Goal: Task Accomplishment & Management: Use online tool/utility

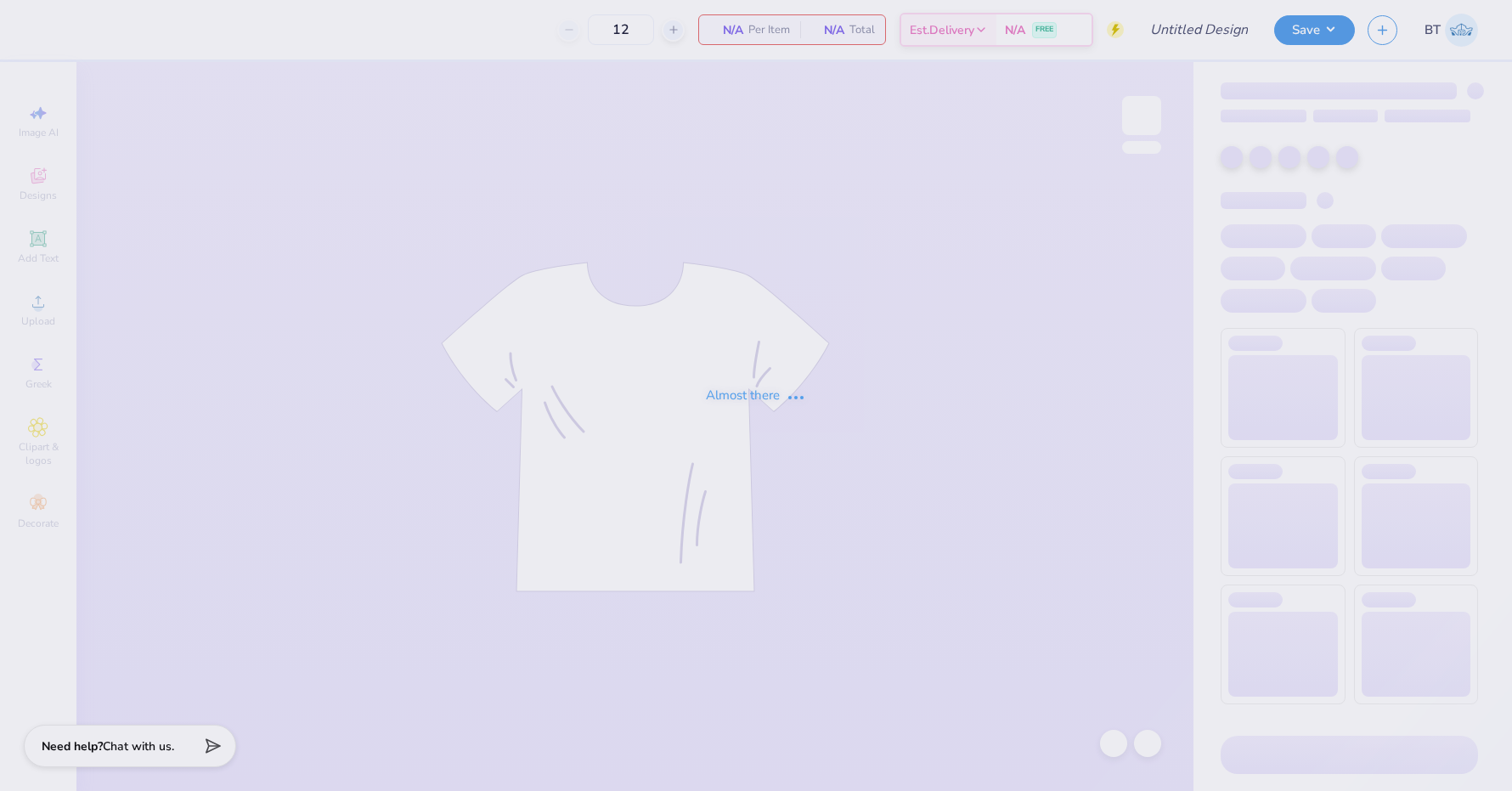
type input "DSIG Parent's Weekend"
type input "200"
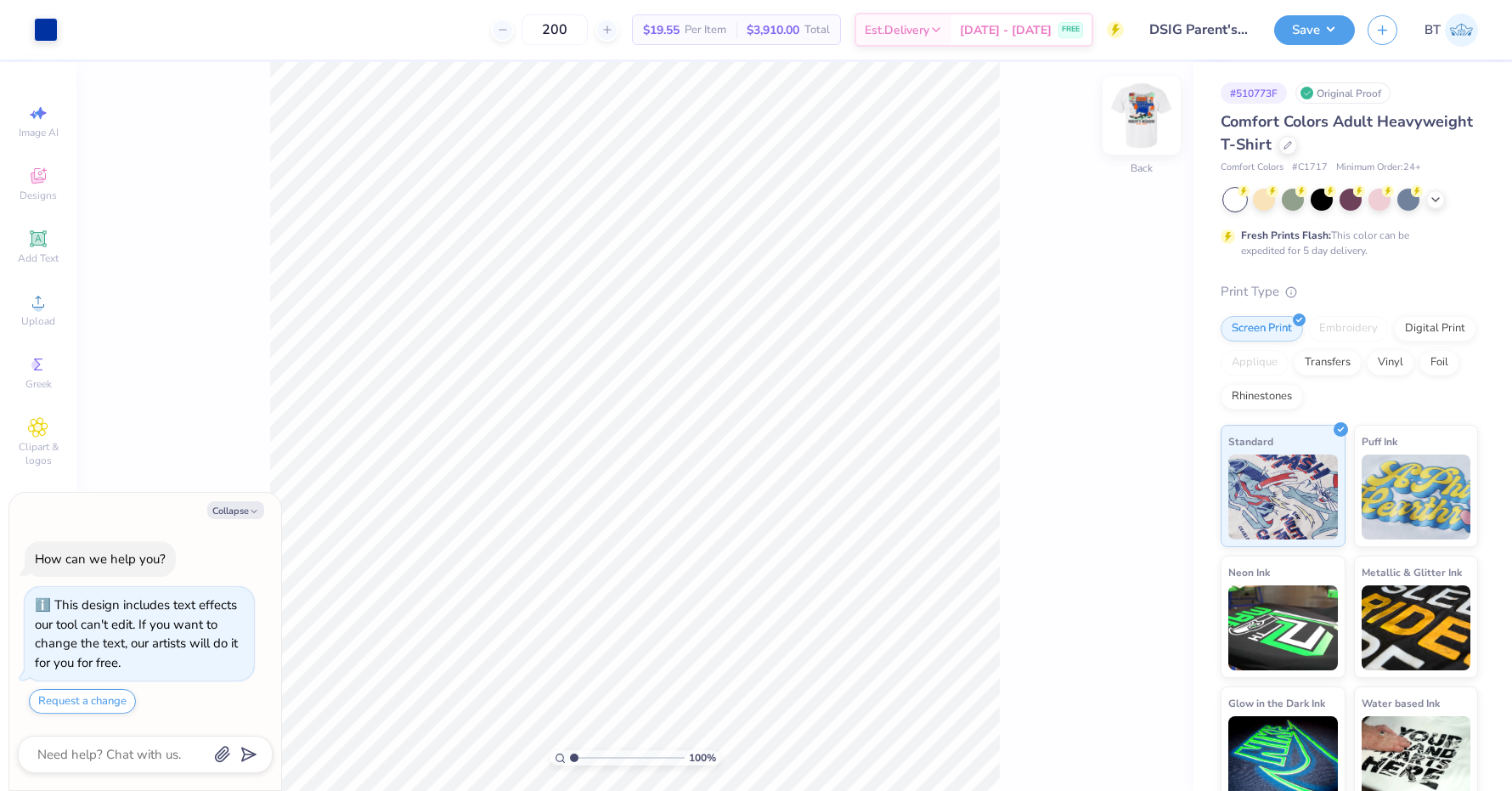
click at [1139, 133] on img at bounding box center [1142, 116] width 68 height 68
type textarea "x"
type input "3.04"
type input "9.64"
click at [77, 30] on div at bounding box center [77, 28] width 24 height 24
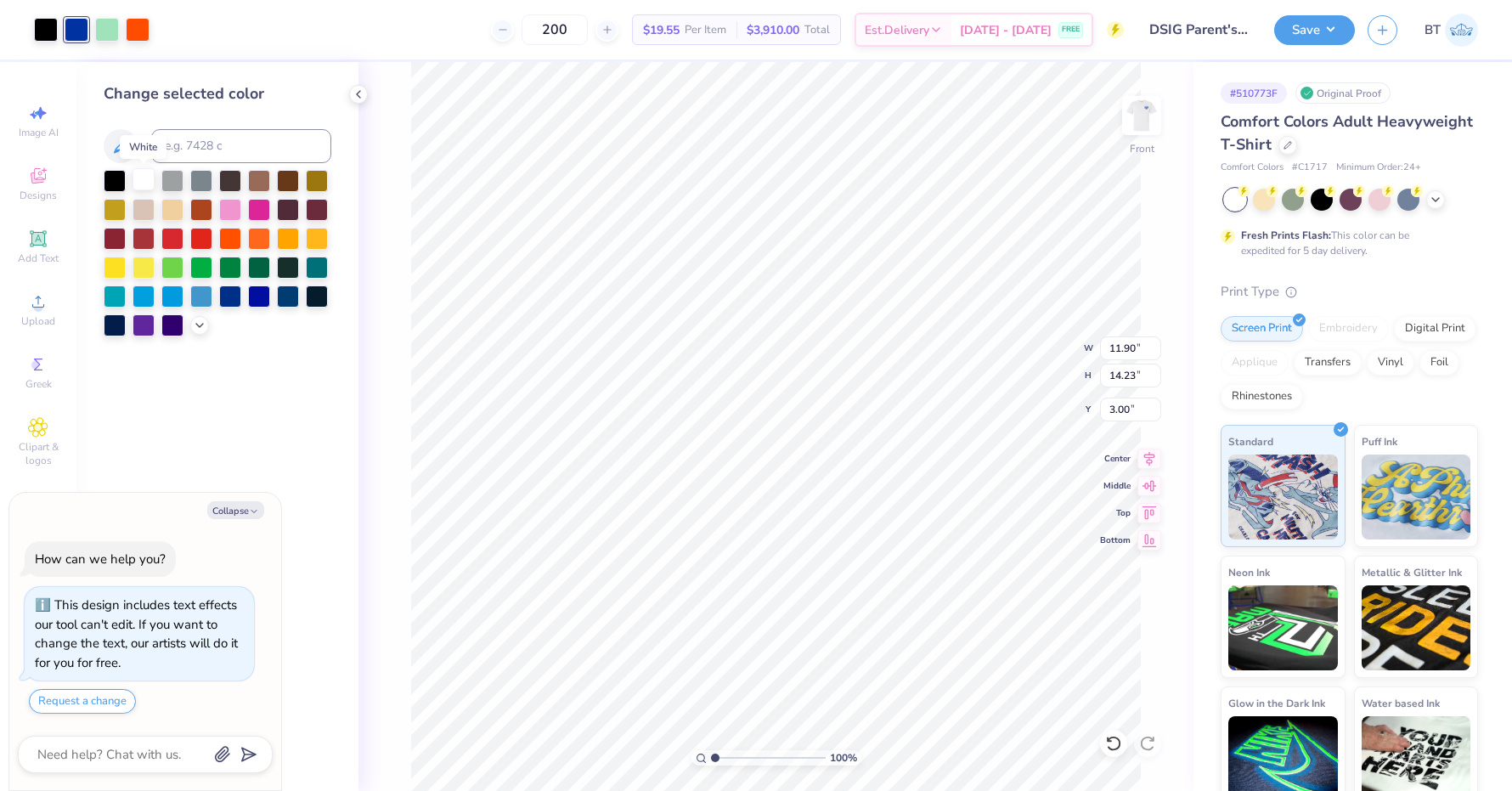
click at [146, 185] on div at bounding box center [144, 179] width 22 height 22
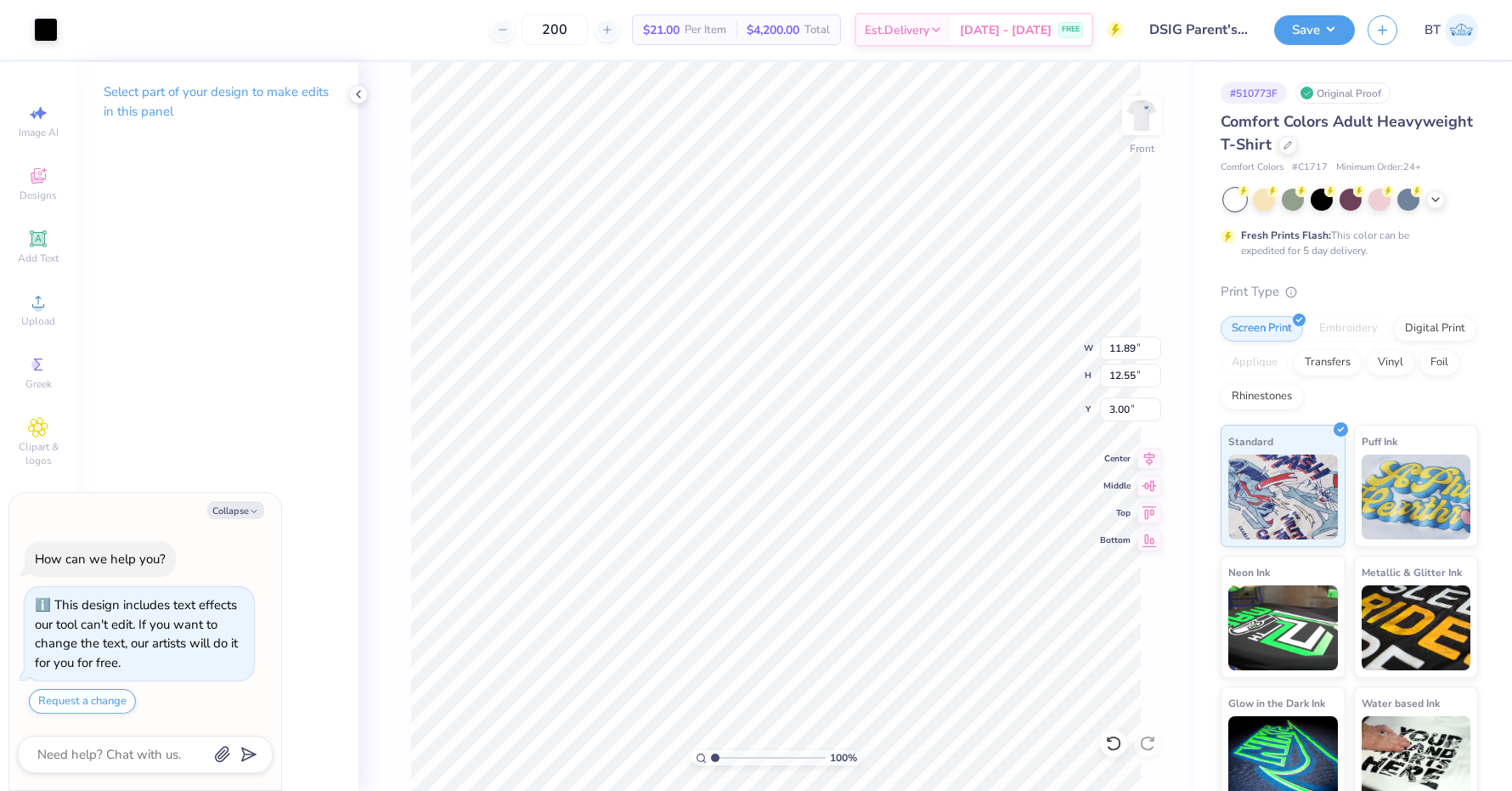
type textarea "x"
type input "4.39"
type input "1.78"
type input "5.57"
click at [38, 31] on div at bounding box center [46, 28] width 24 height 24
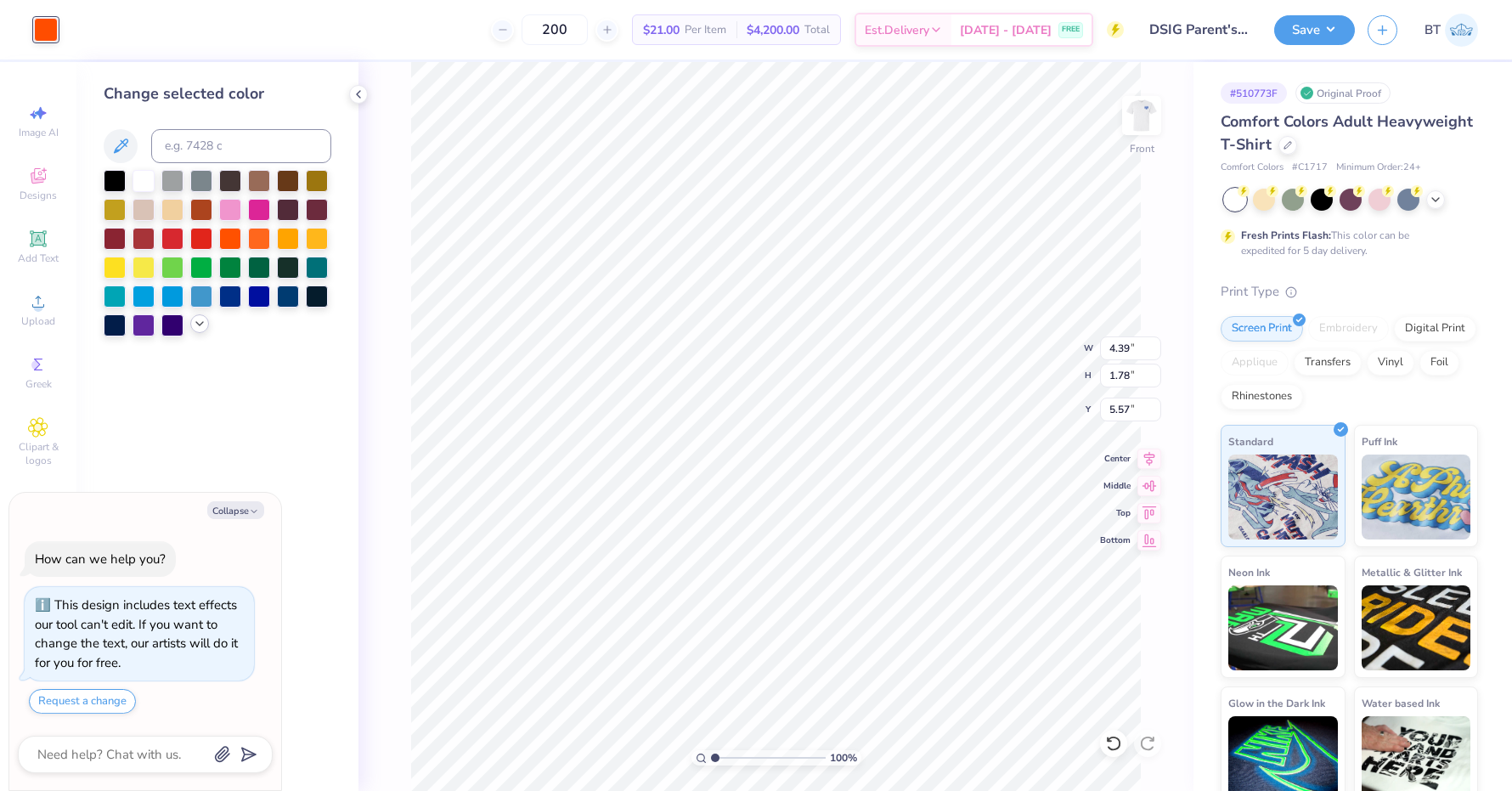
click at [193, 330] on icon at bounding box center [200, 323] width 14 height 14
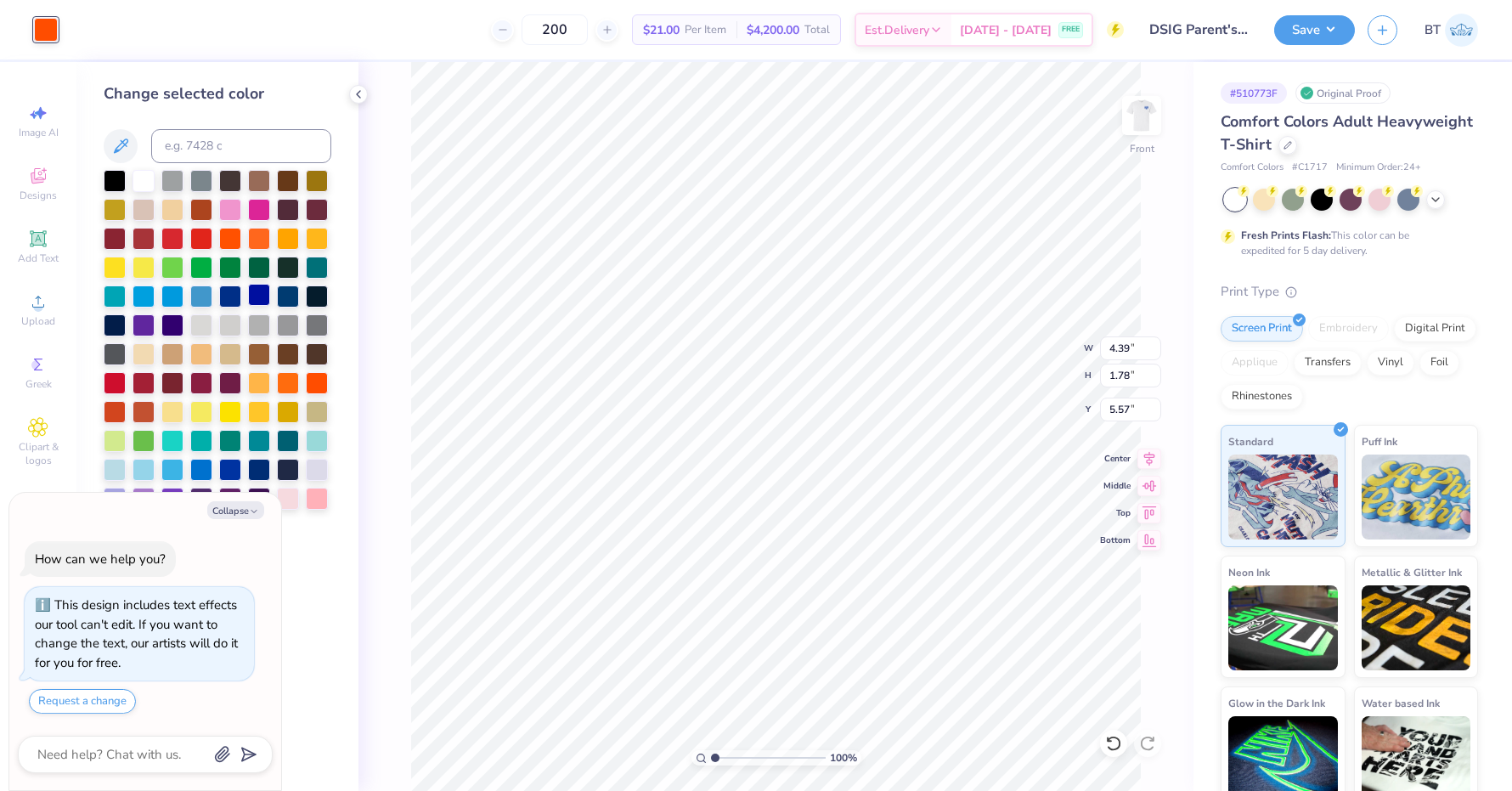
click at [262, 297] on div at bounding box center [260, 295] width 22 height 22
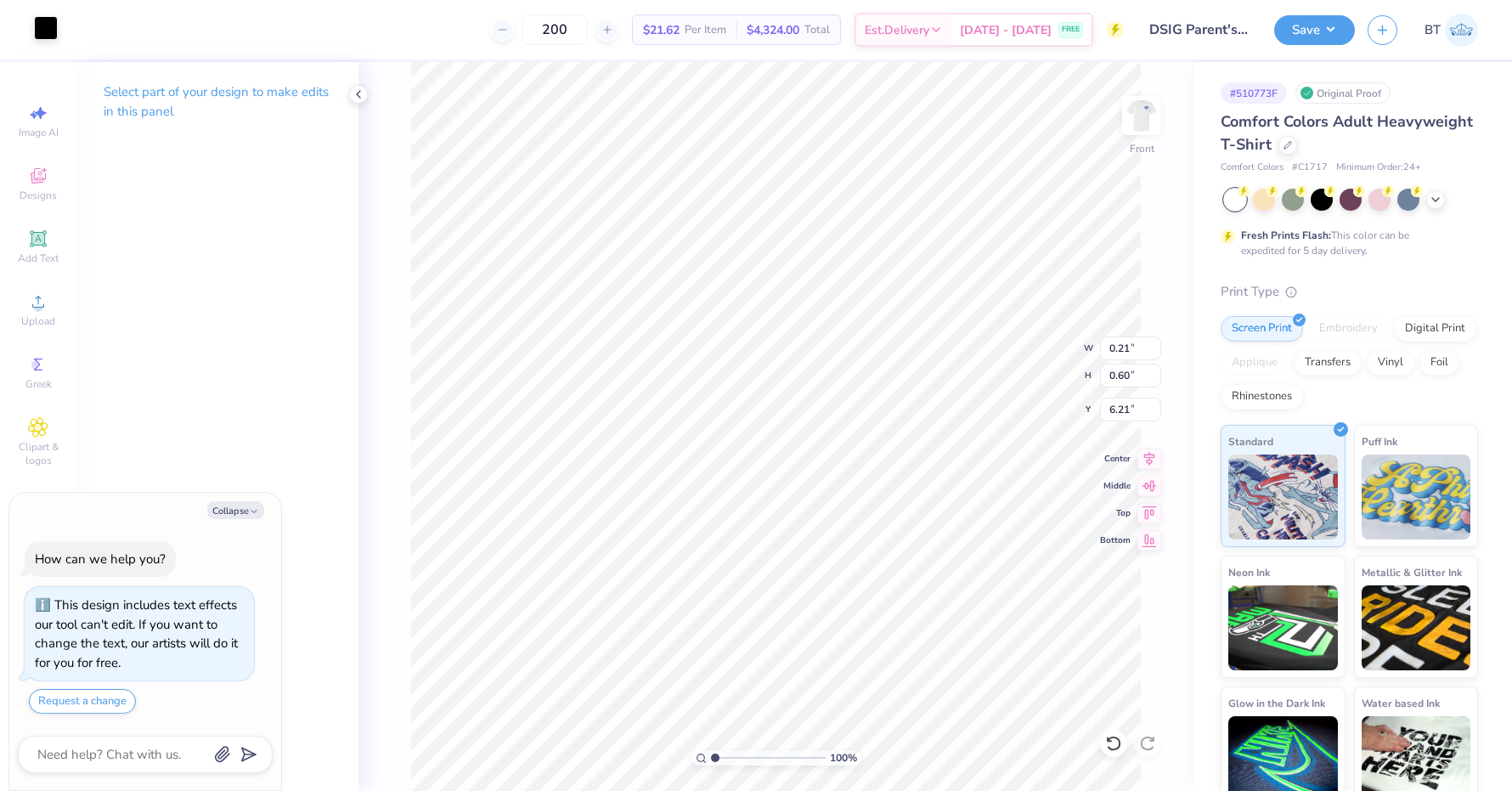
click at [43, 30] on div at bounding box center [46, 28] width 24 height 24
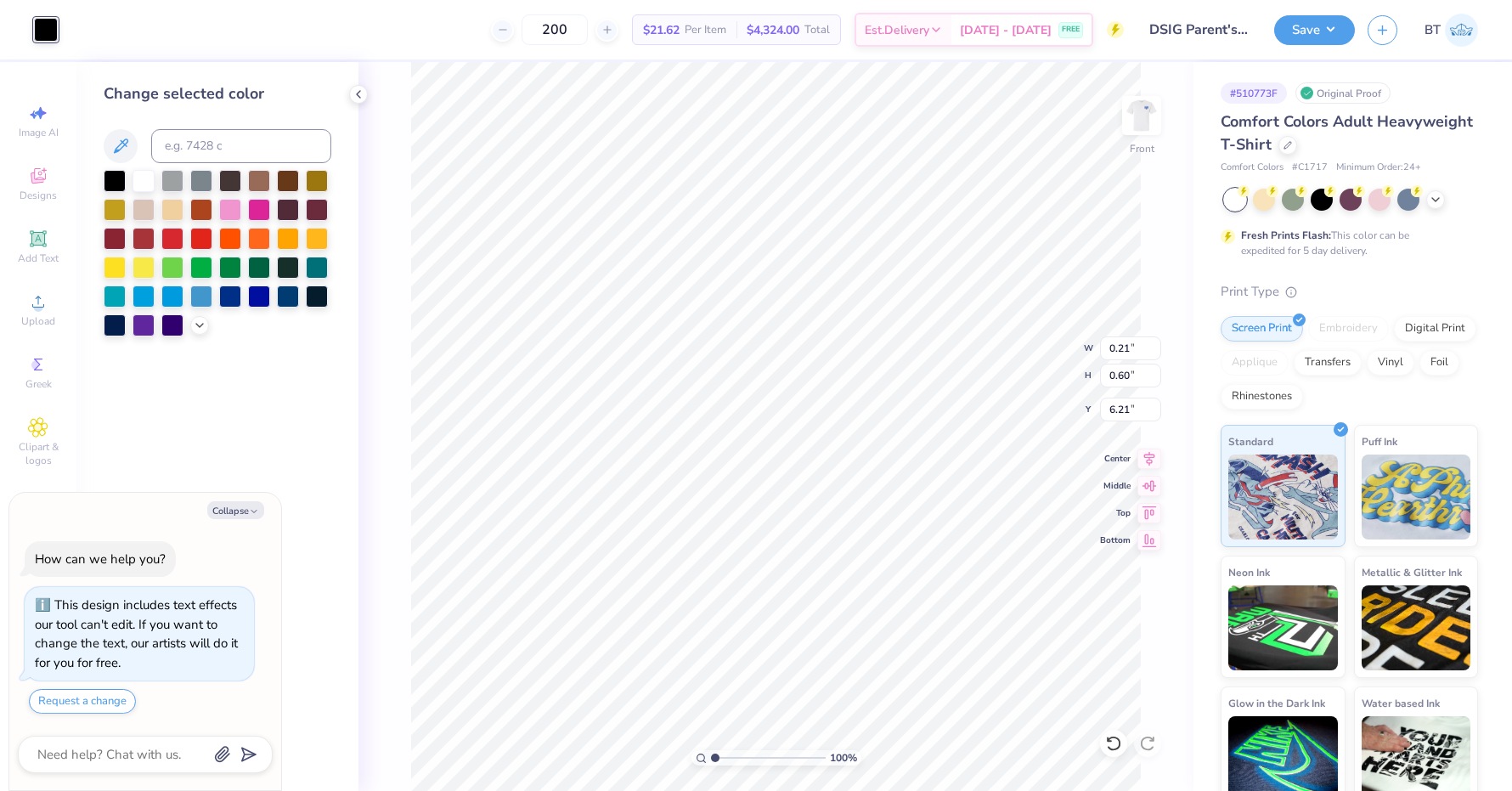
click at [388, 101] on div "100 % Front W 0.21 0.21 " H 0.60 0.60 " Y 6.21 6.21 " Center Middle Top Bottom" at bounding box center [776, 426] width 836 height 729
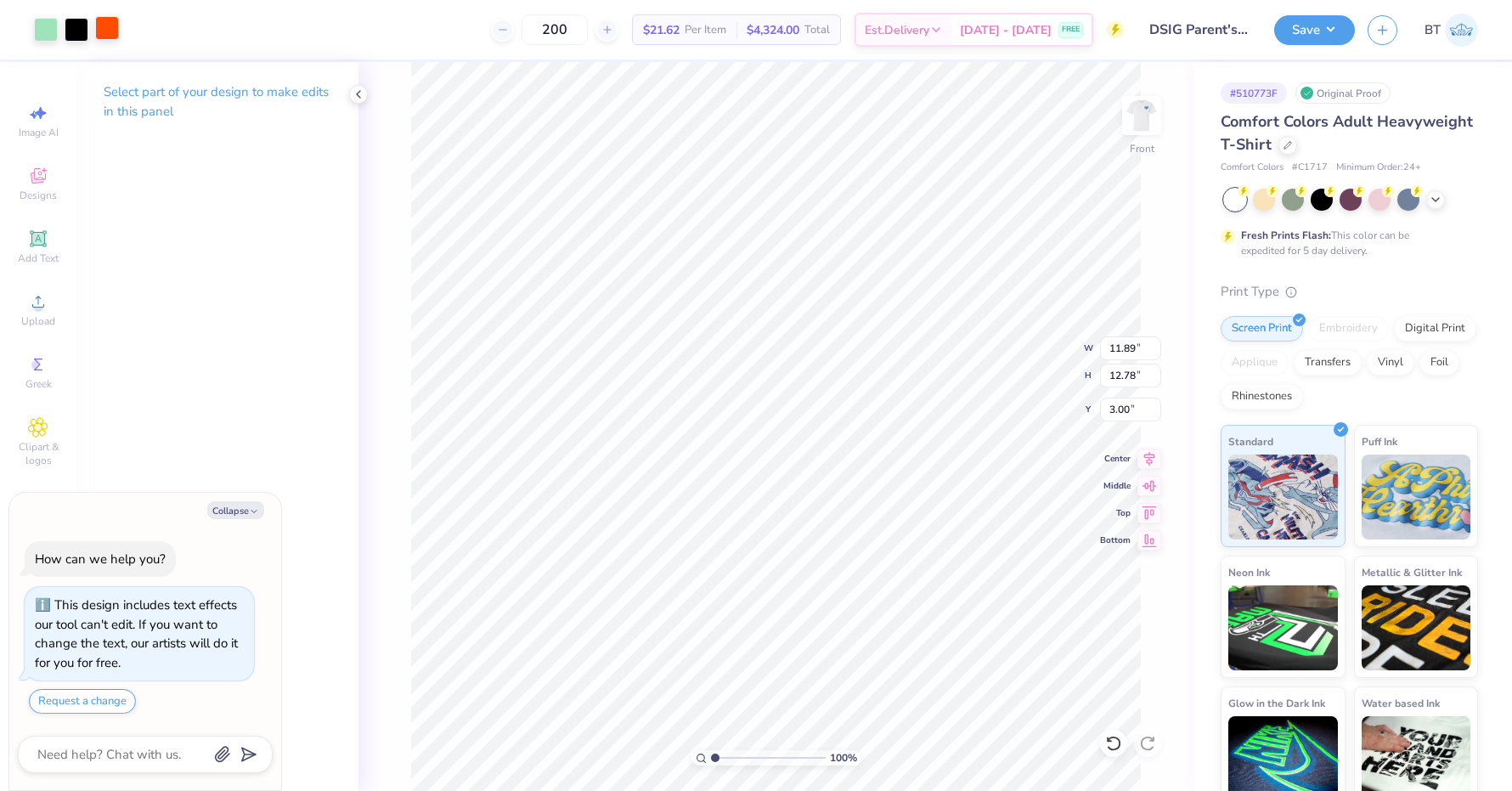
click at [110, 27] on div at bounding box center [107, 28] width 24 height 24
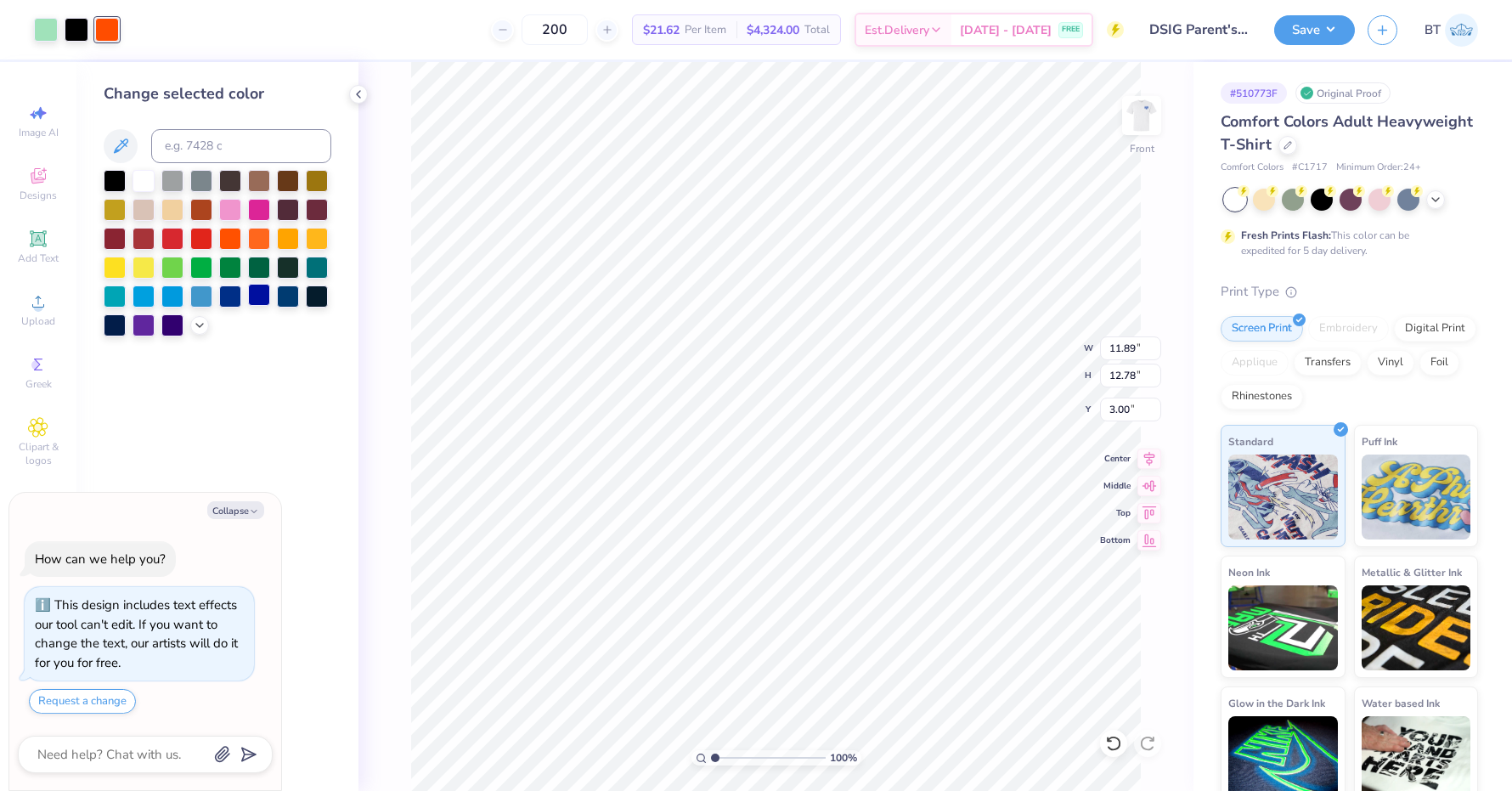
click at [248, 296] on div at bounding box center [260, 295] width 22 height 22
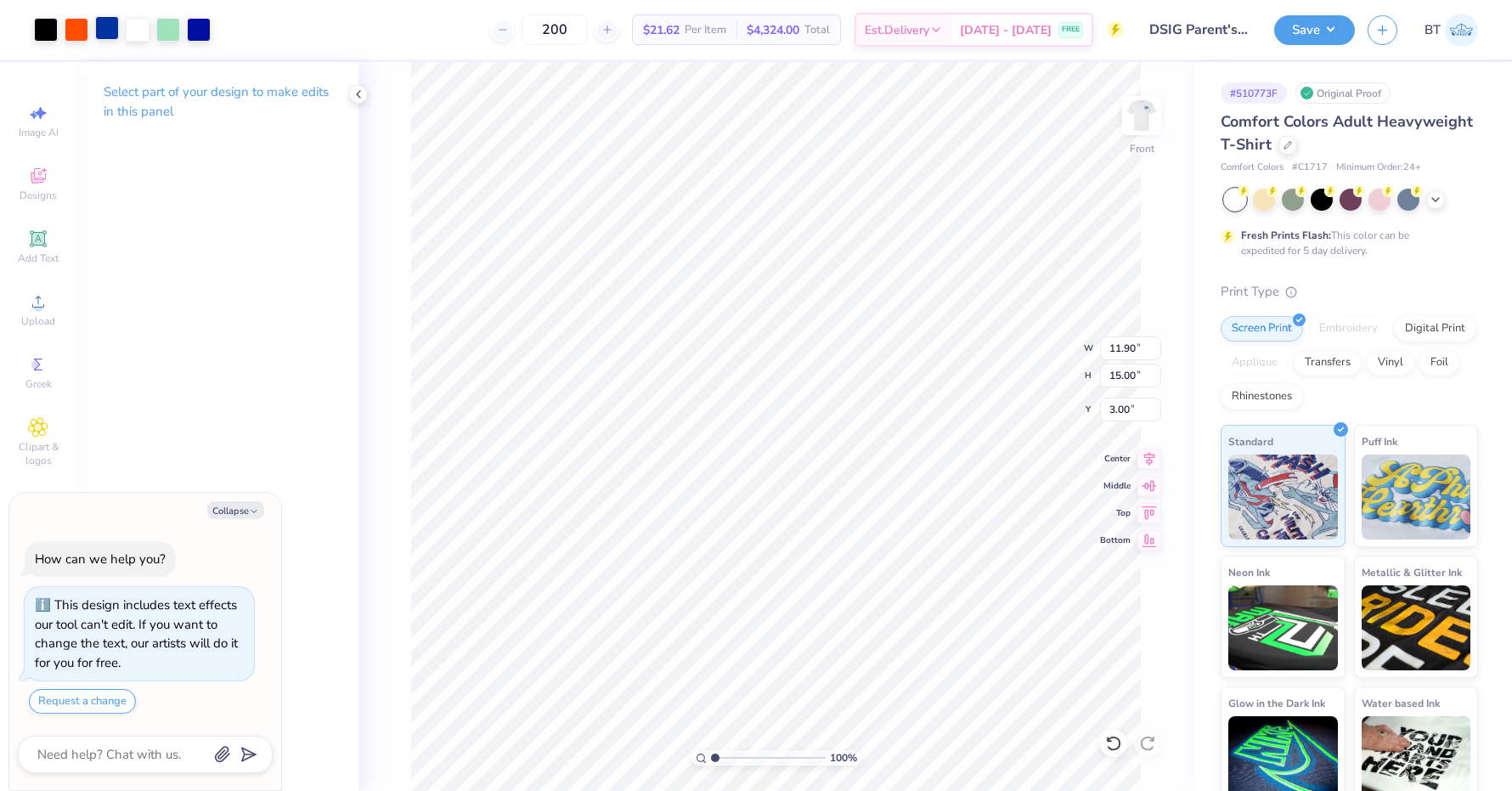
click at [116, 29] on div at bounding box center [107, 28] width 24 height 24
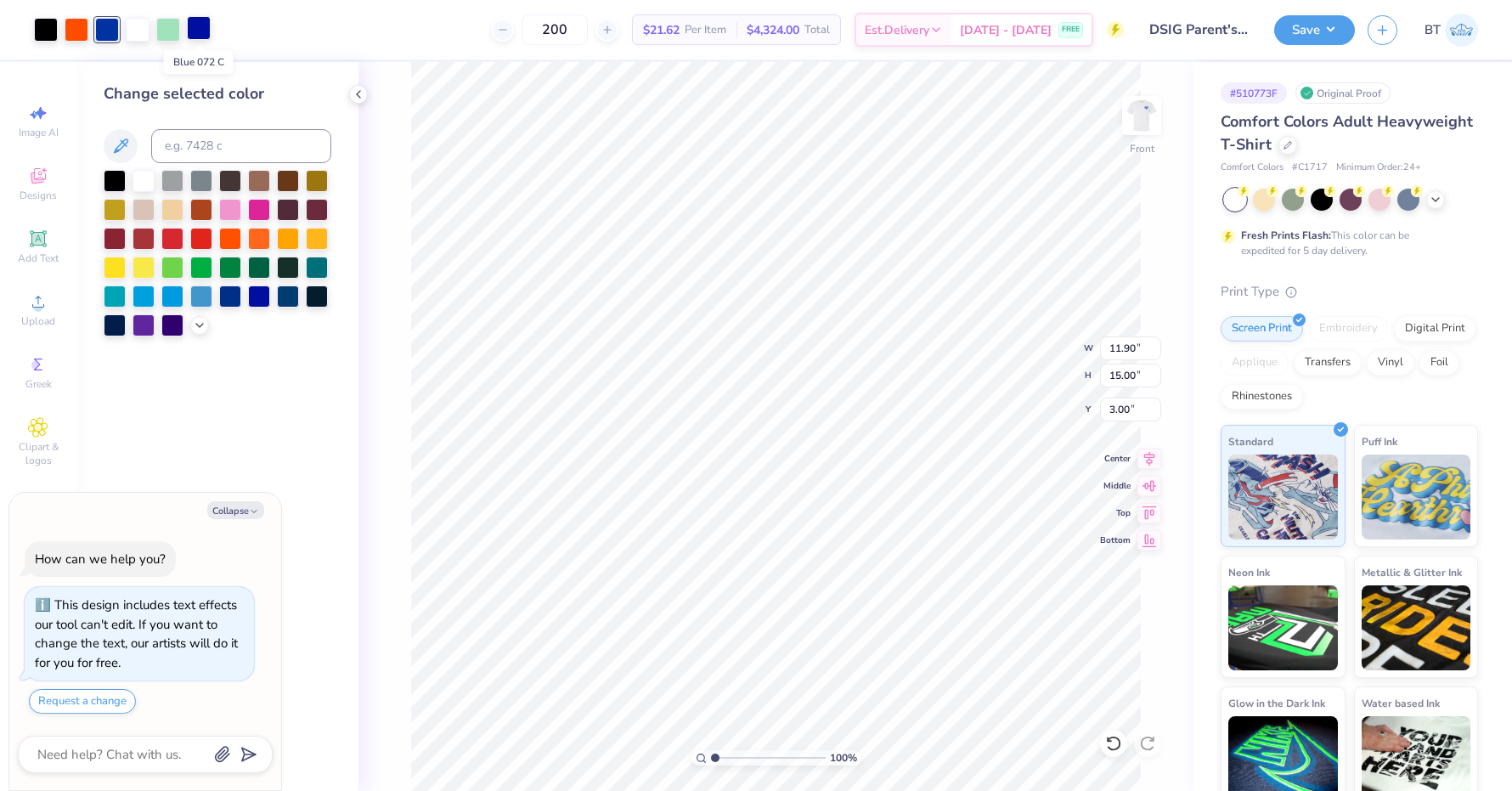
click at [202, 33] on div at bounding box center [199, 28] width 24 height 24
type textarea "x"
click at [202, 151] on input at bounding box center [242, 146] width 180 height 34
type input "286"
type textarea "x"
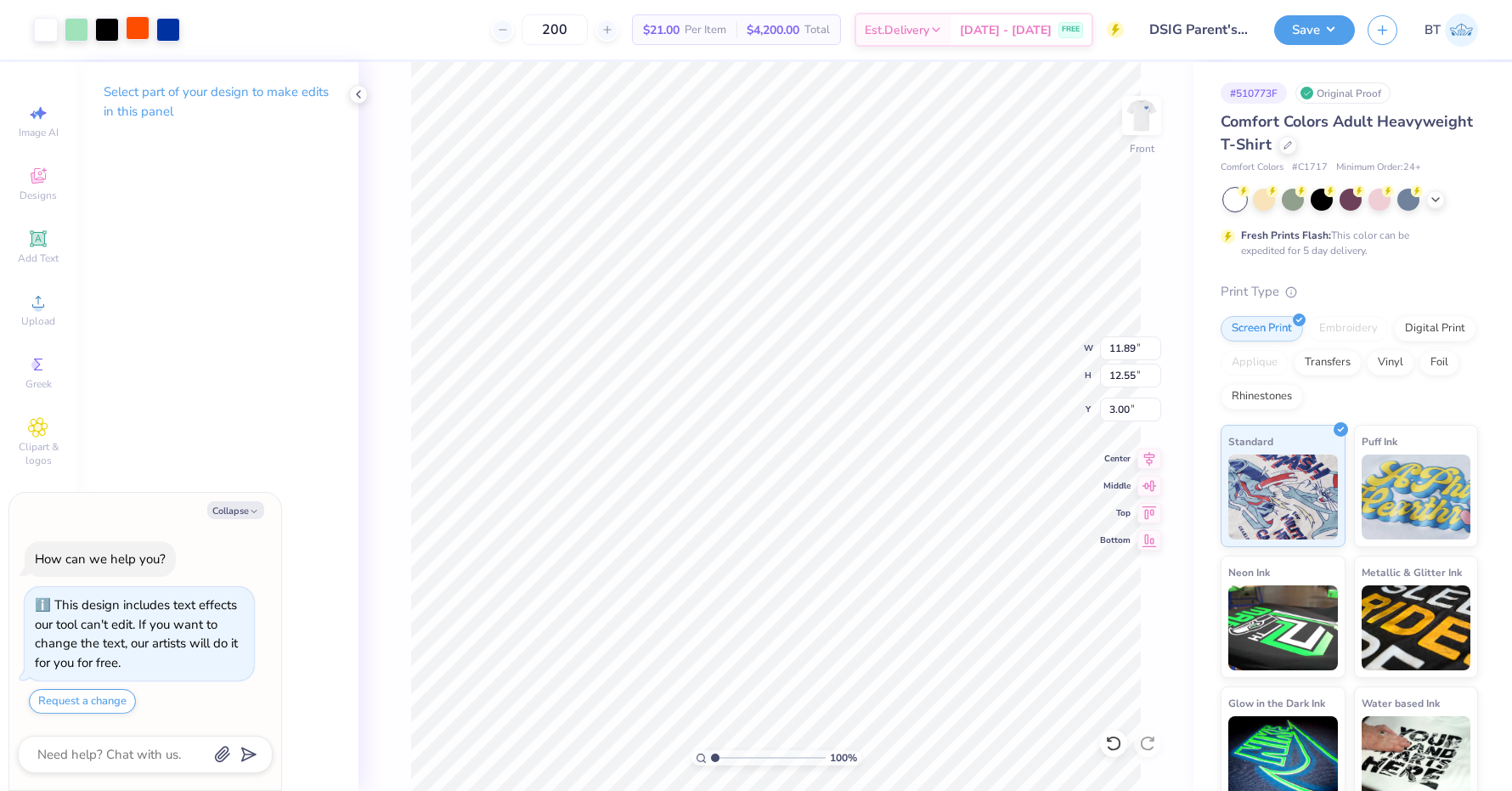
click at [135, 27] on div at bounding box center [138, 28] width 24 height 24
type textarea "x"
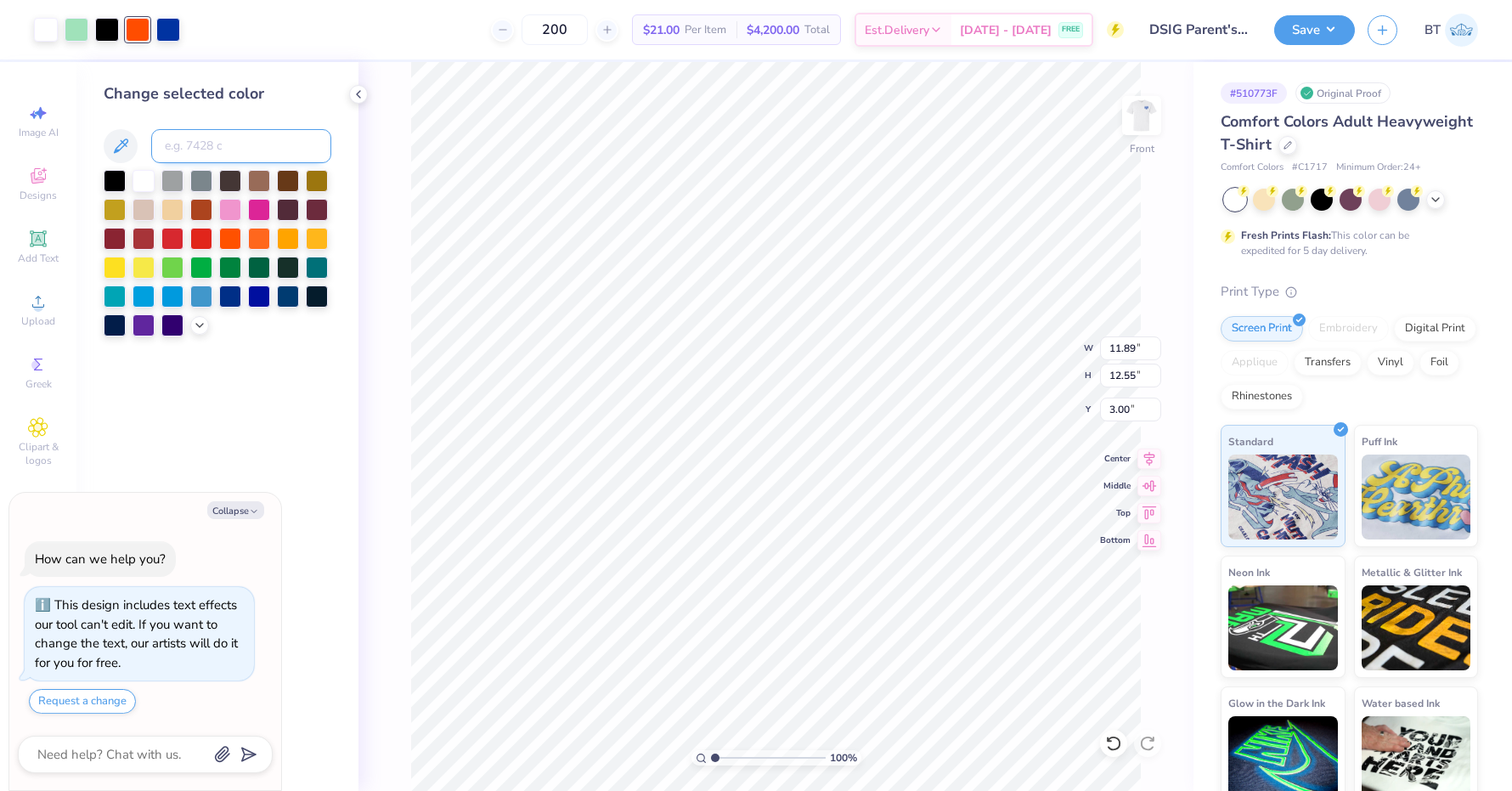
click at [185, 155] on input at bounding box center [242, 146] width 180 height 34
type input "286"
type textarea "x"
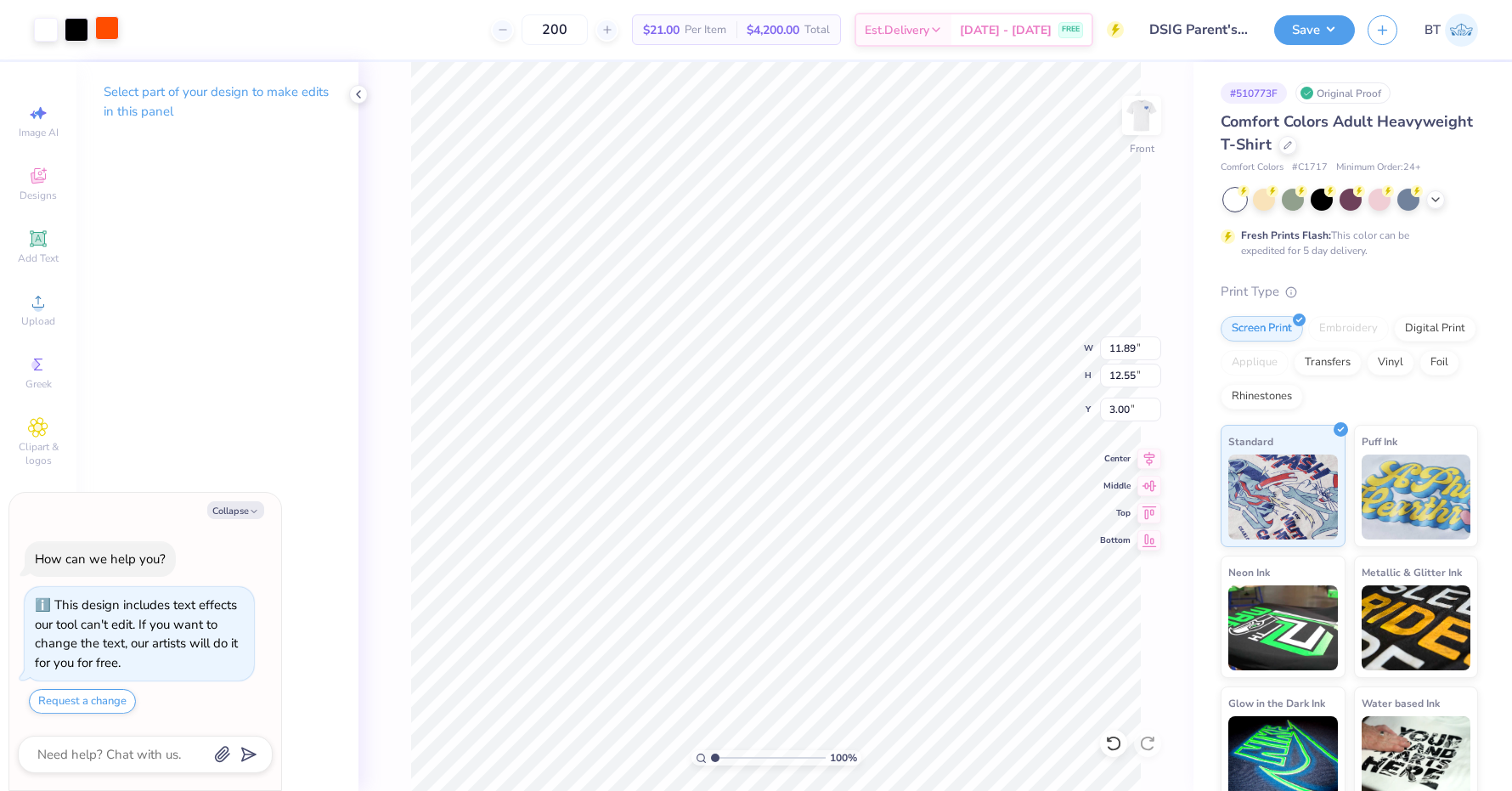
click at [109, 31] on div at bounding box center [107, 28] width 24 height 24
type textarea "x"
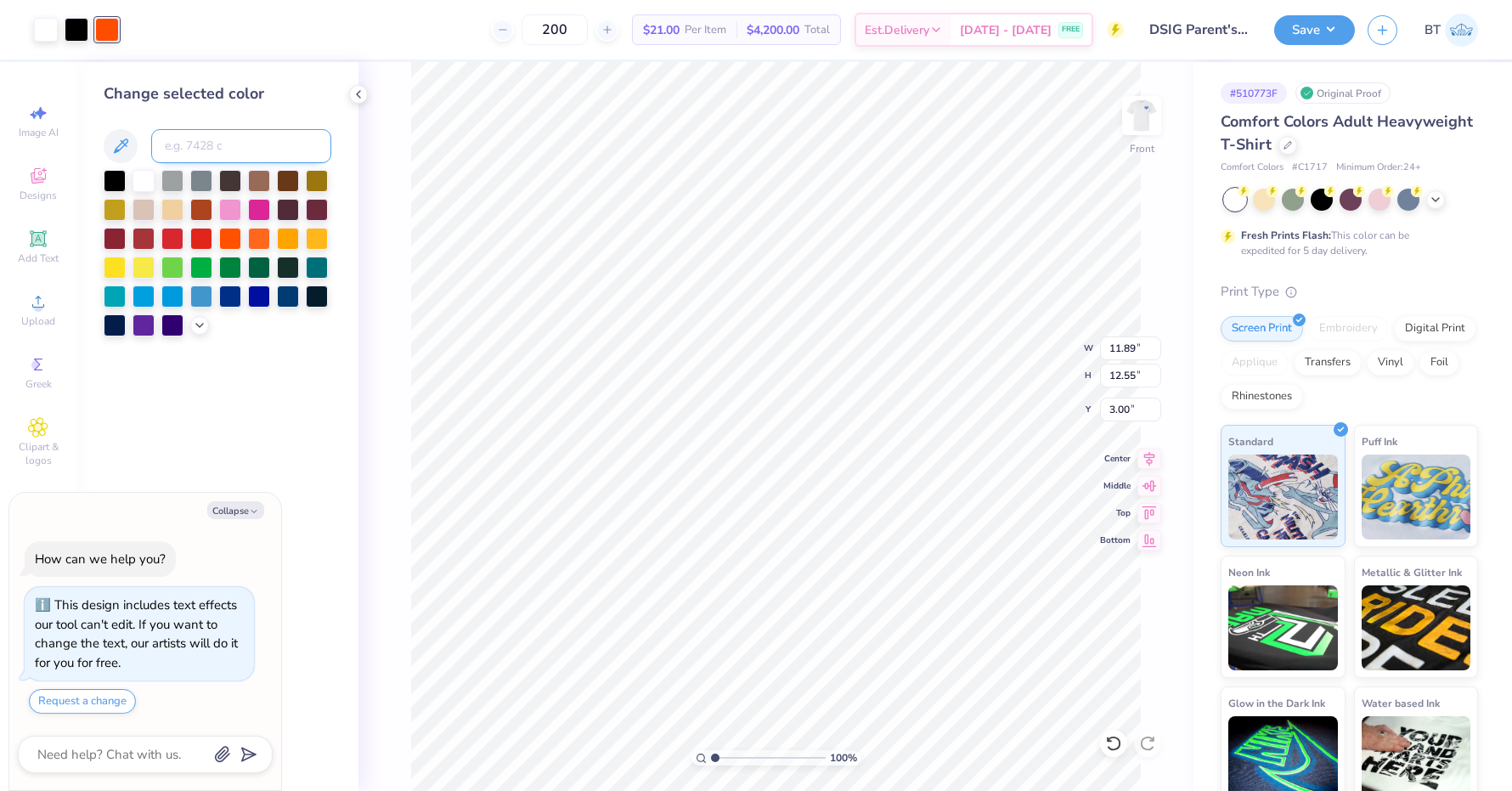
click at [246, 151] on input at bounding box center [242, 146] width 180 height 34
type input "286"
type textarea "x"
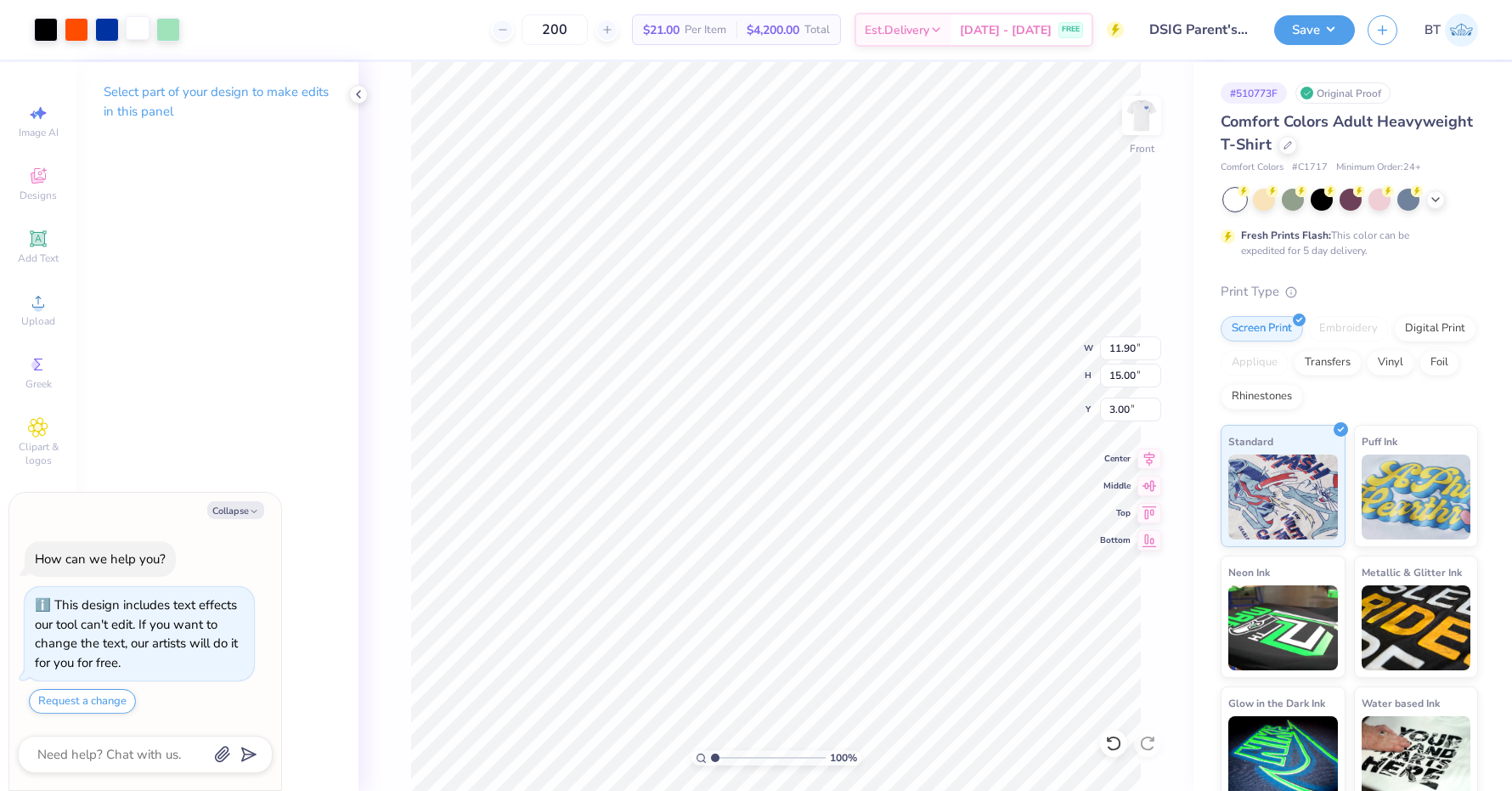
click at [128, 26] on div at bounding box center [138, 28] width 24 height 24
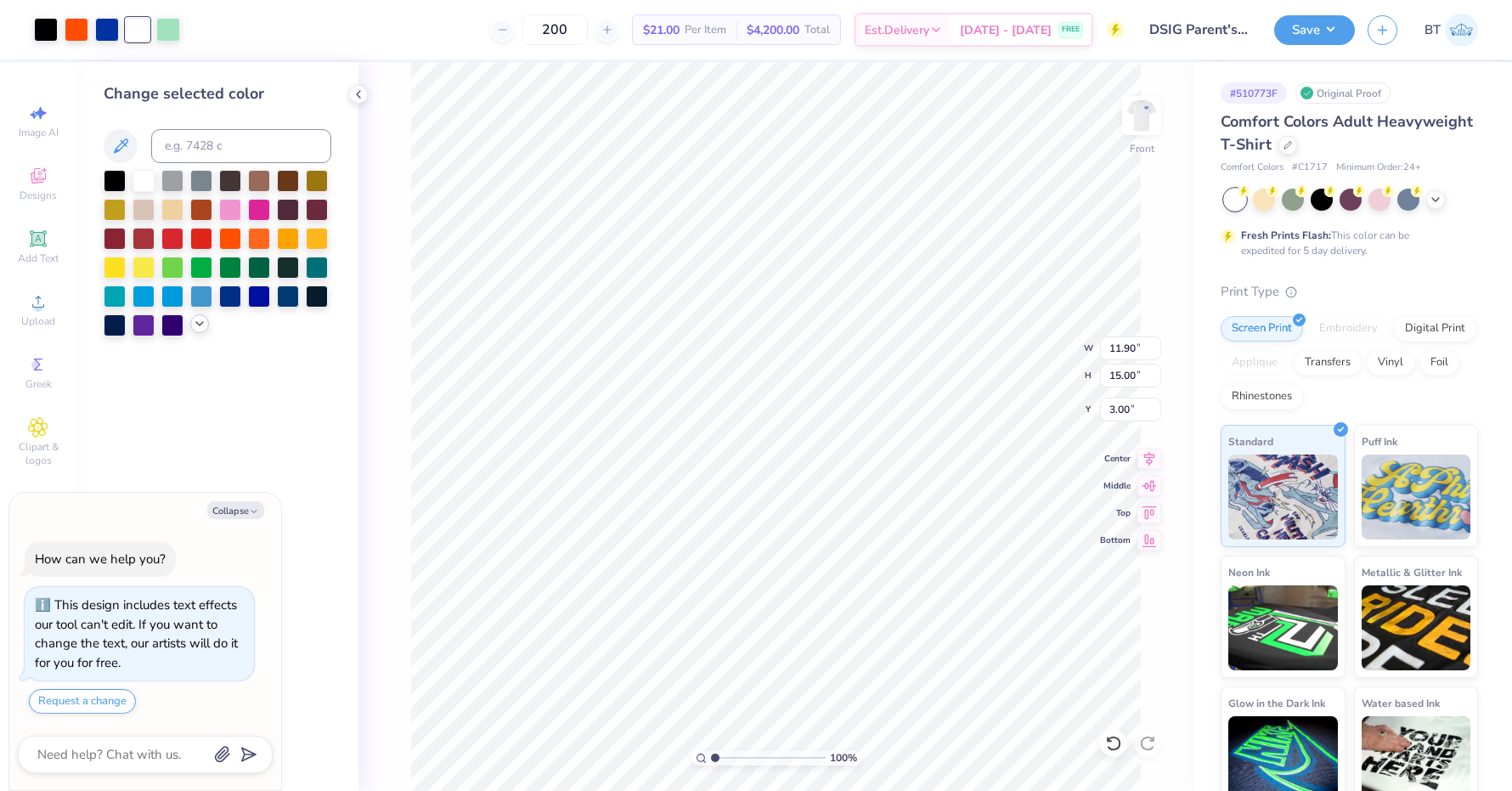
click at [200, 324] on icon at bounding box center [200, 323] width 14 height 14
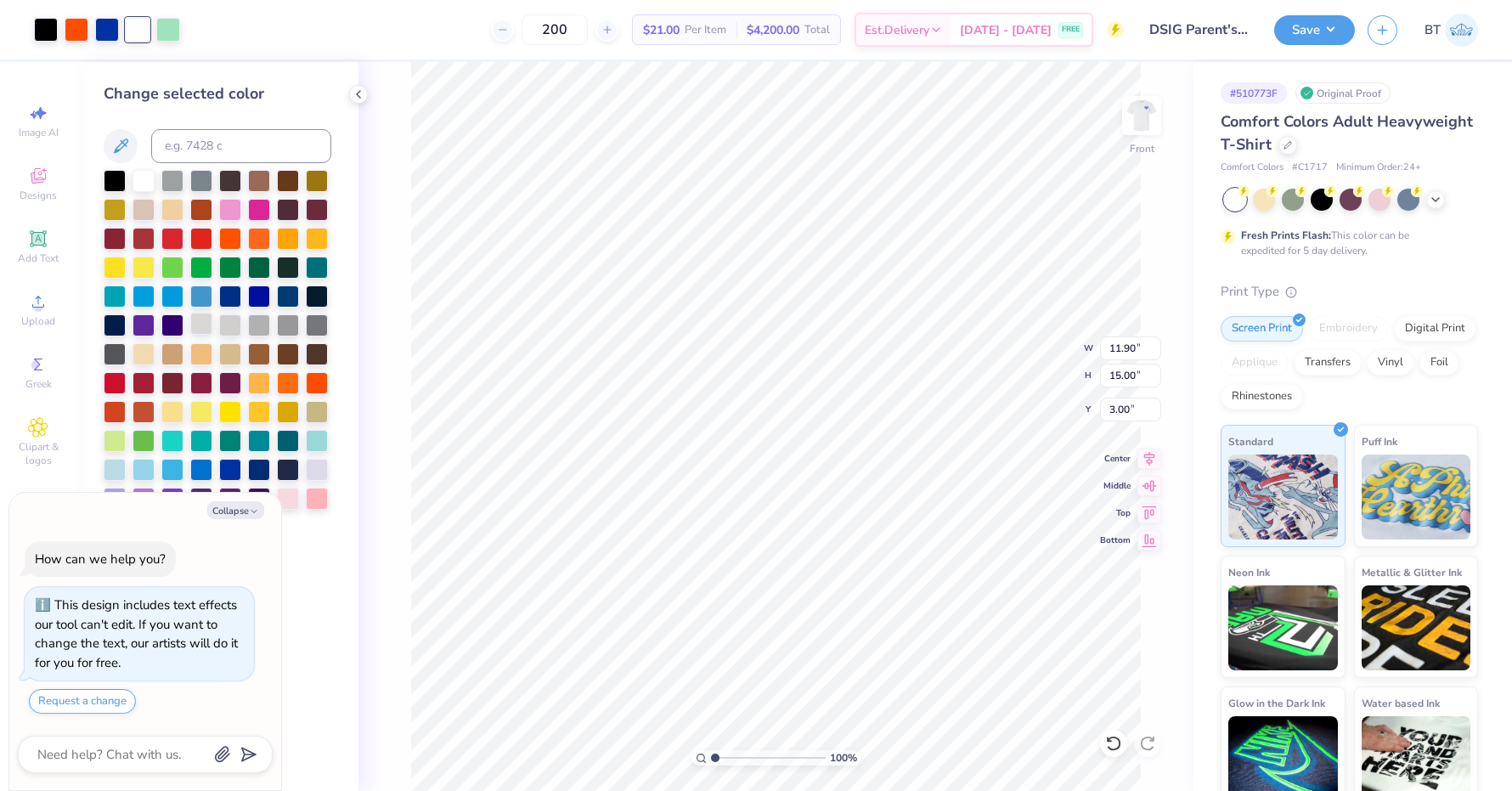
click at [203, 324] on div at bounding box center [202, 323] width 22 height 22
click at [244, 510] on button "Collapse" at bounding box center [236, 509] width 57 height 18
type textarea "x"
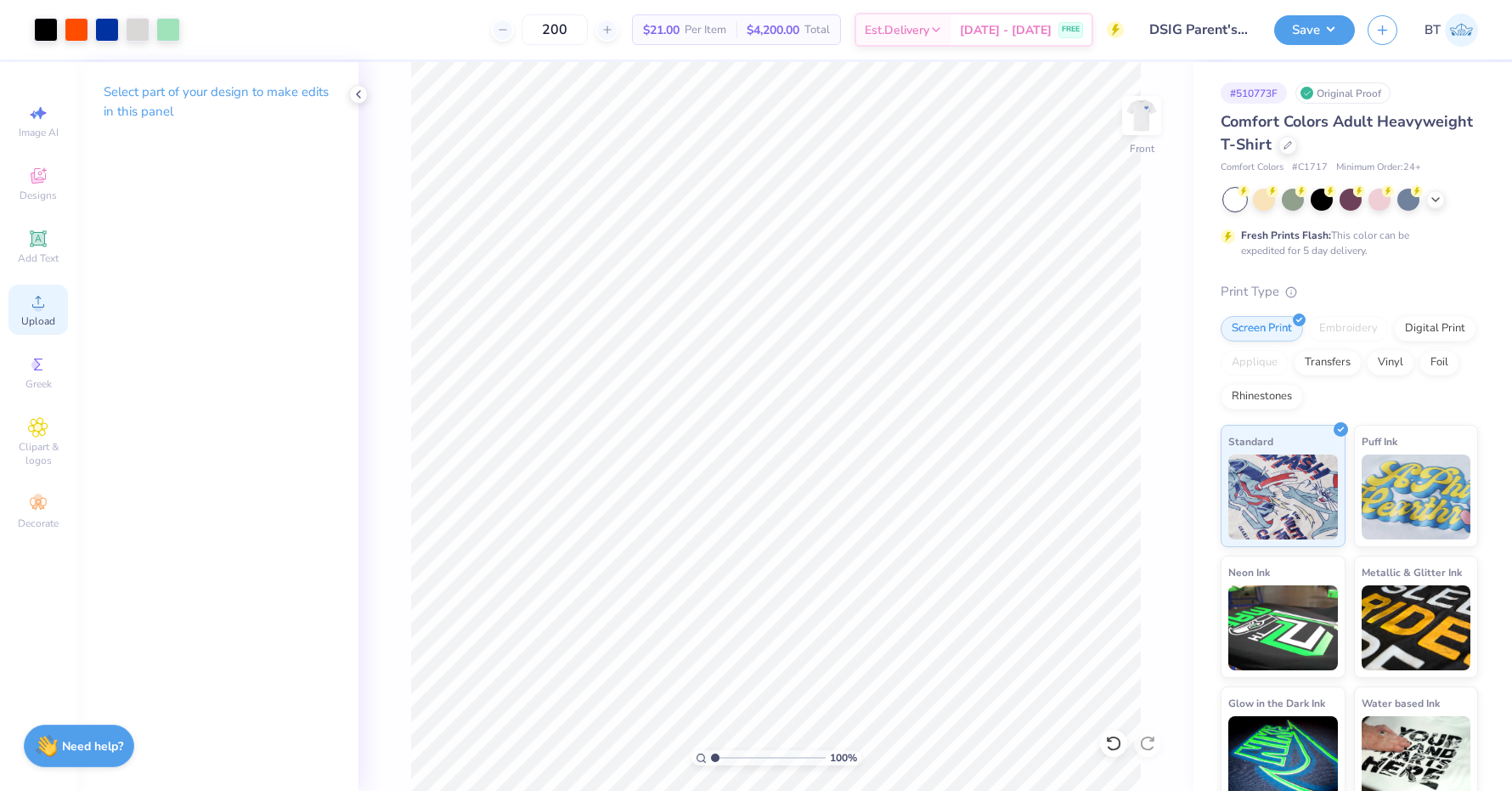
click at [29, 309] on icon at bounding box center [38, 301] width 20 height 20
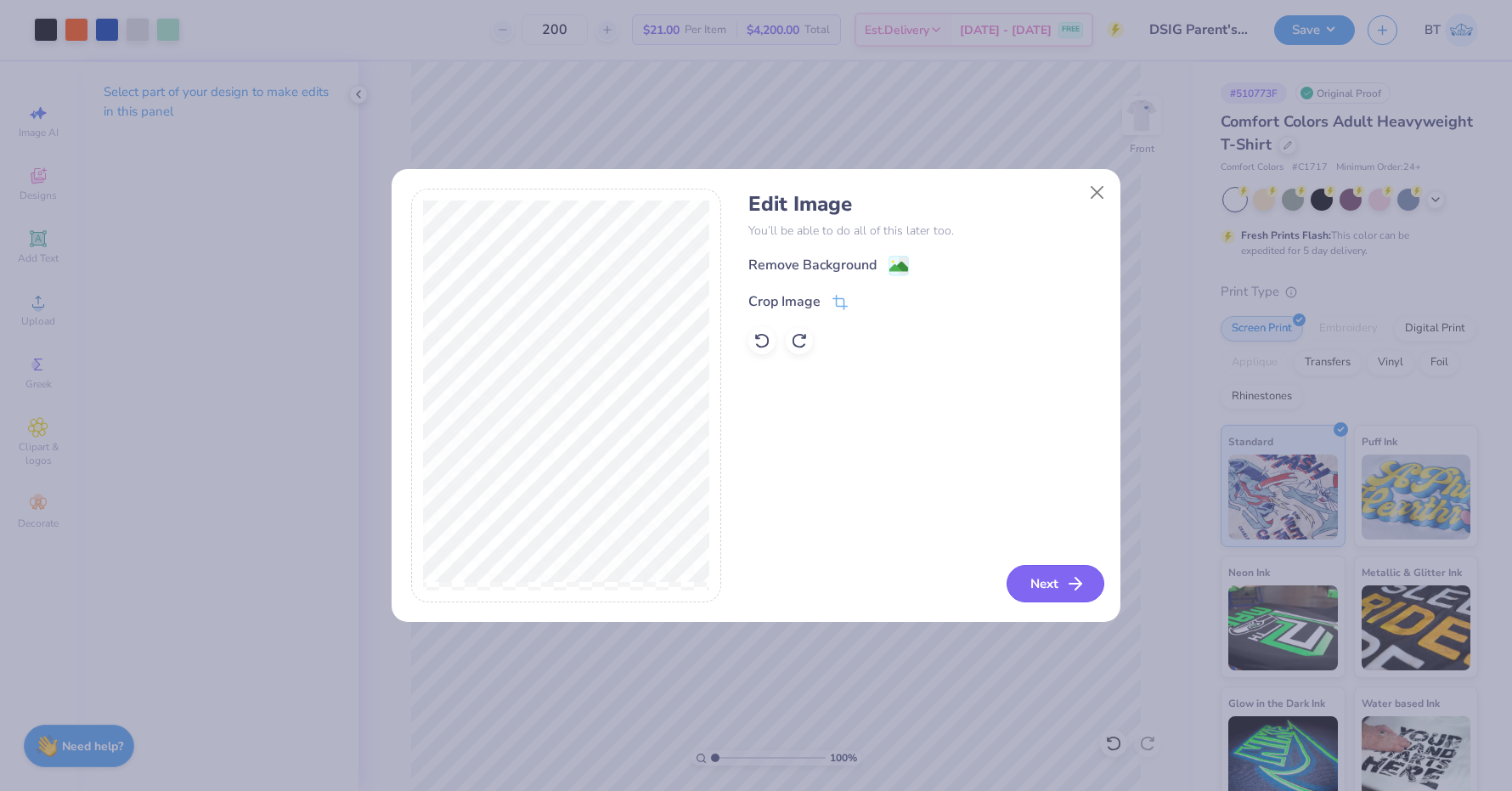
click at [1057, 578] on button "Next" at bounding box center [1055, 583] width 98 height 37
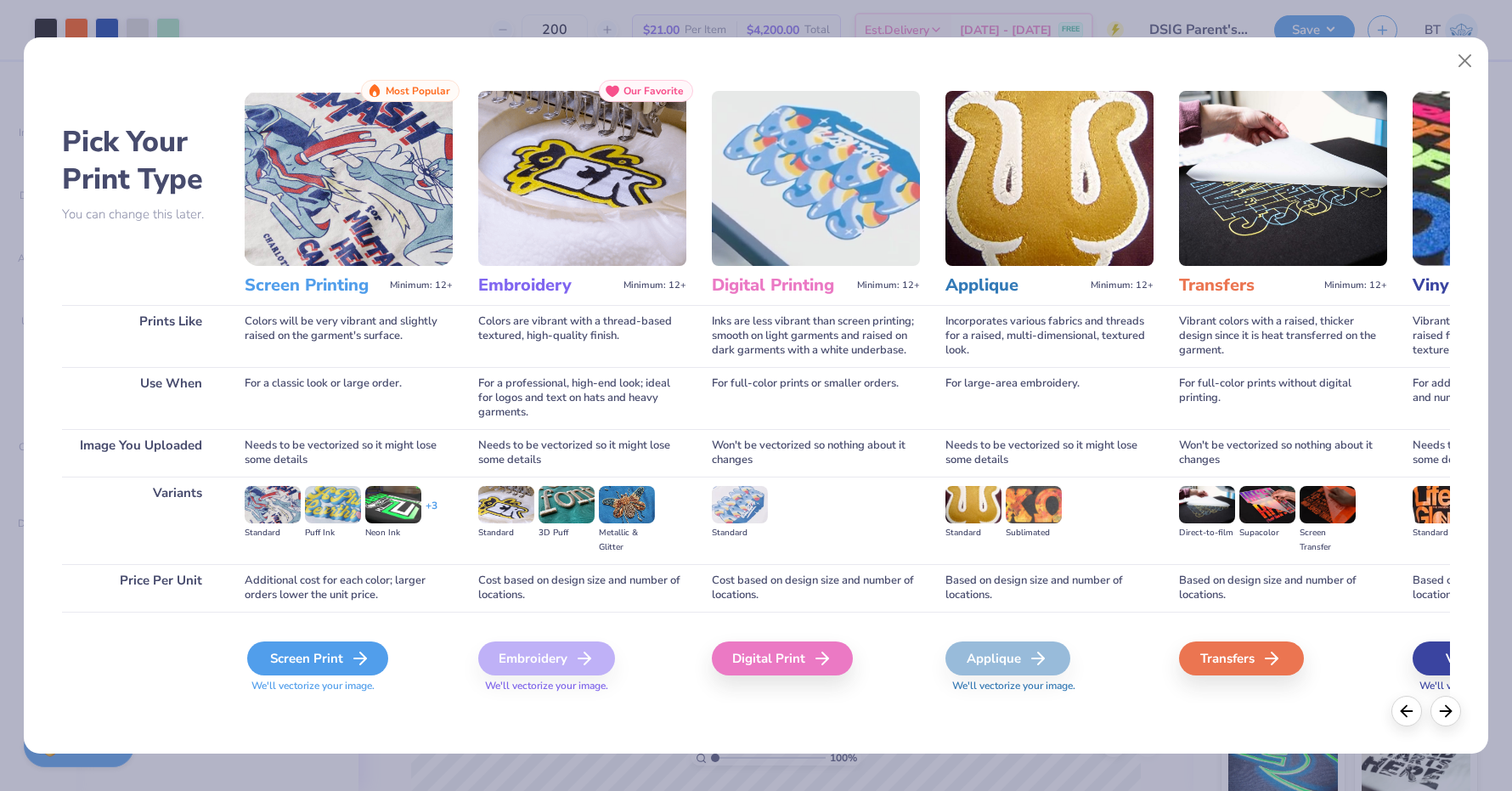
click at [299, 645] on div "Screen Print" at bounding box center [318, 658] width 141 height 34
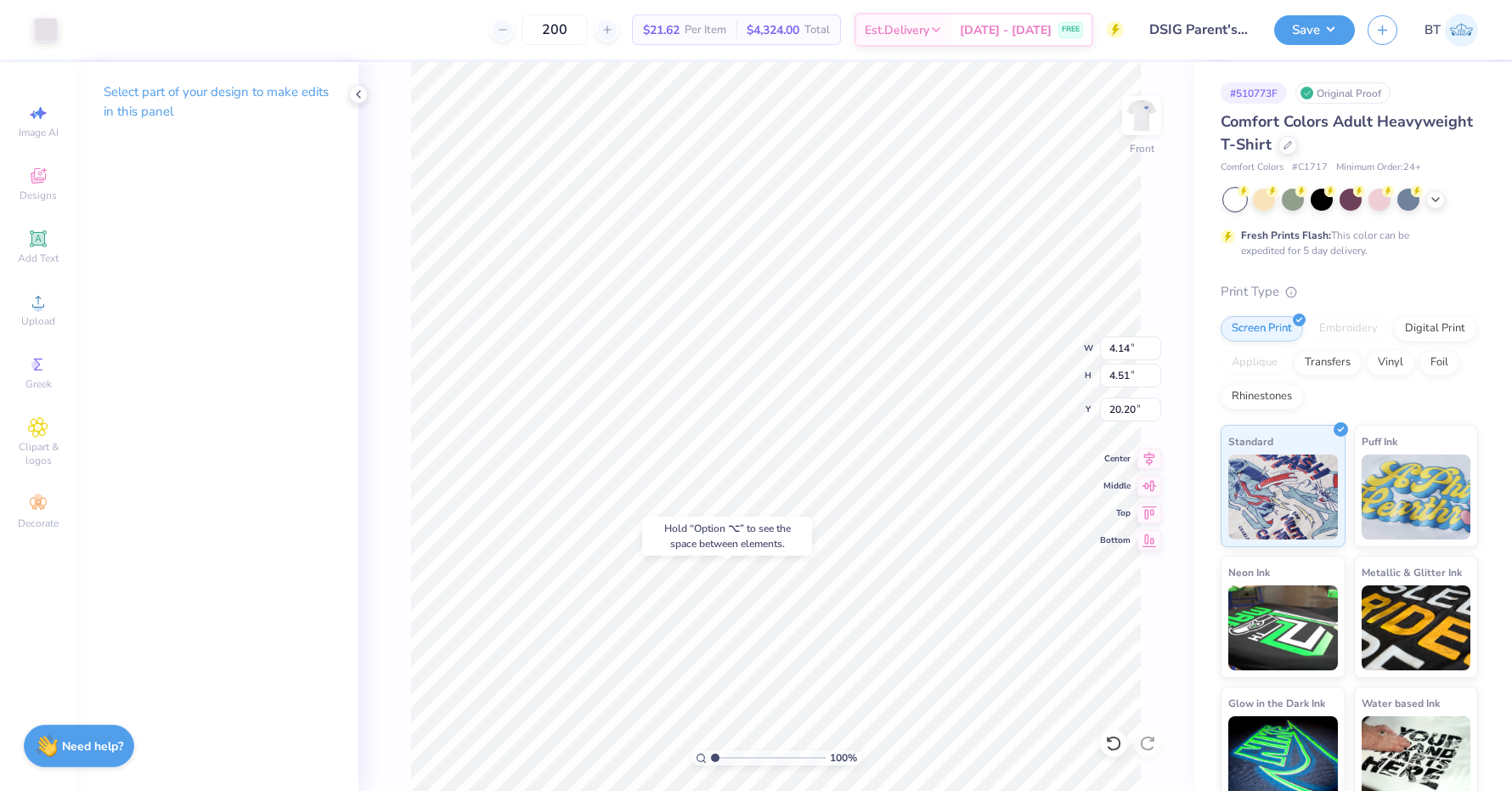
type input "20.20"
click at [137, 23] on div at bounding box center [138, 28] width 24 height 24
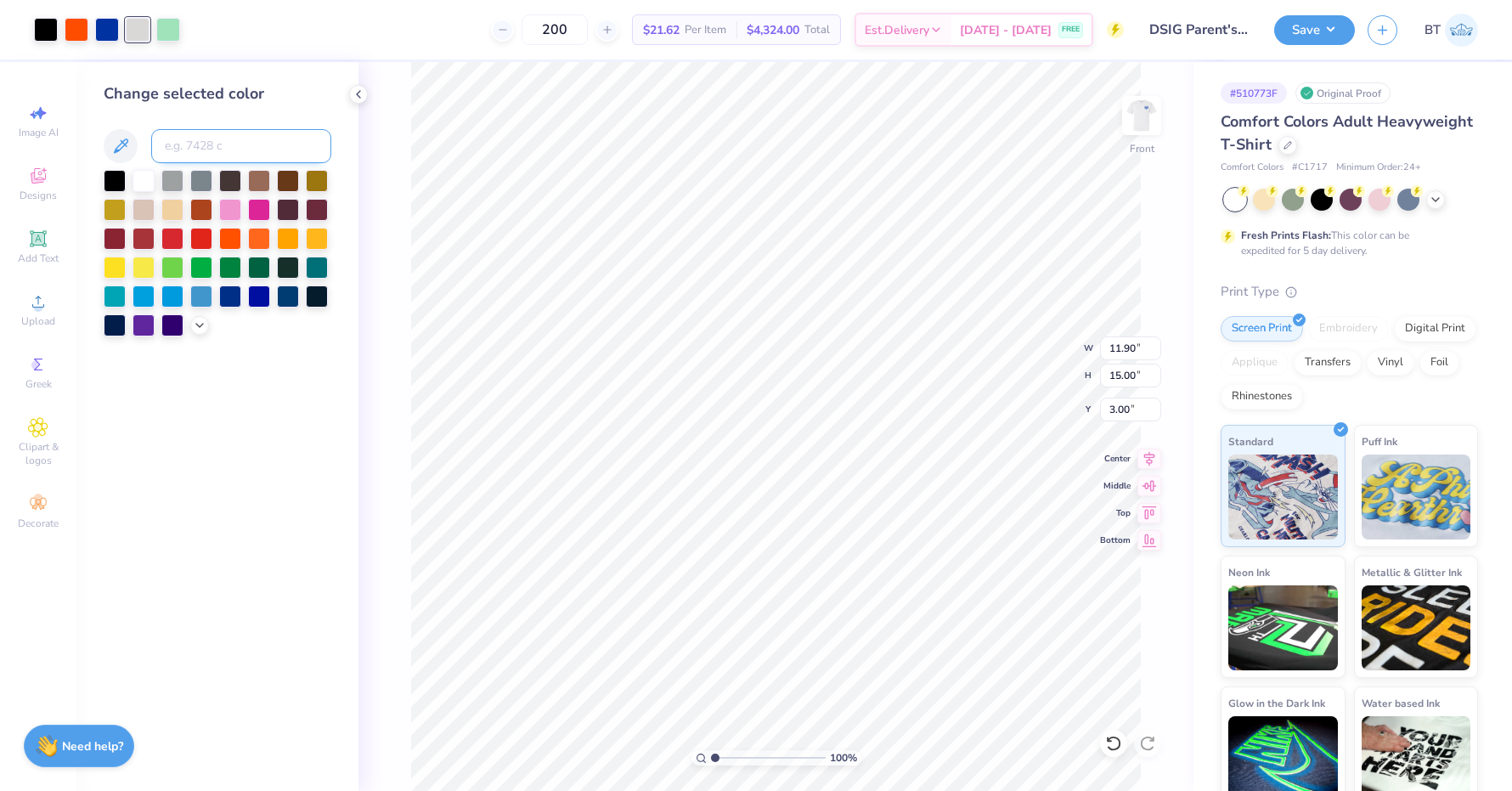
click at [219, 148] on input at bounding box center [242, 146] width 180 height 34
type input "663"
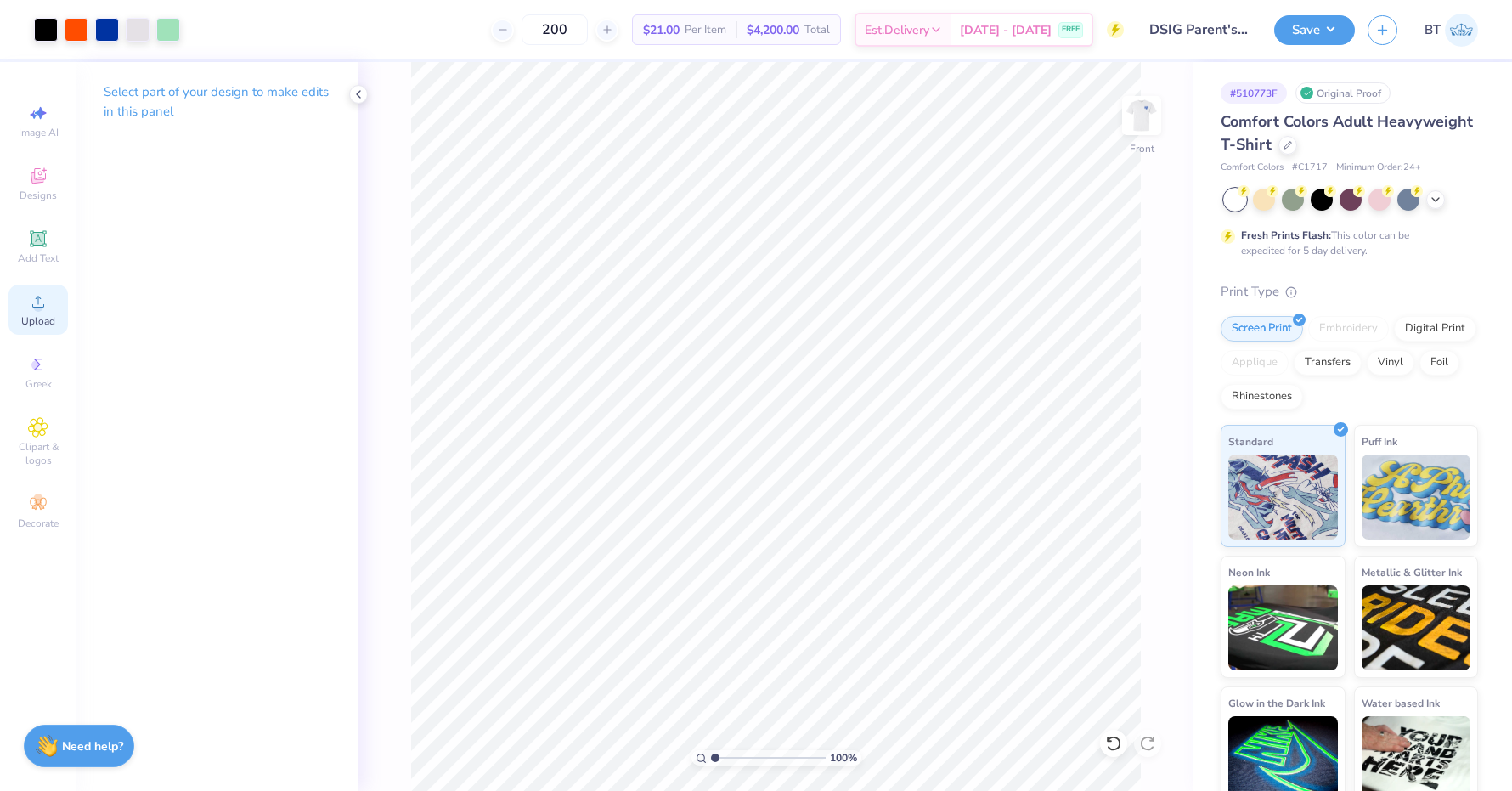
click at [38, 311] on circle at bounding box center [37, 306] width 9 height 9
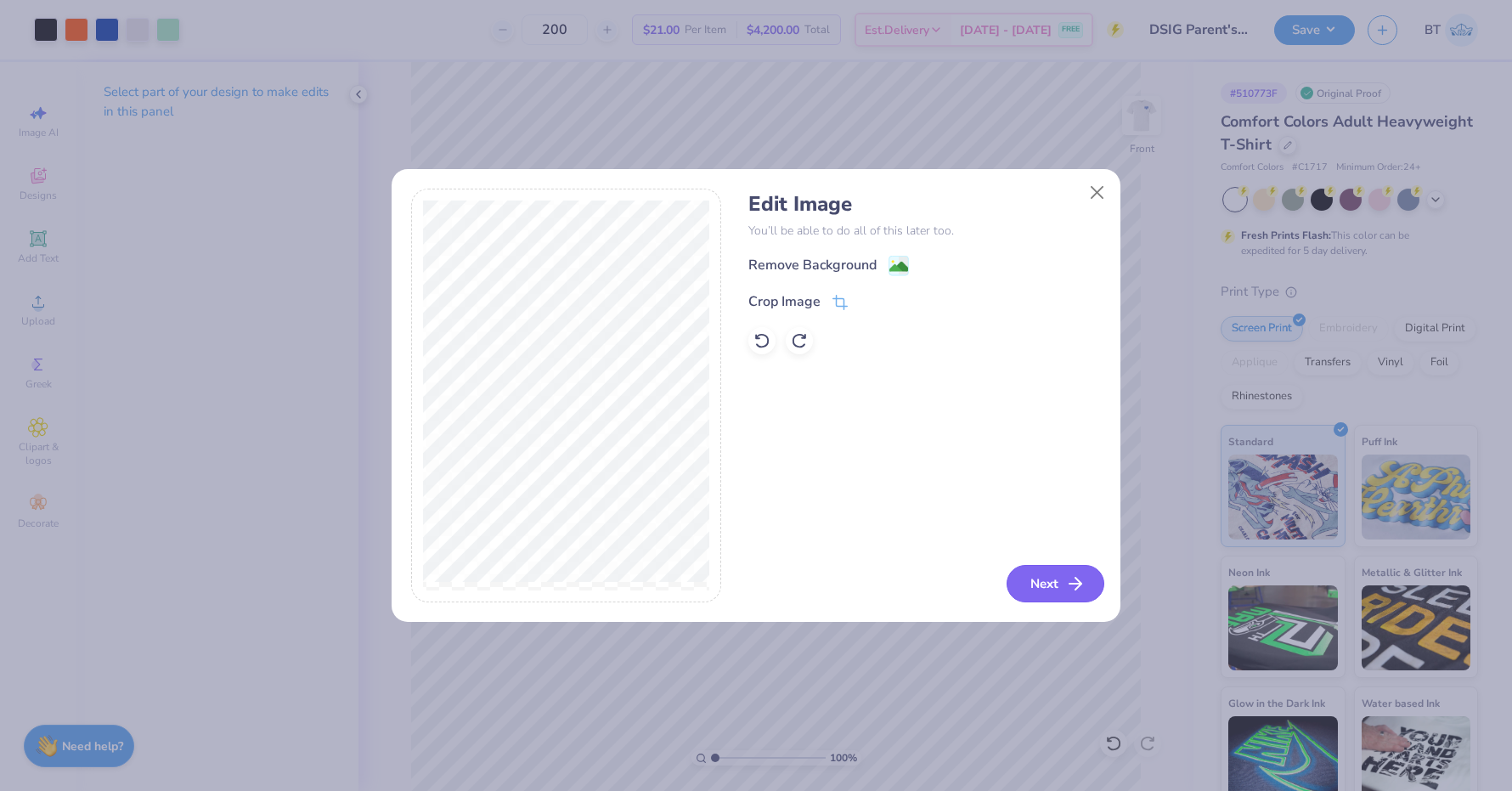
click at [1066, 590] on icon "button" at bounding box center [1076, 583] width 20 height 20
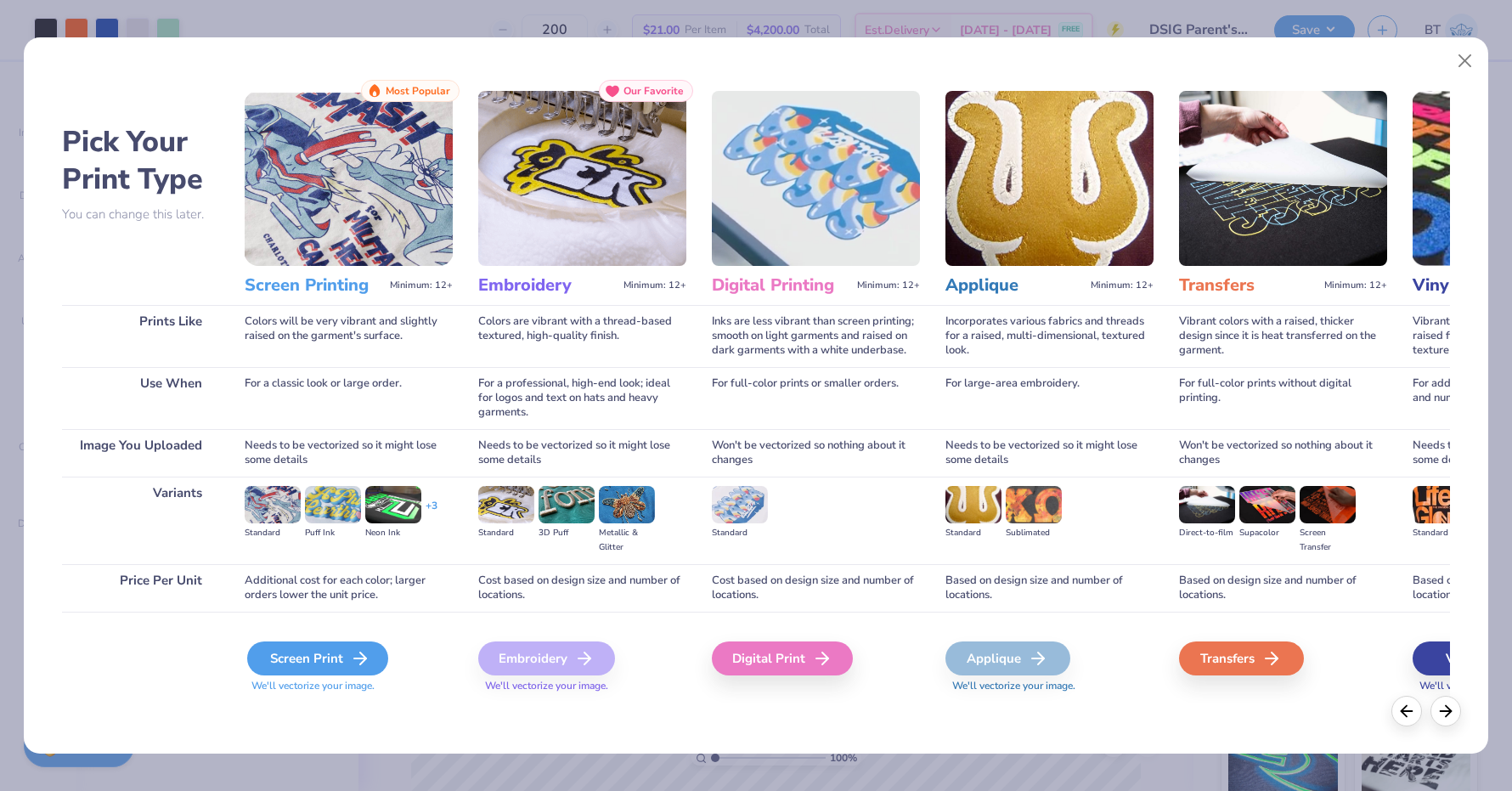
click at [339, 656] on div "Screen Print" at bounding box center [318, 658] width 141 height 34
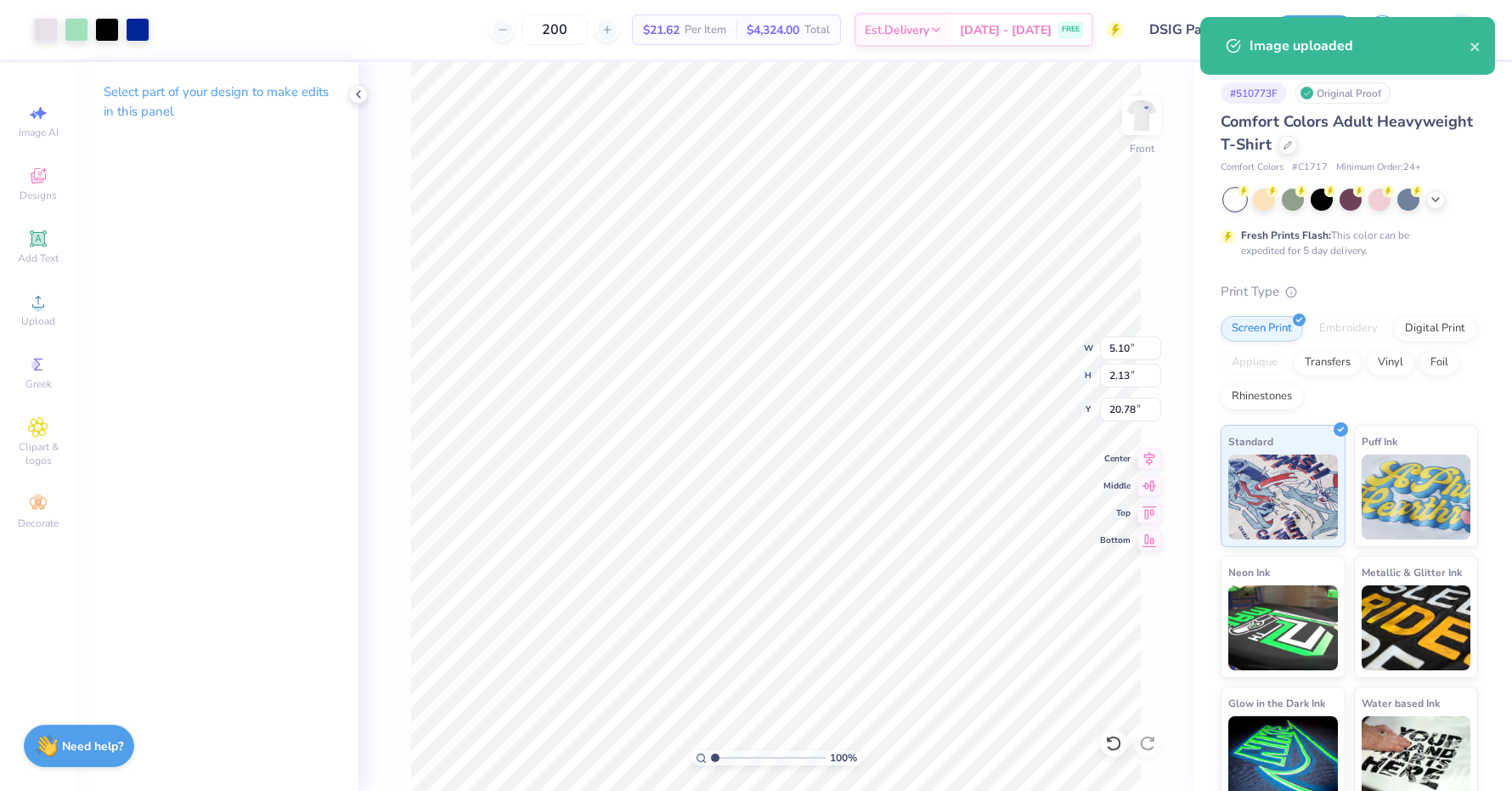
type input "20.78"
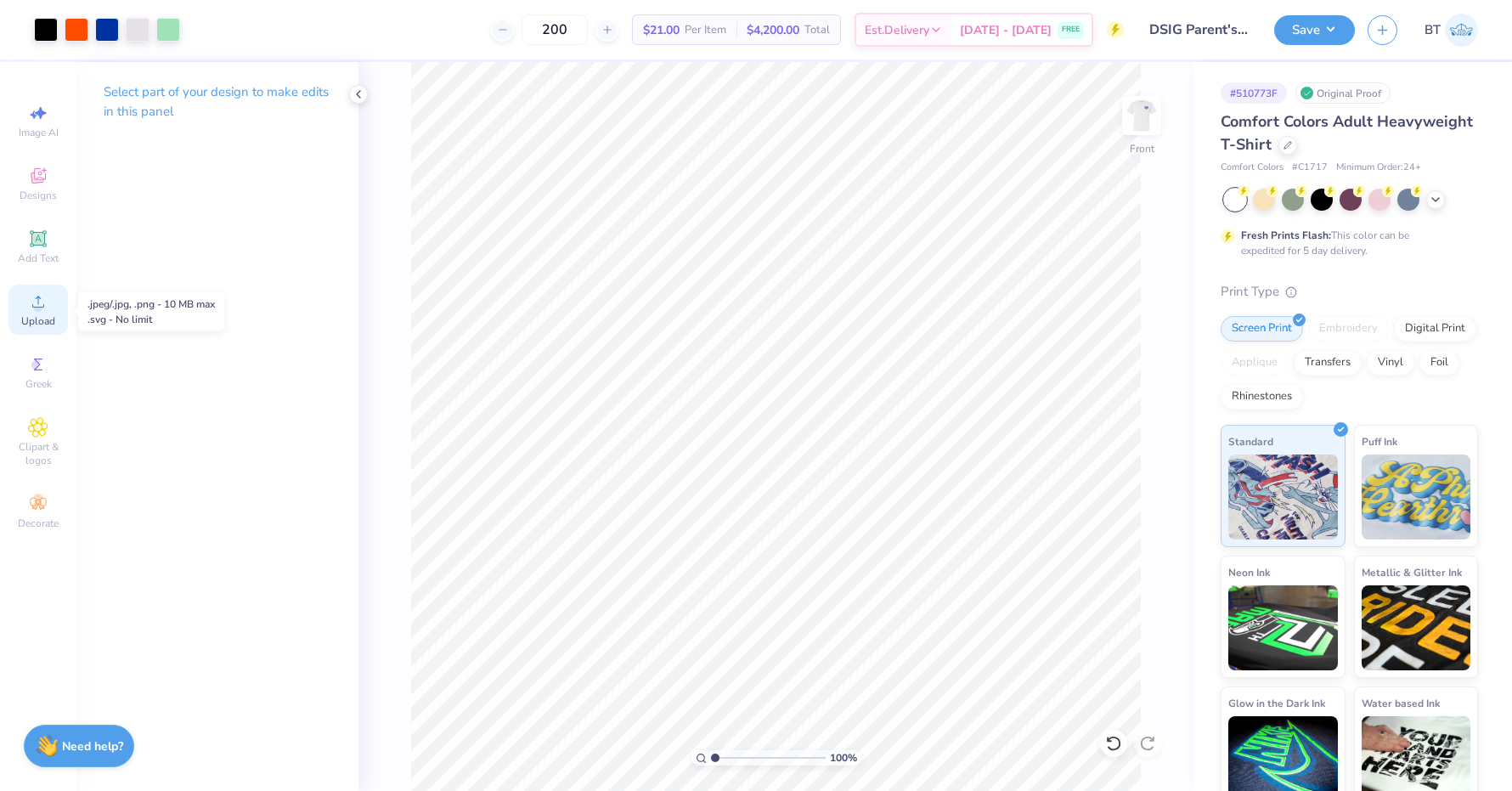
click at [35, 311] on icon at bounding box center [38, 301] width 20 height 20
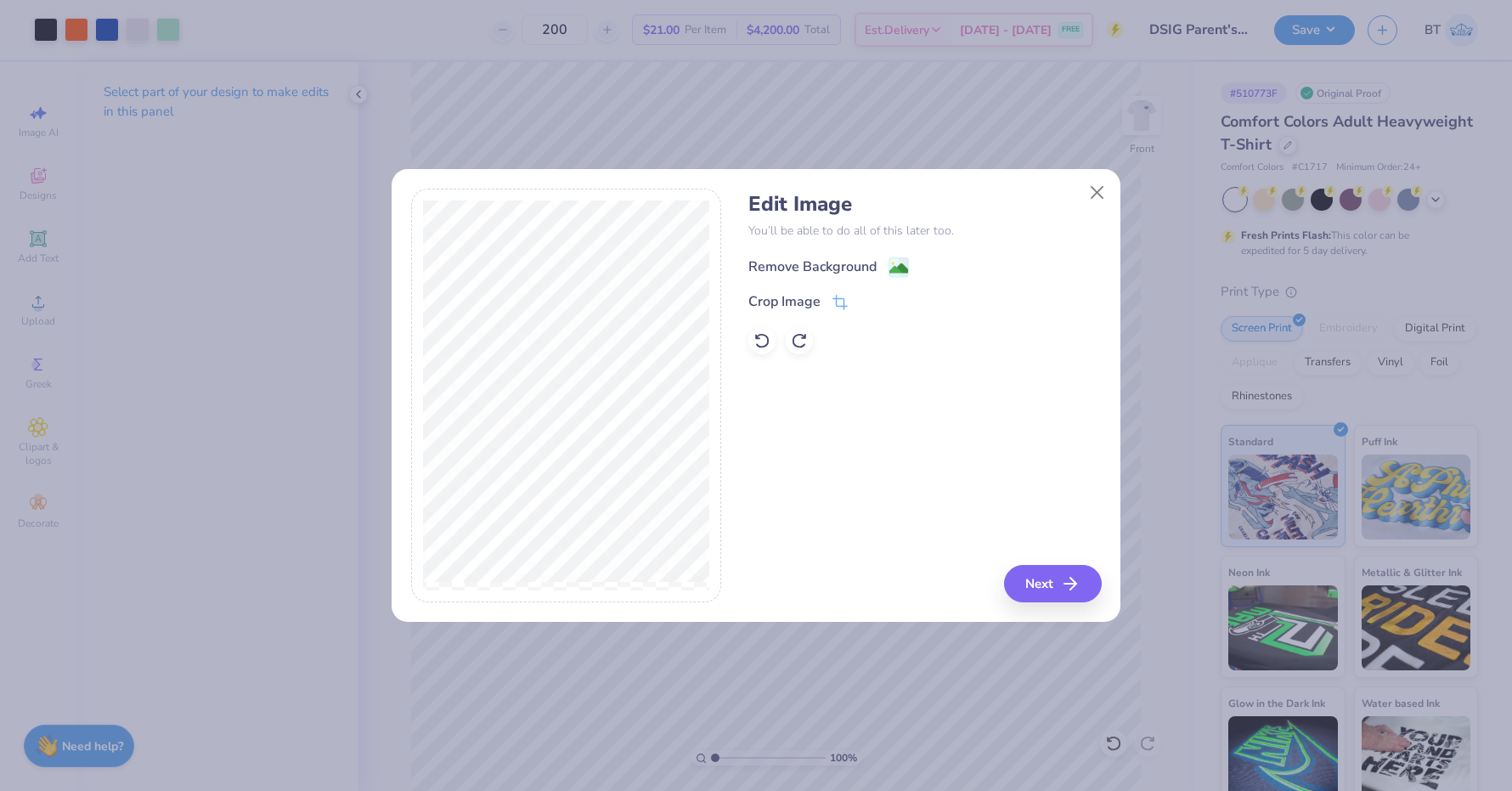
click at [902, 262] on image at bounding box center [899, 269] width 19 height 19
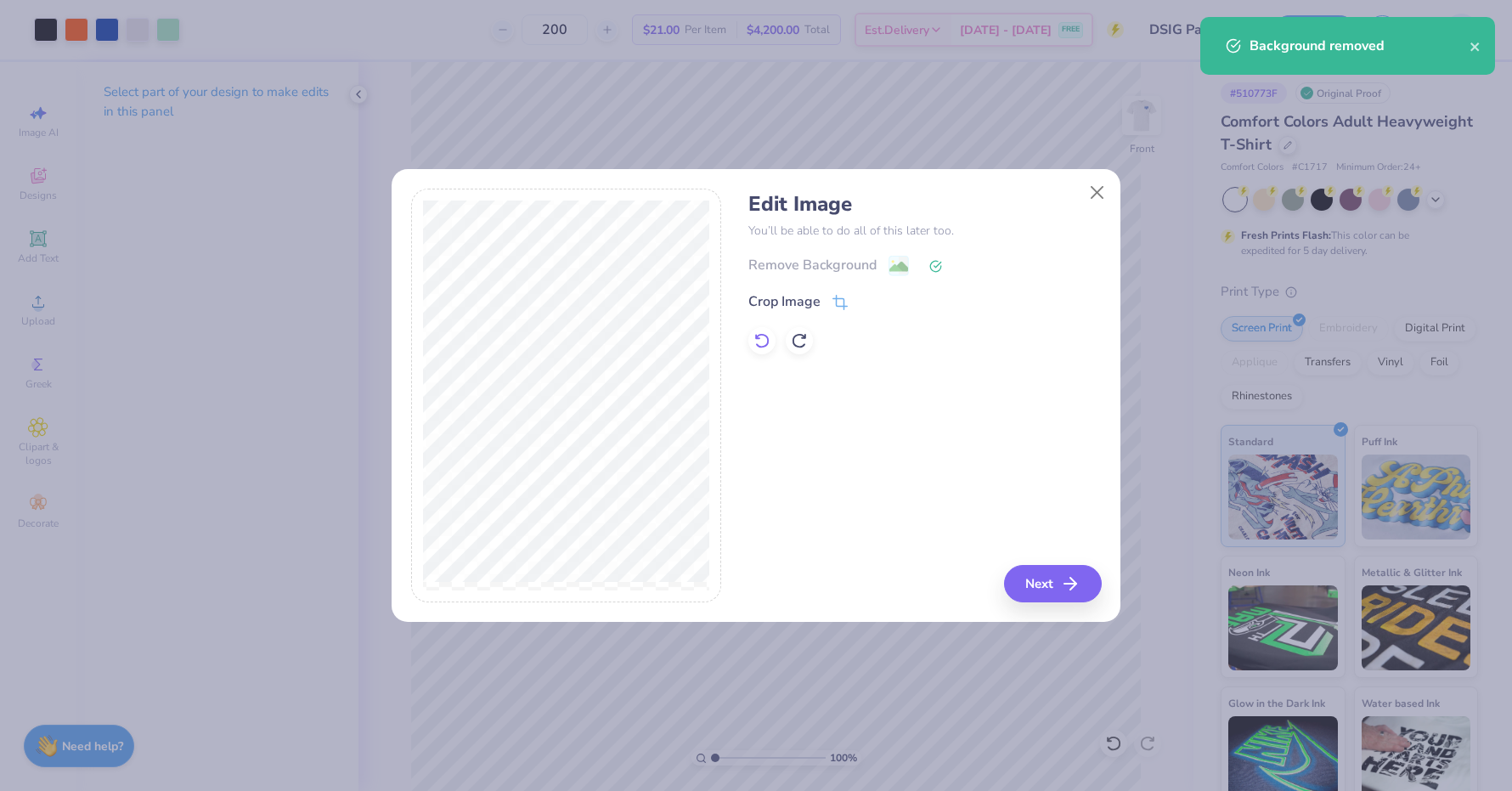
click at [758, 339] on icon at bounding box center [762, 340] width 17 height 17
click at [1045, 580] on button "Next" at bounding box center [1055, 583] width 98 height 37
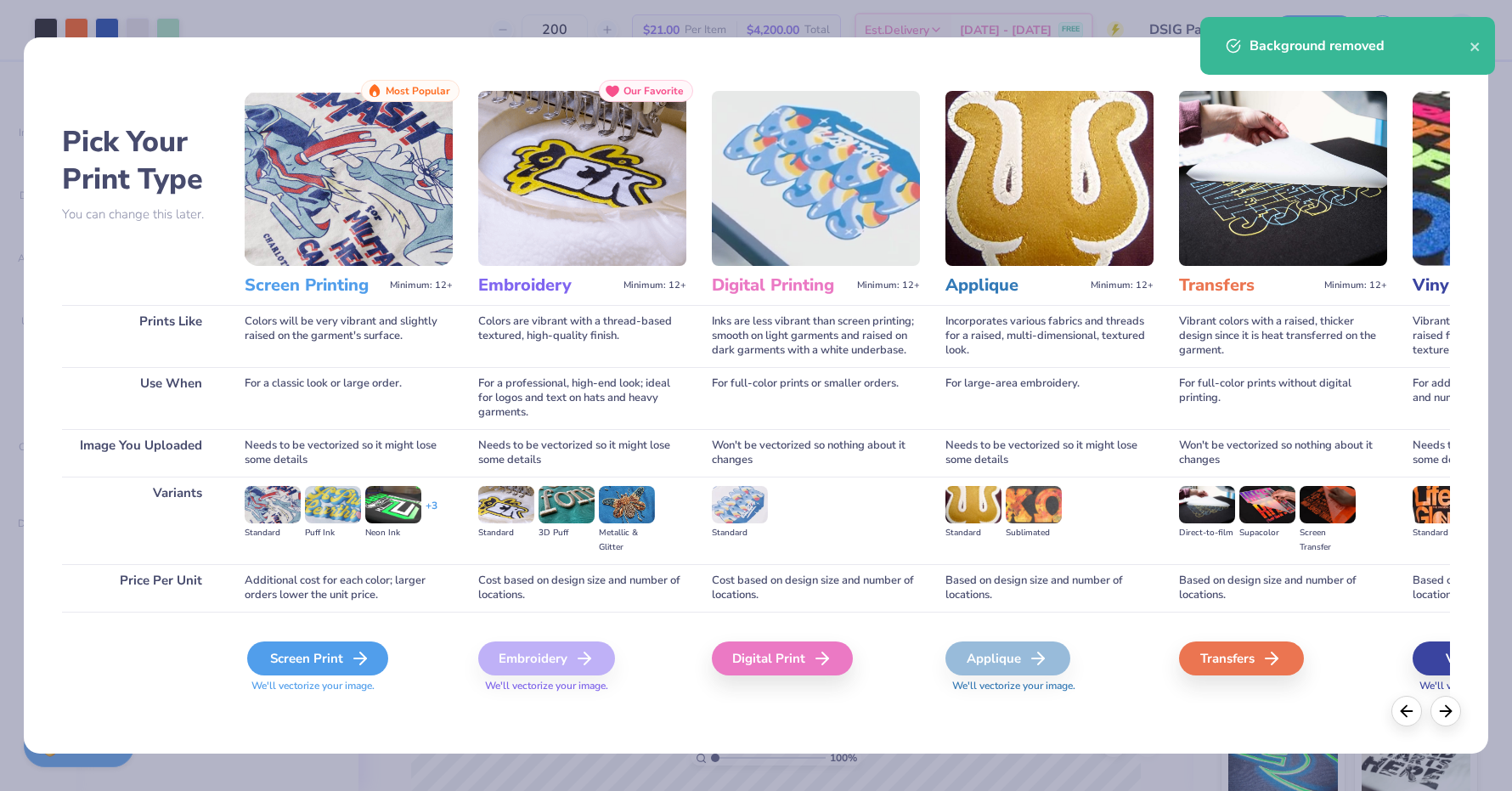
click at [344, 664] on div "Screen Print" at bounding box center [318, 658] width 141 height 34
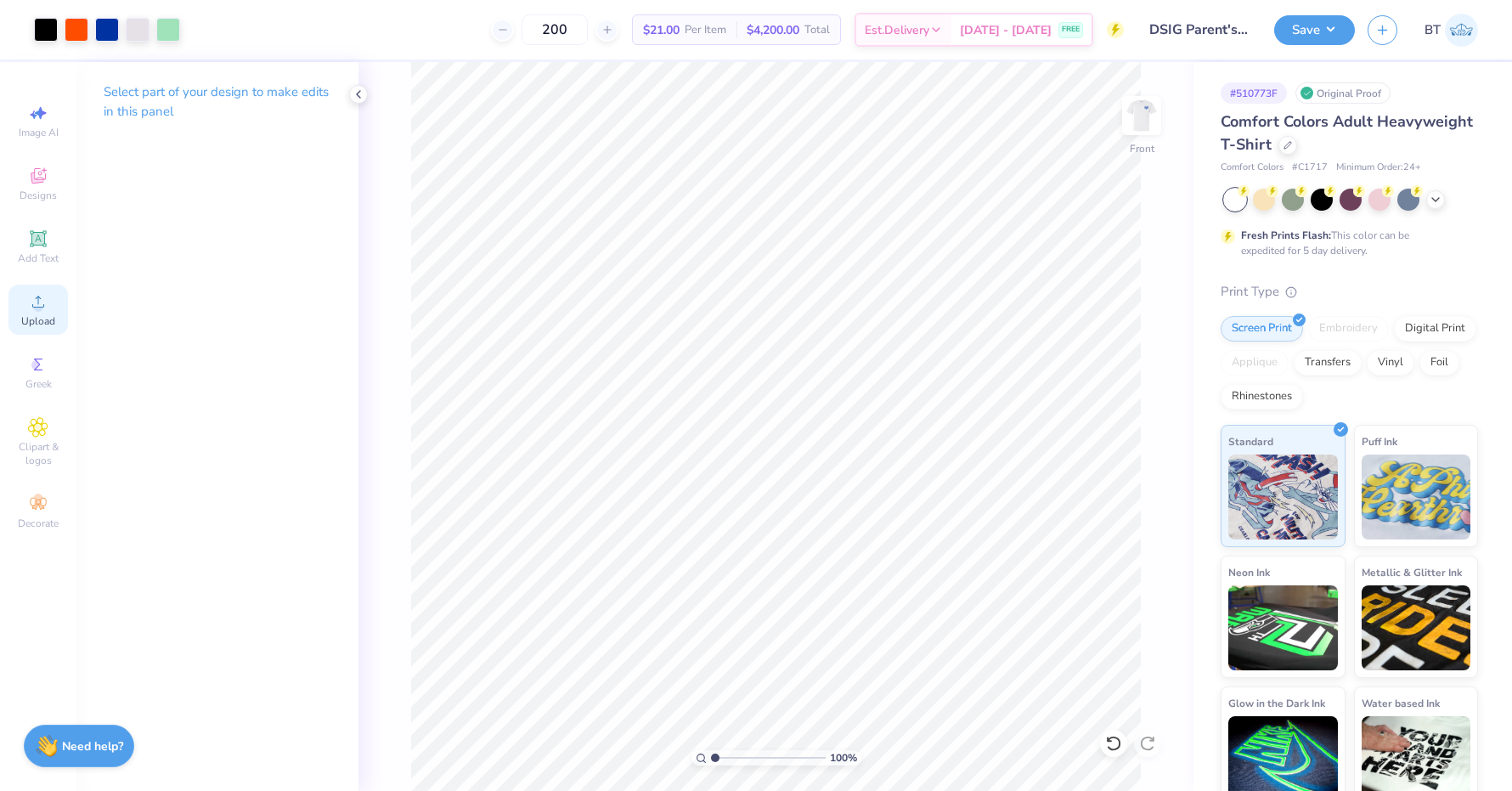
click at [44, 311] on icon at bounding box center [38, 301] width 20 height 20
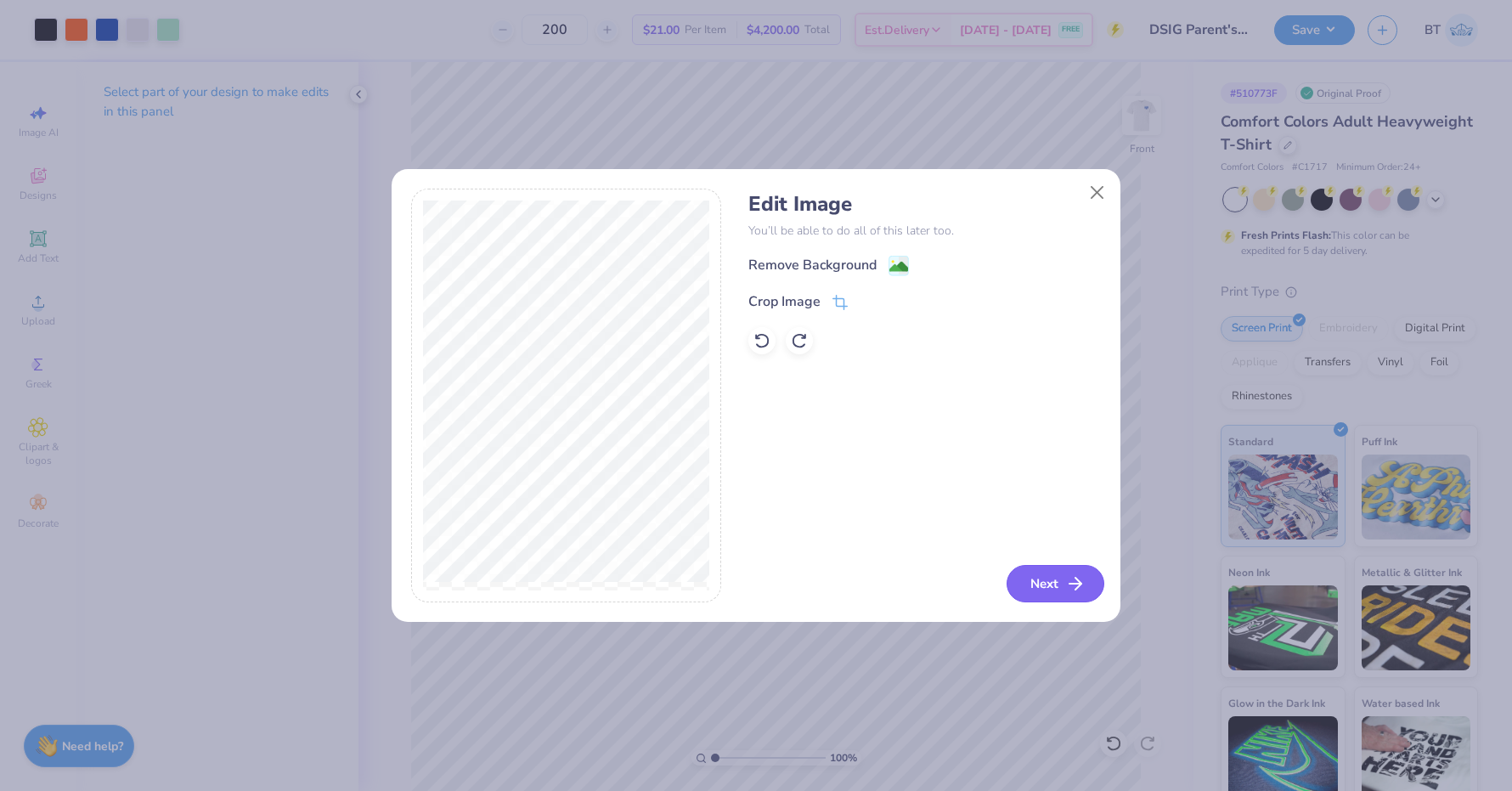
click at [1053, 580] on button "Next" at bounding box center [1055, 583] width 98 height 37
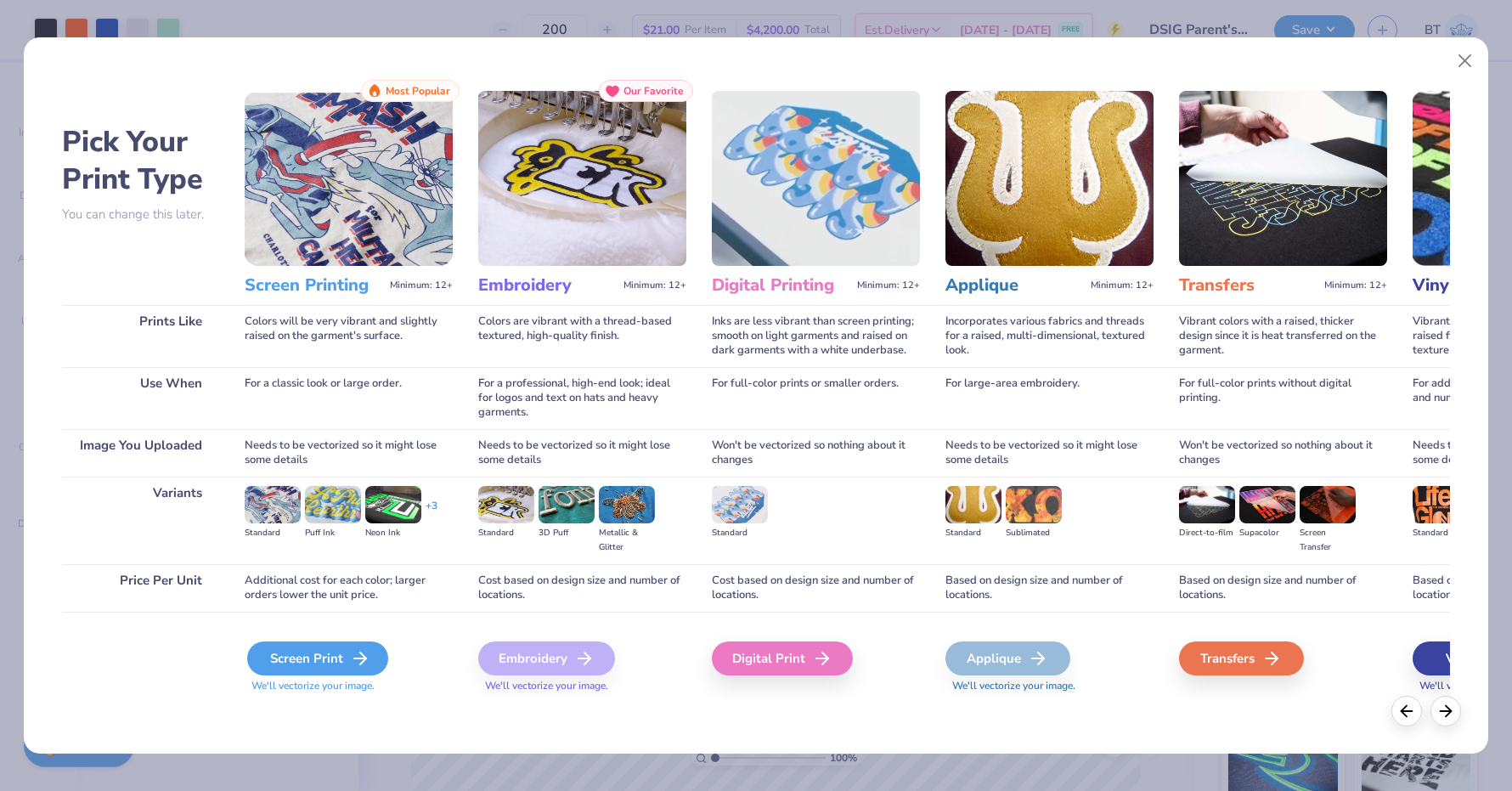
click at [332, 655] on div "Screen Print" at bounding box center [318, 658] width 141 height 34
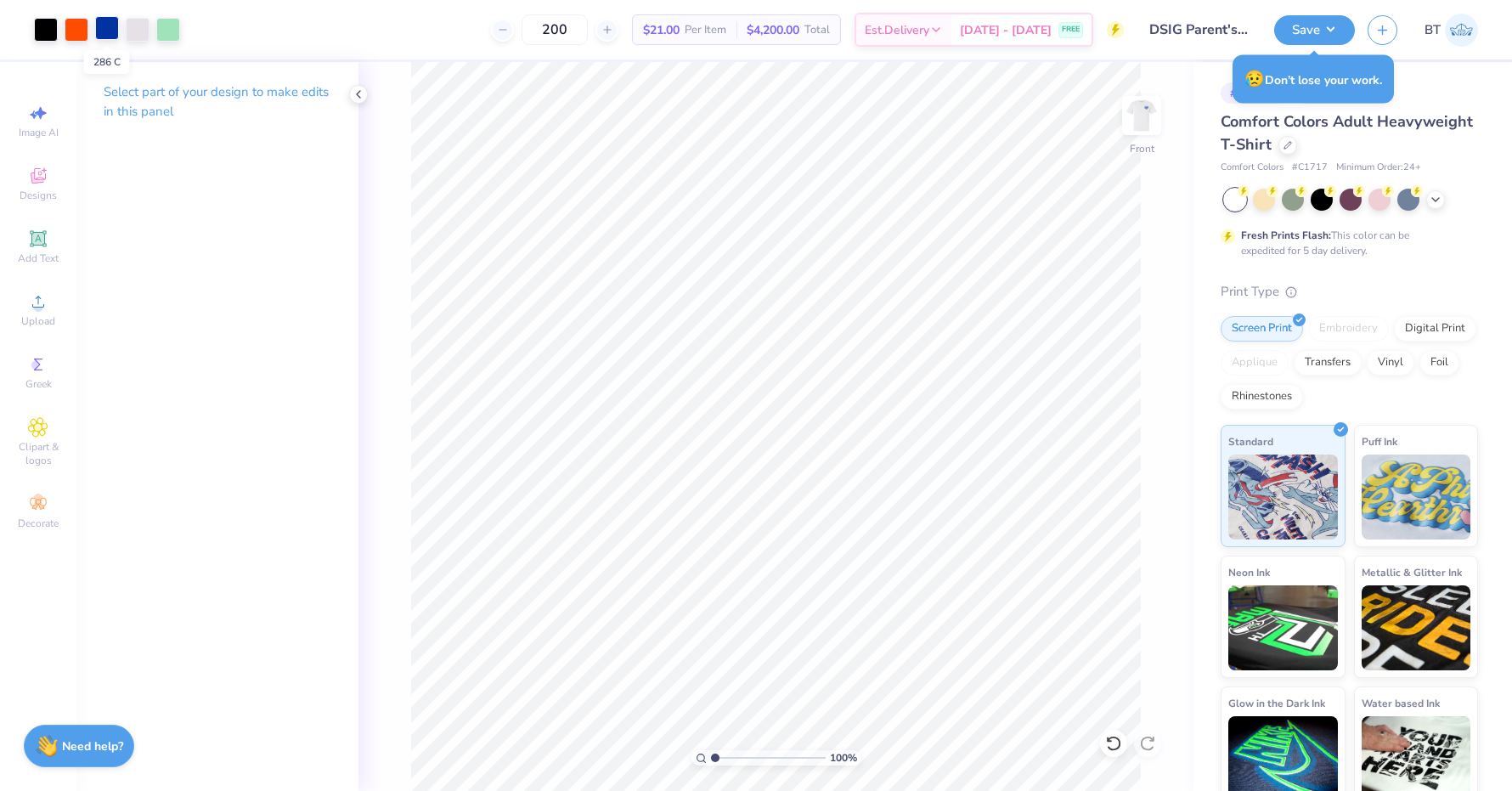
click at [109, 26] on div at bounding box center [107, 28] width 24 height 24
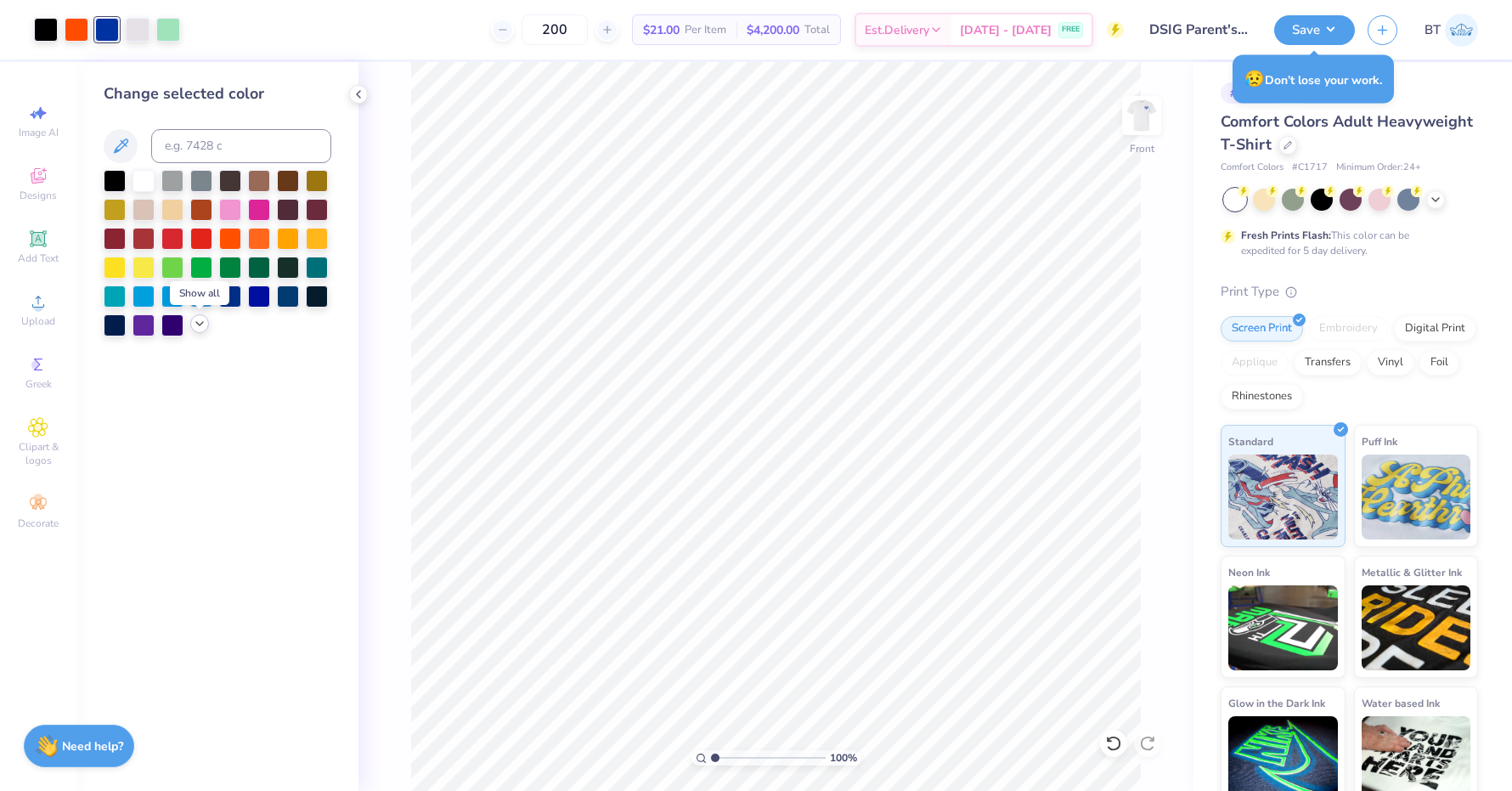
click at [197, 326] on icon at bounding box center [200, 323] width 14 height 14
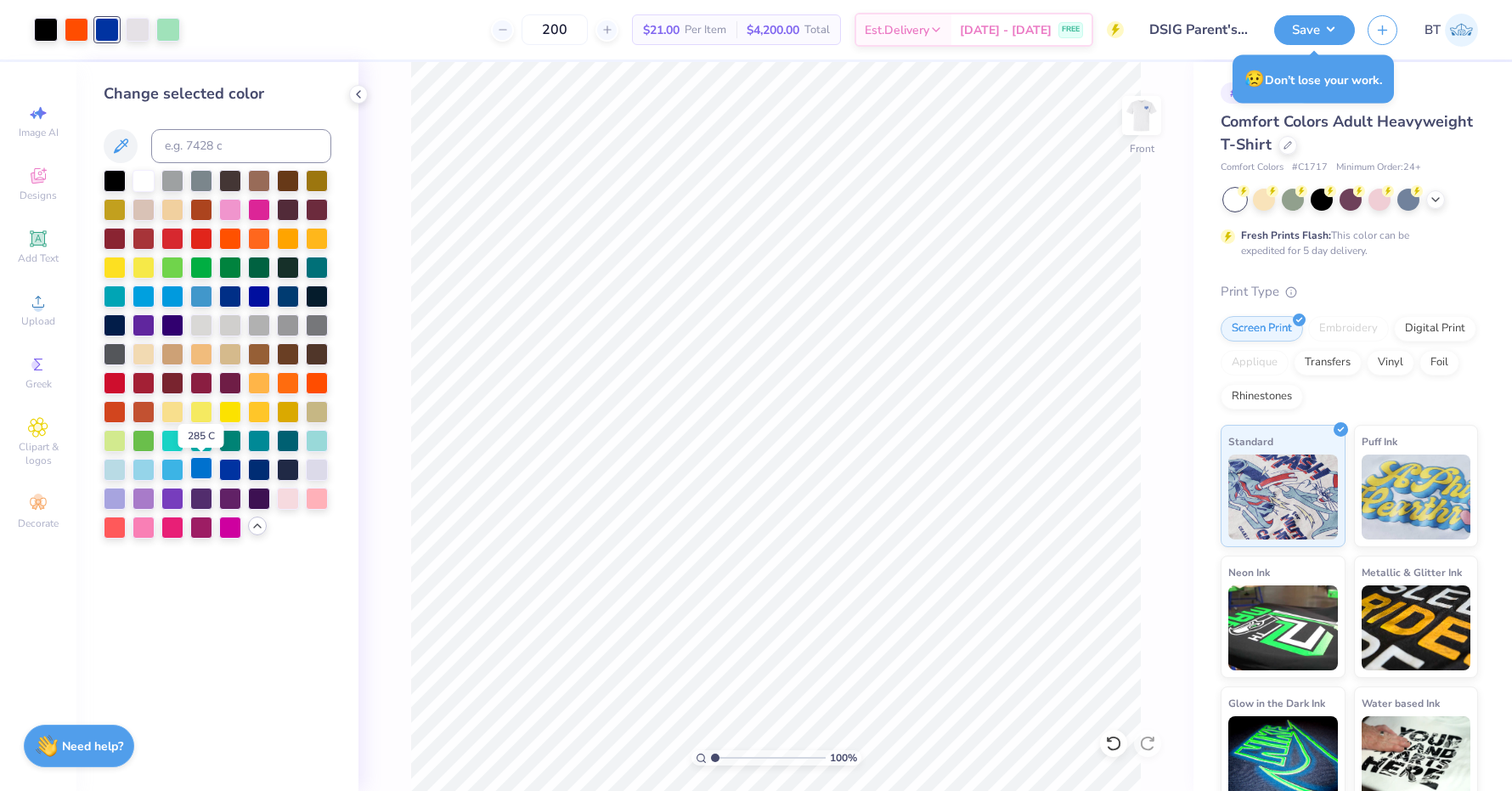
click at [207, 470] on div at bounding box center [202, 468] width 22 height 22
click at [235, 470] on div at bounding box center [231, 468] width 22 height 22
click at [203, 469] on div at bounding box center [202, 468] width 22 height 22
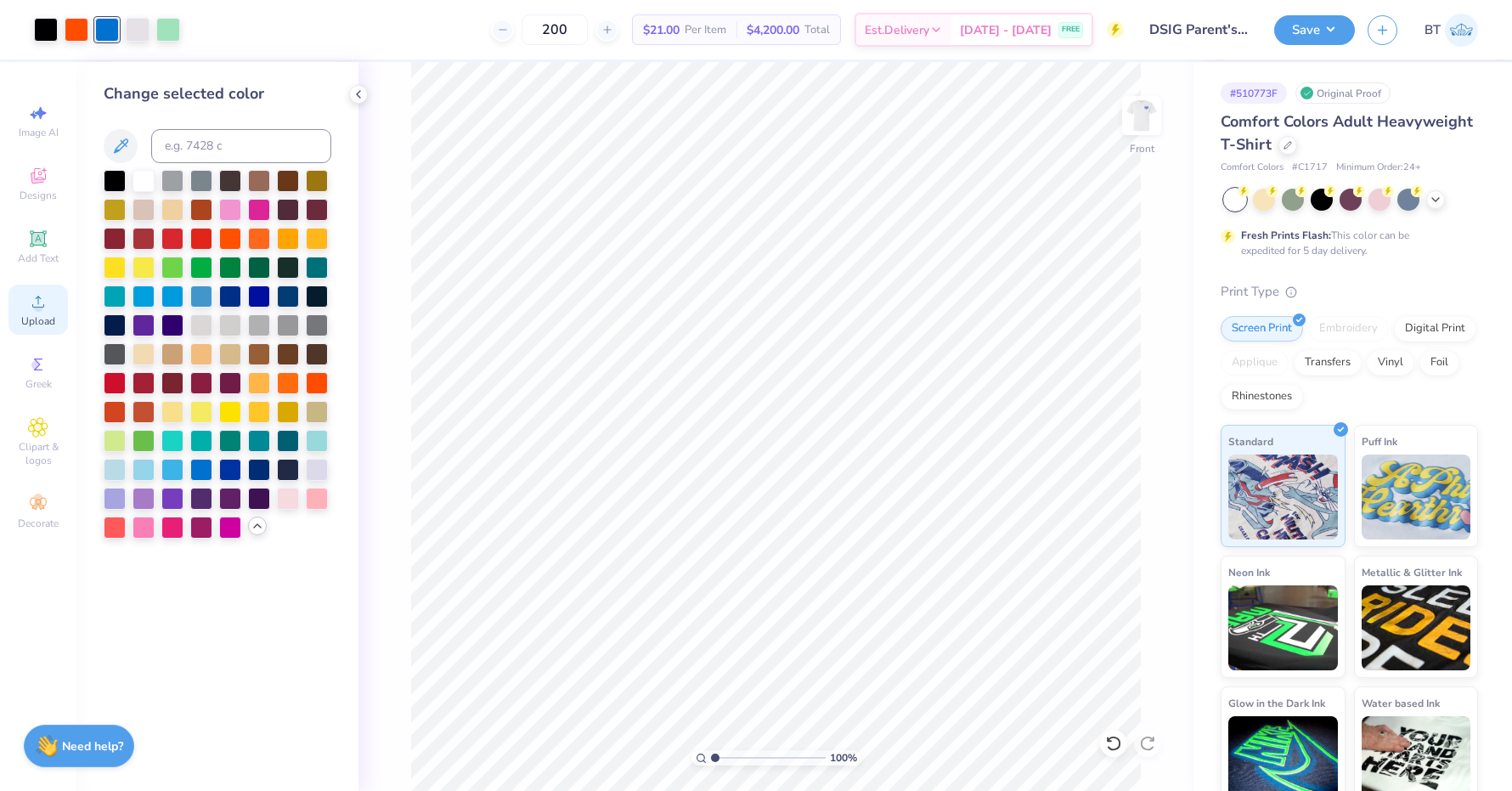
click at [33, 307] on icon at bounding box center [38, 301] width 12 height 12
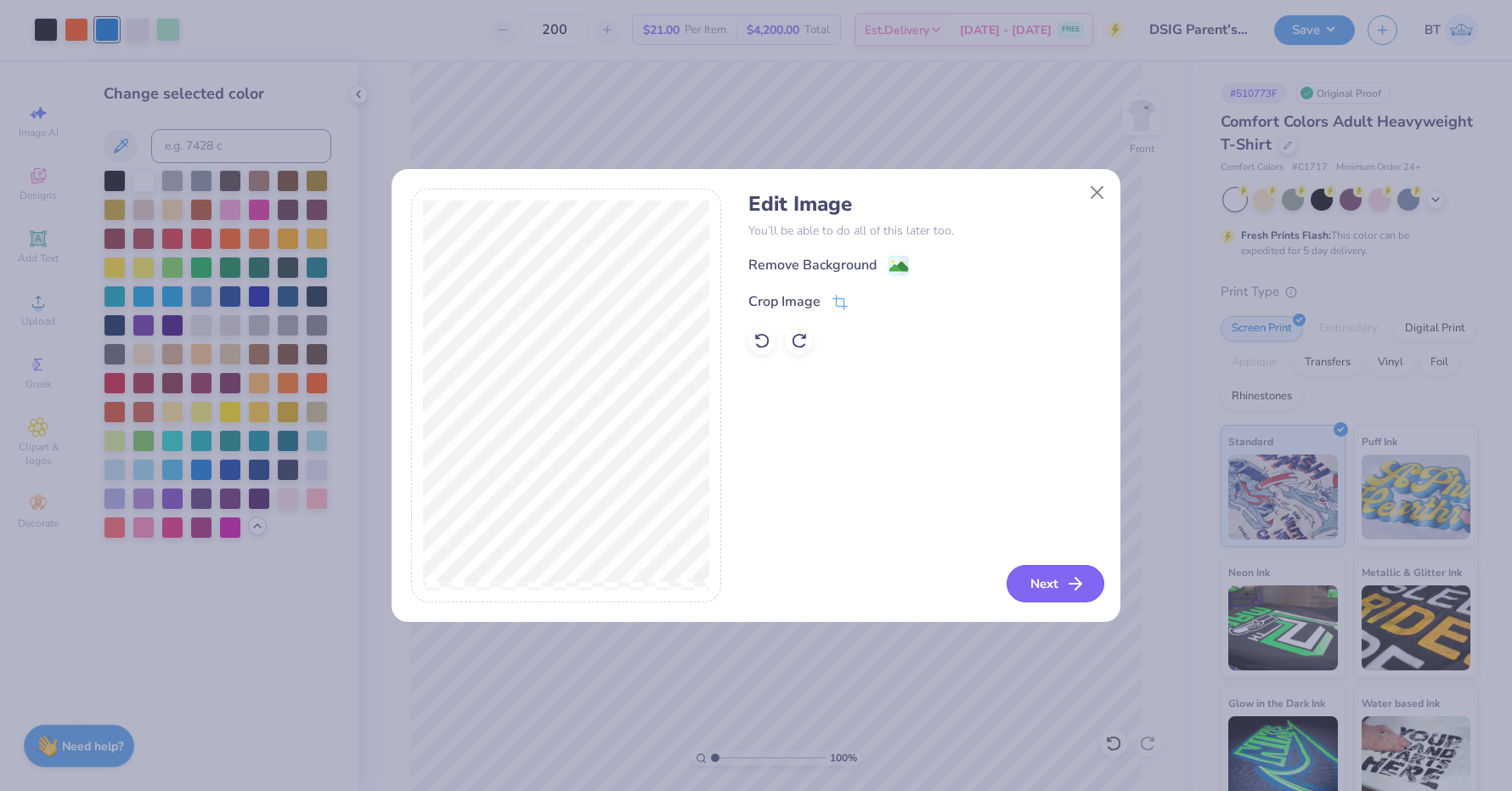
click at [1050, 578] on button "Next" at bounding box center [1055, 583] width 98 height 37
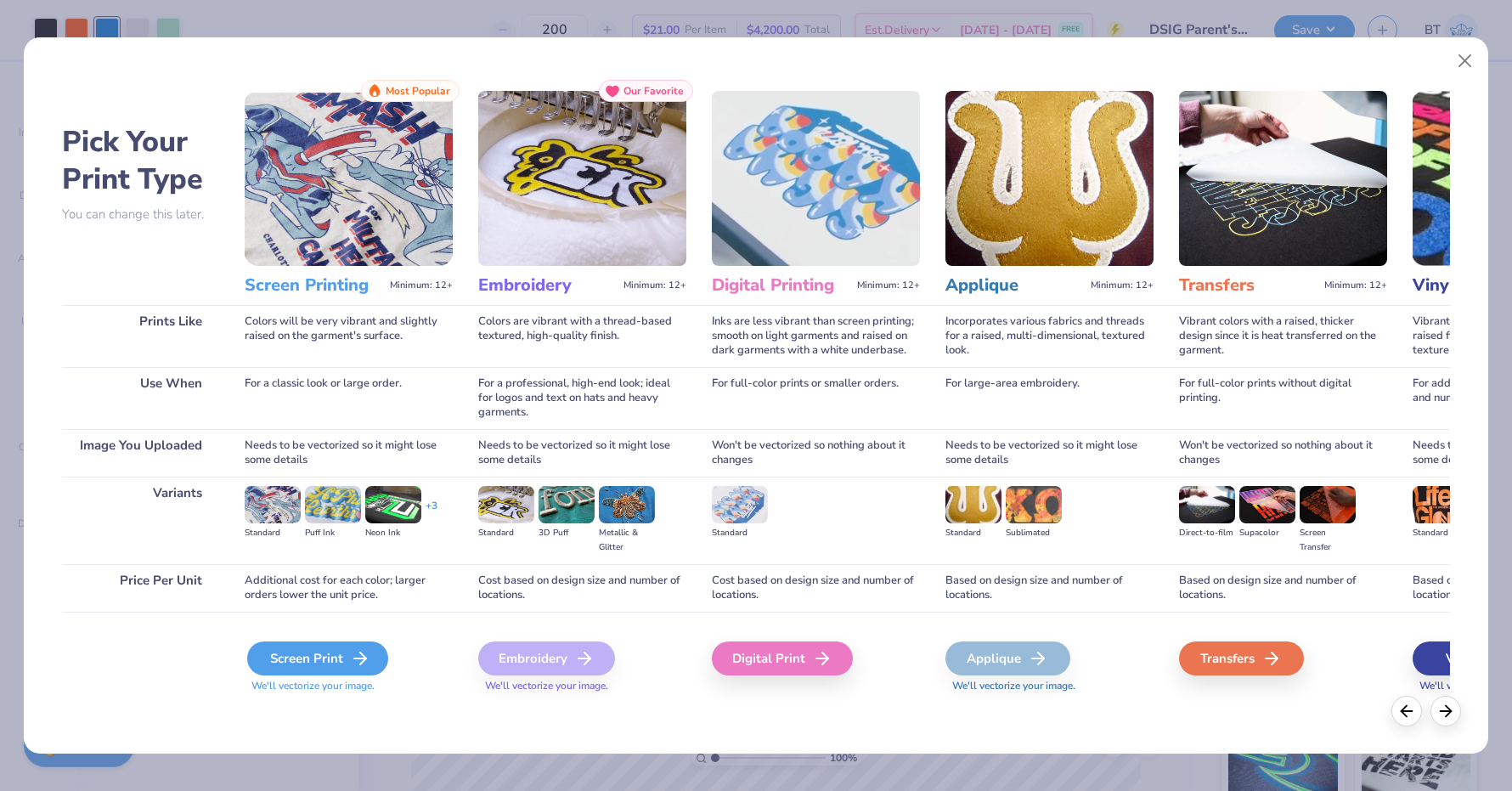
click at [324, 643] on div "Screen Print" at bounding box center [318, 658] width 141 height 34
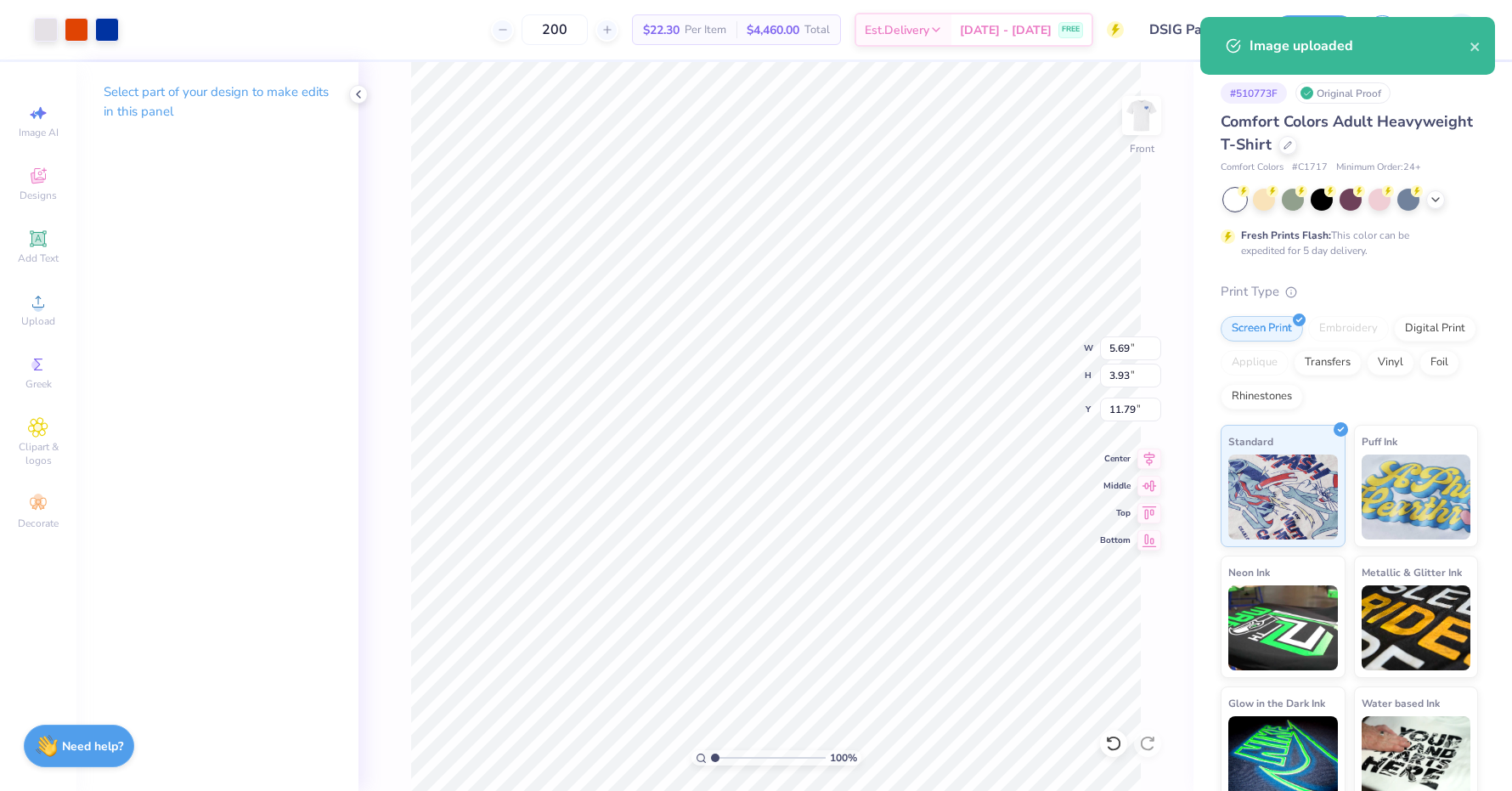
type input "20.89"
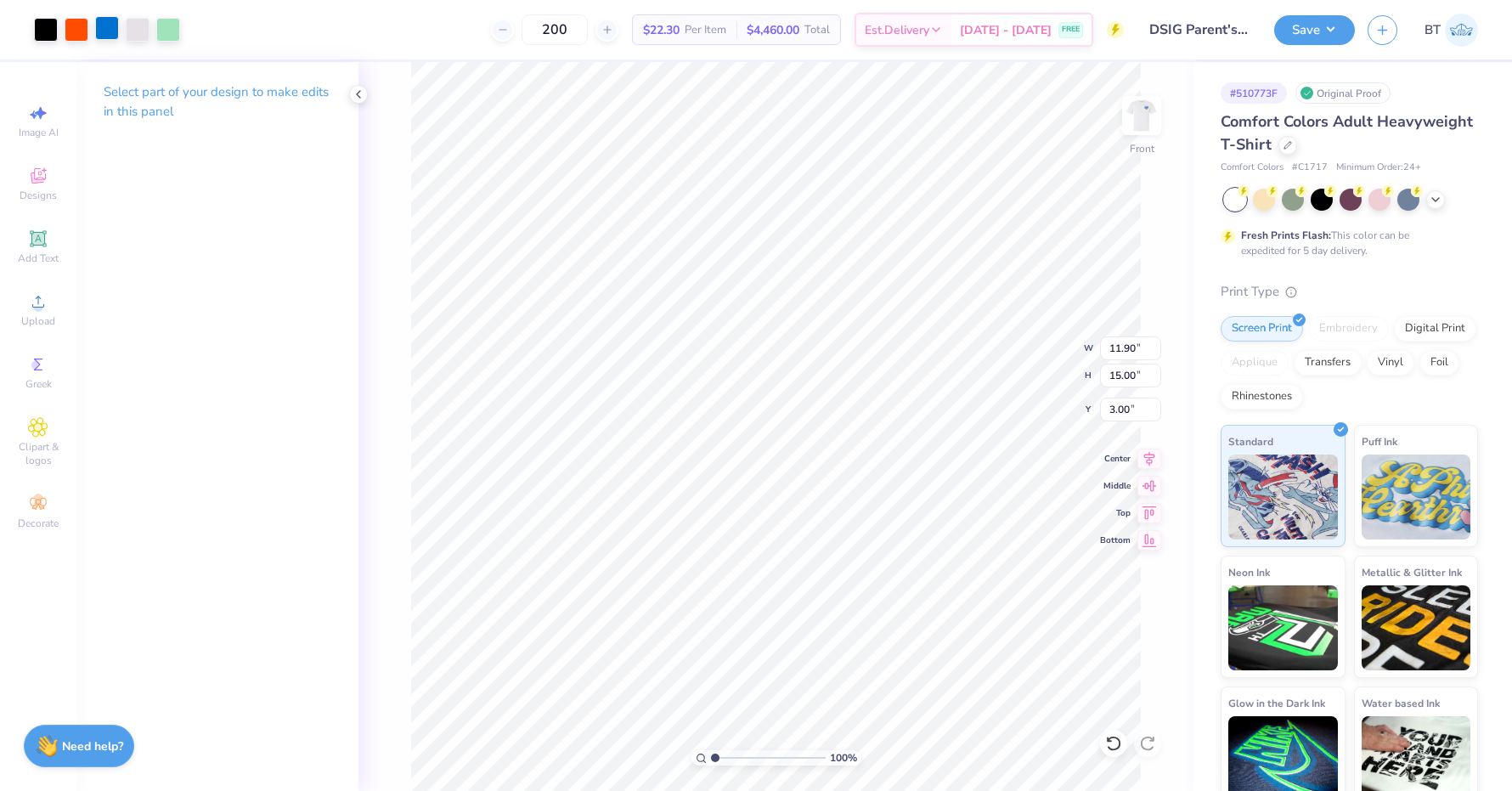
click at [111, 21] on div at bounding box center [107, 28] width 24 height 24
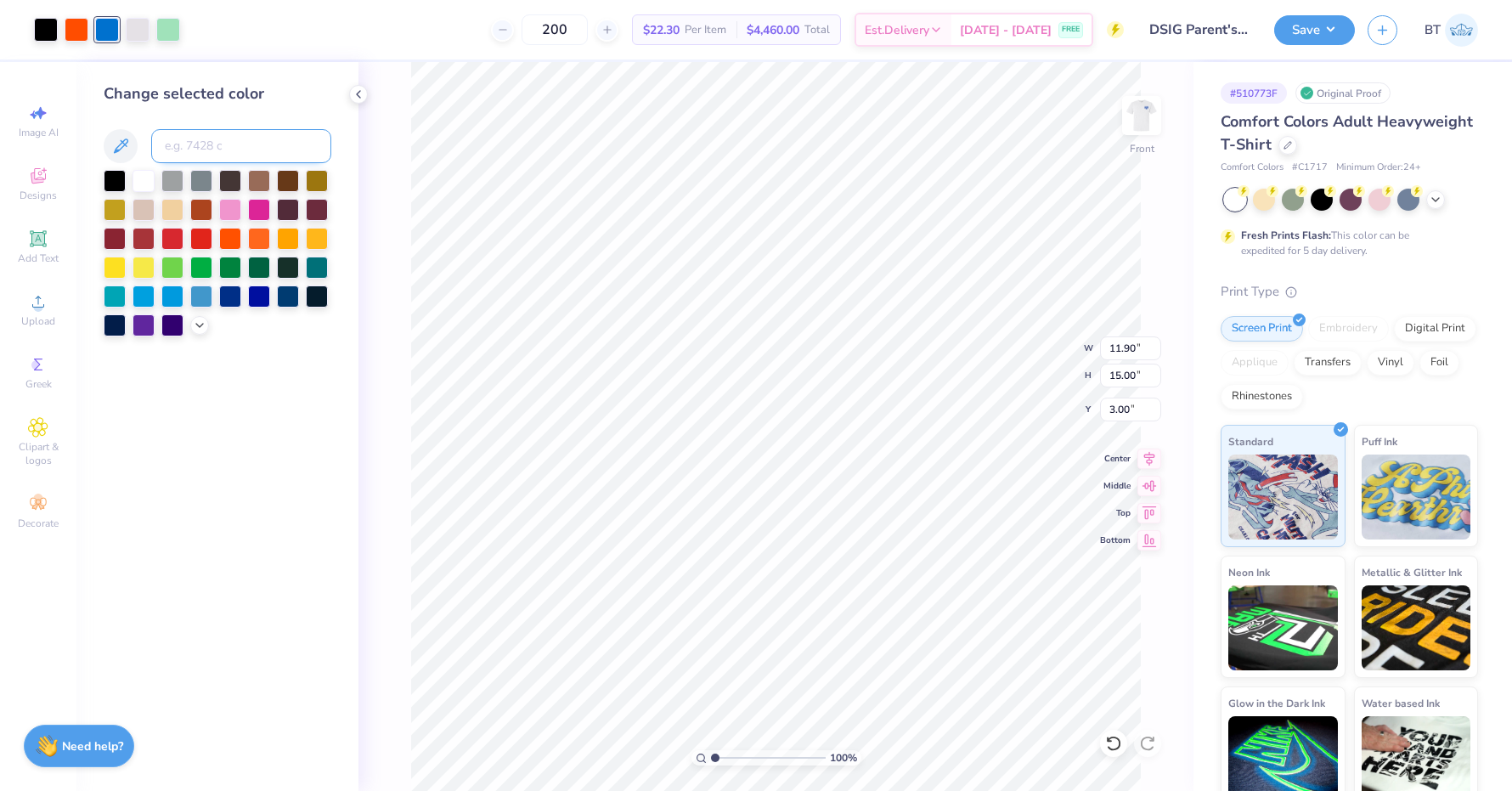
click at [220, 150] on input at bounding box center [242, 146] width 180 height 34
type input "286"
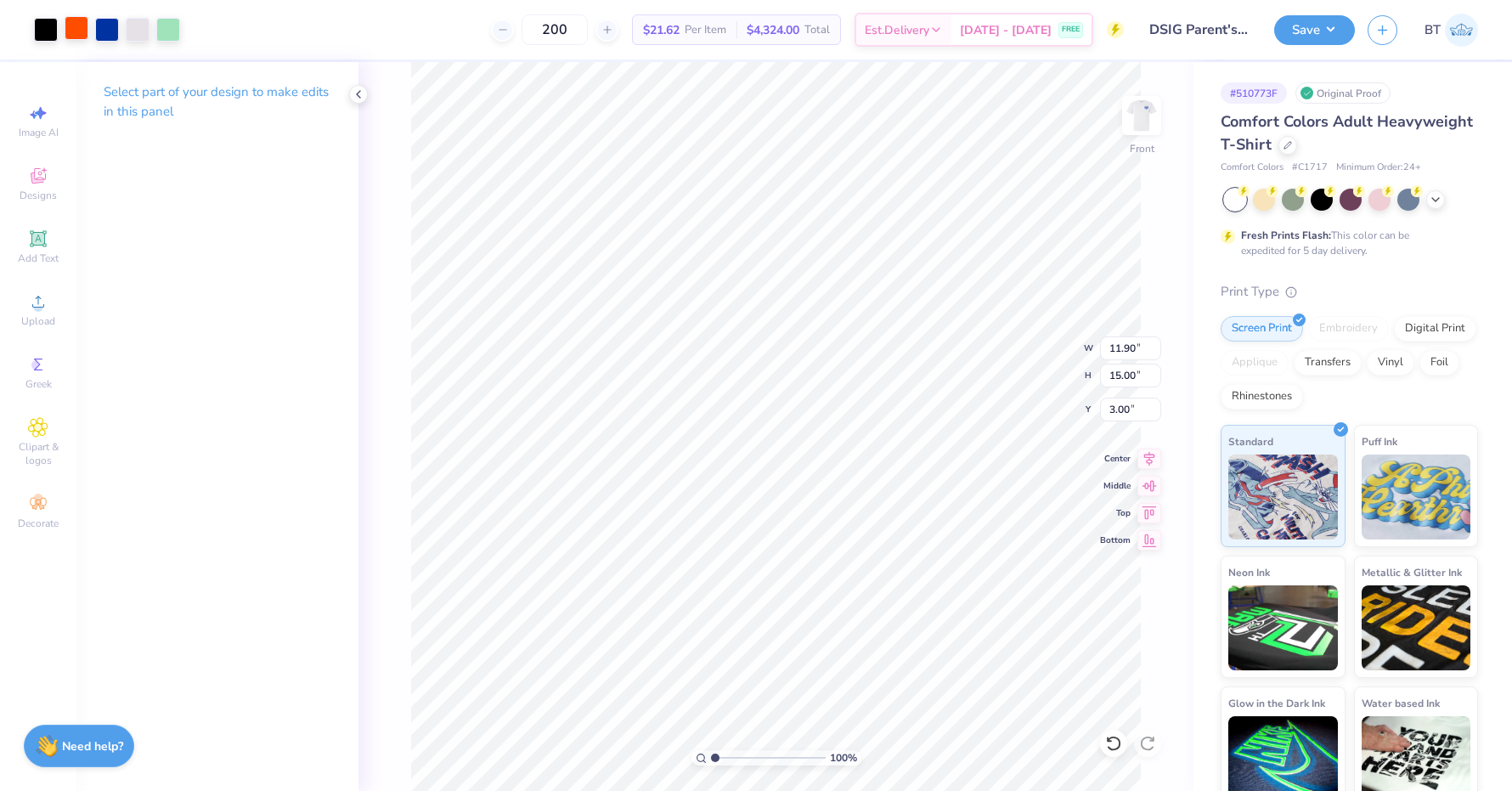
click at [83, 29] on div at bounding box center [77, 28] width 24 height 24
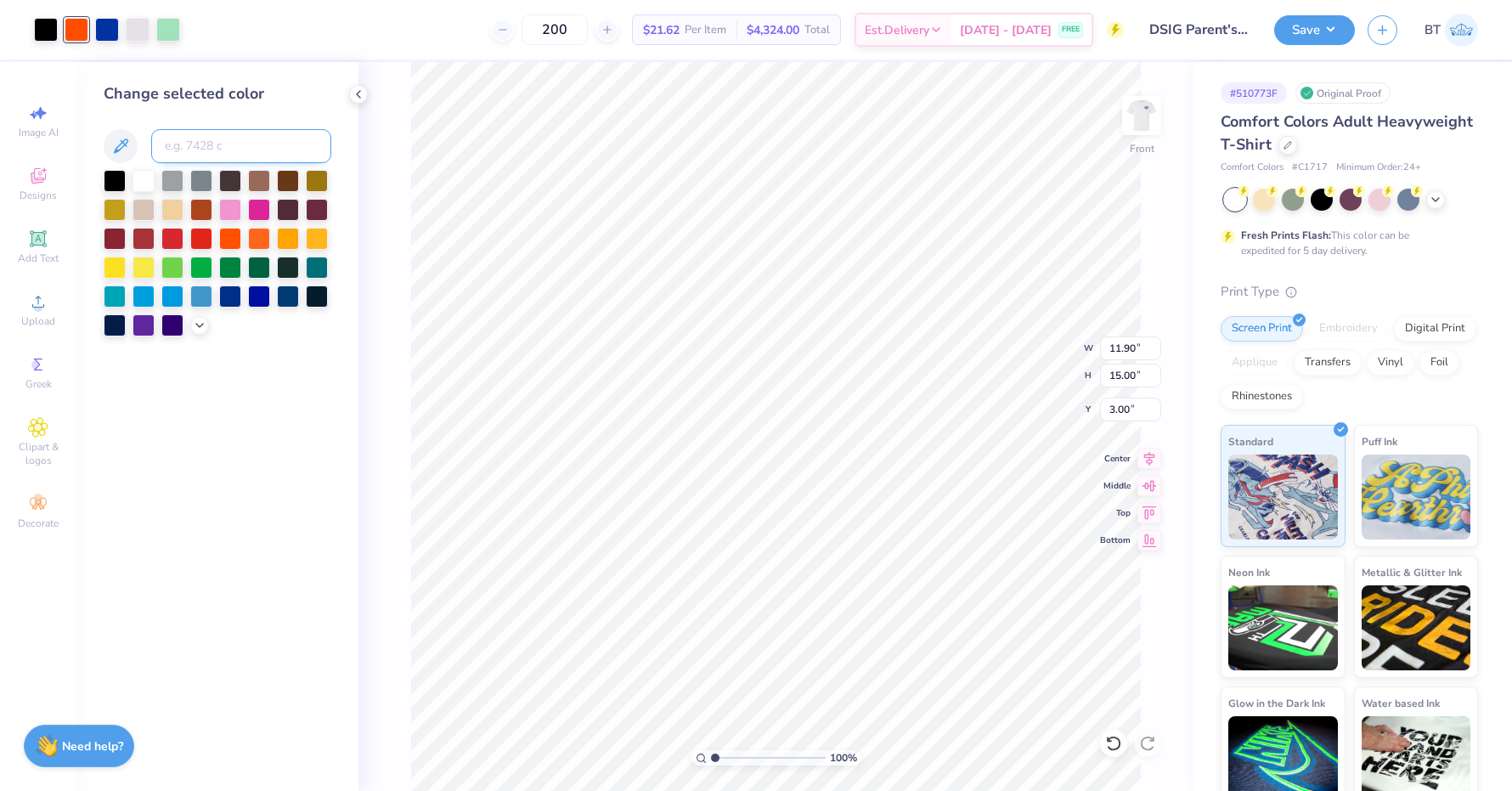
click at [208, 157] on input at bounding box center [242, 146] width 180 height 34
type input "1665"
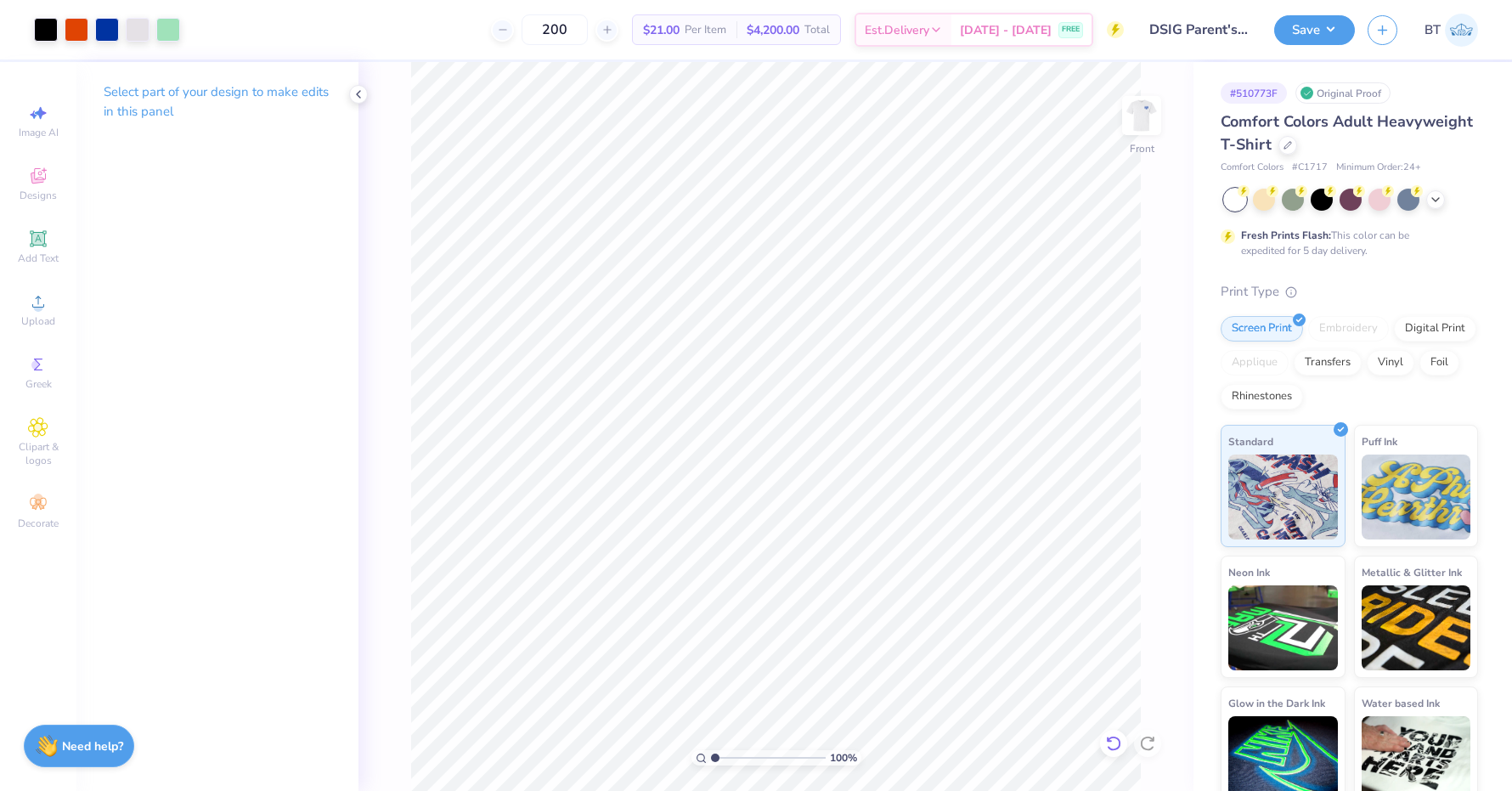
click at [1122, 739] on div at bounding box center [1114, 743] width 27 height 27
click at [26, 316] on span "Upload" at bounding box center [38, 321] width 34 height 14
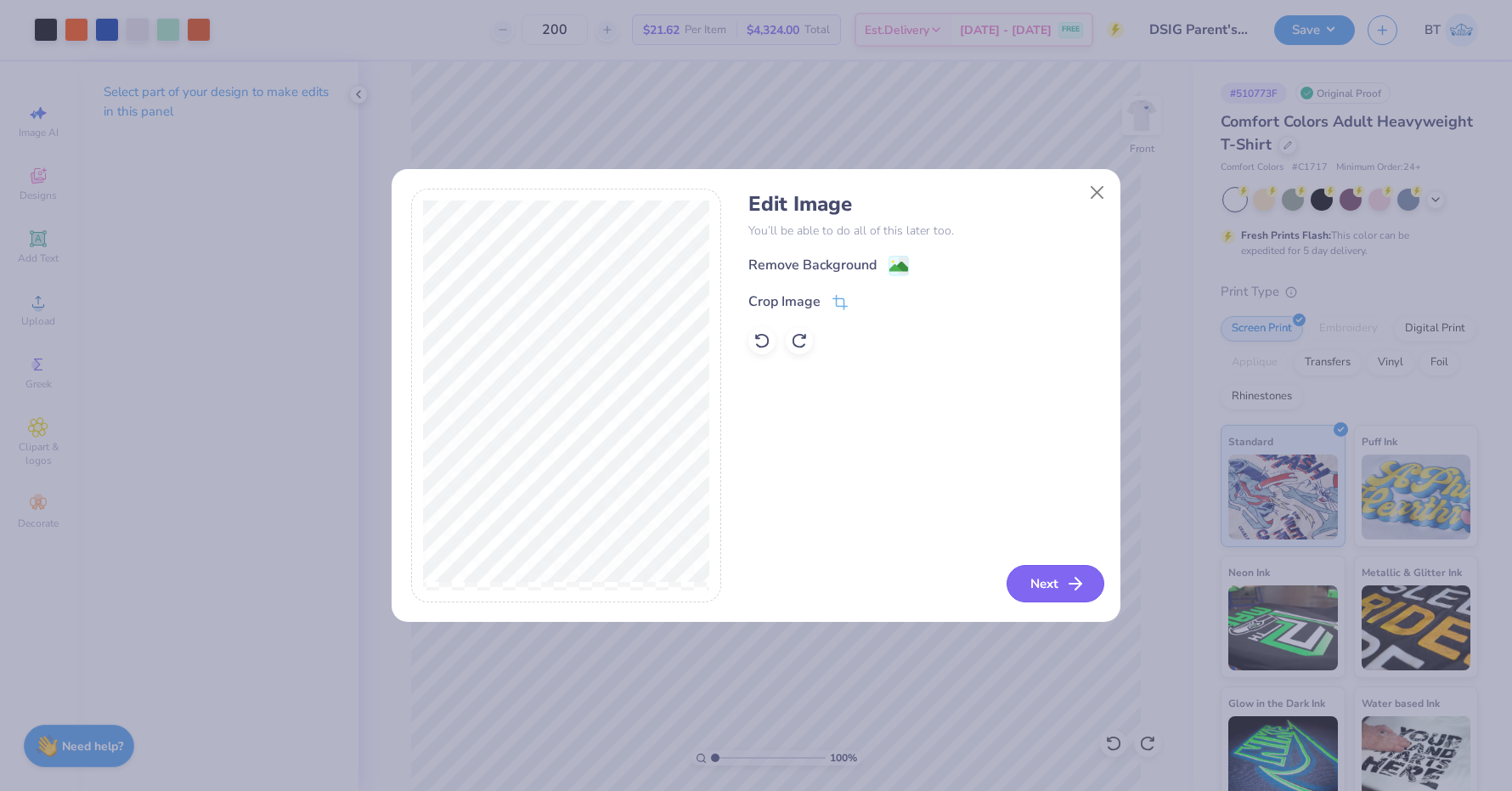
click at [1034, 598] on button "Next" at bounding box center [1055, 583] width 98 height 37
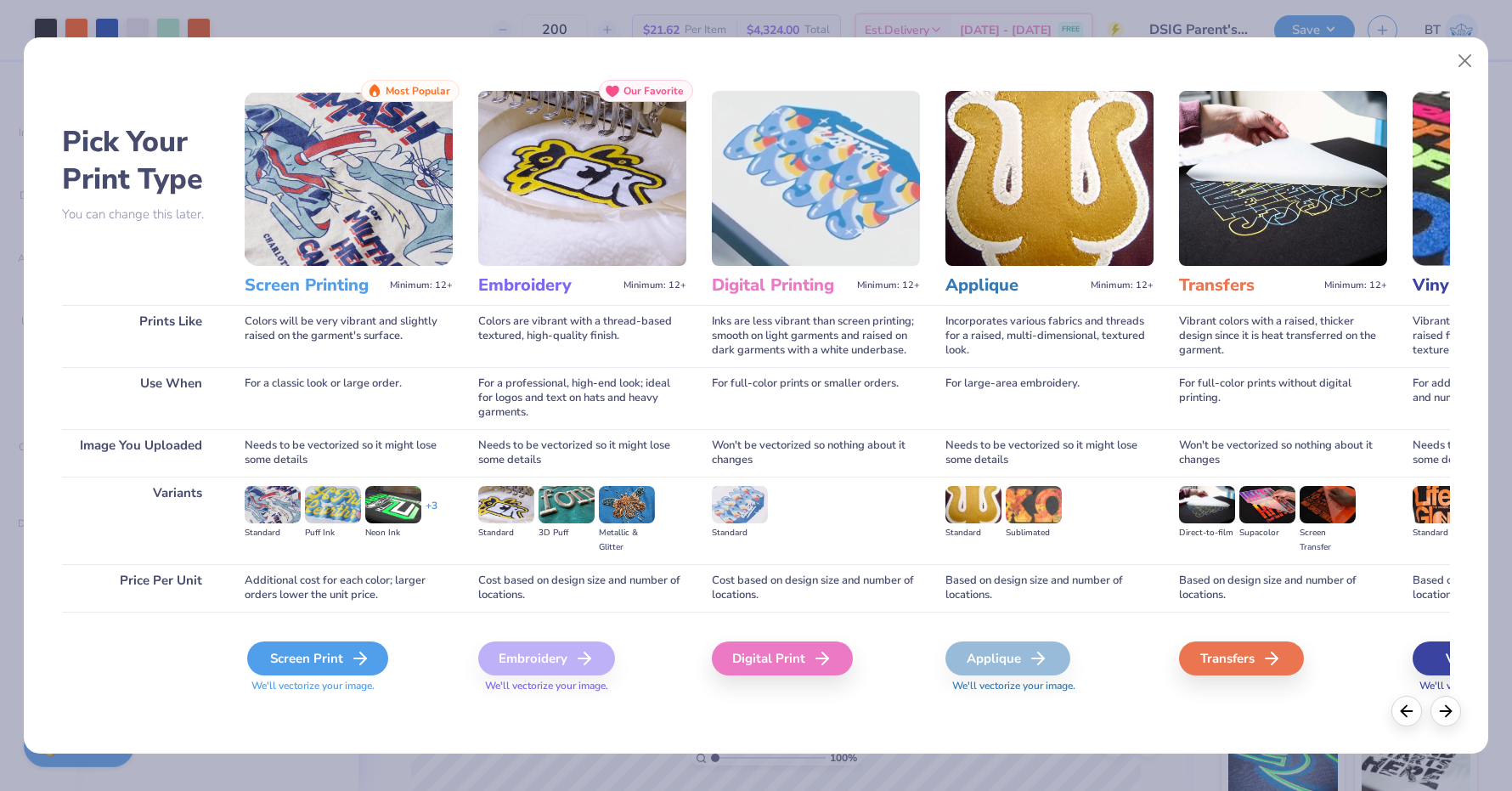
click at [305, 650] on div "Screen Print" at bounding box center [318, 658] width 141 height 34
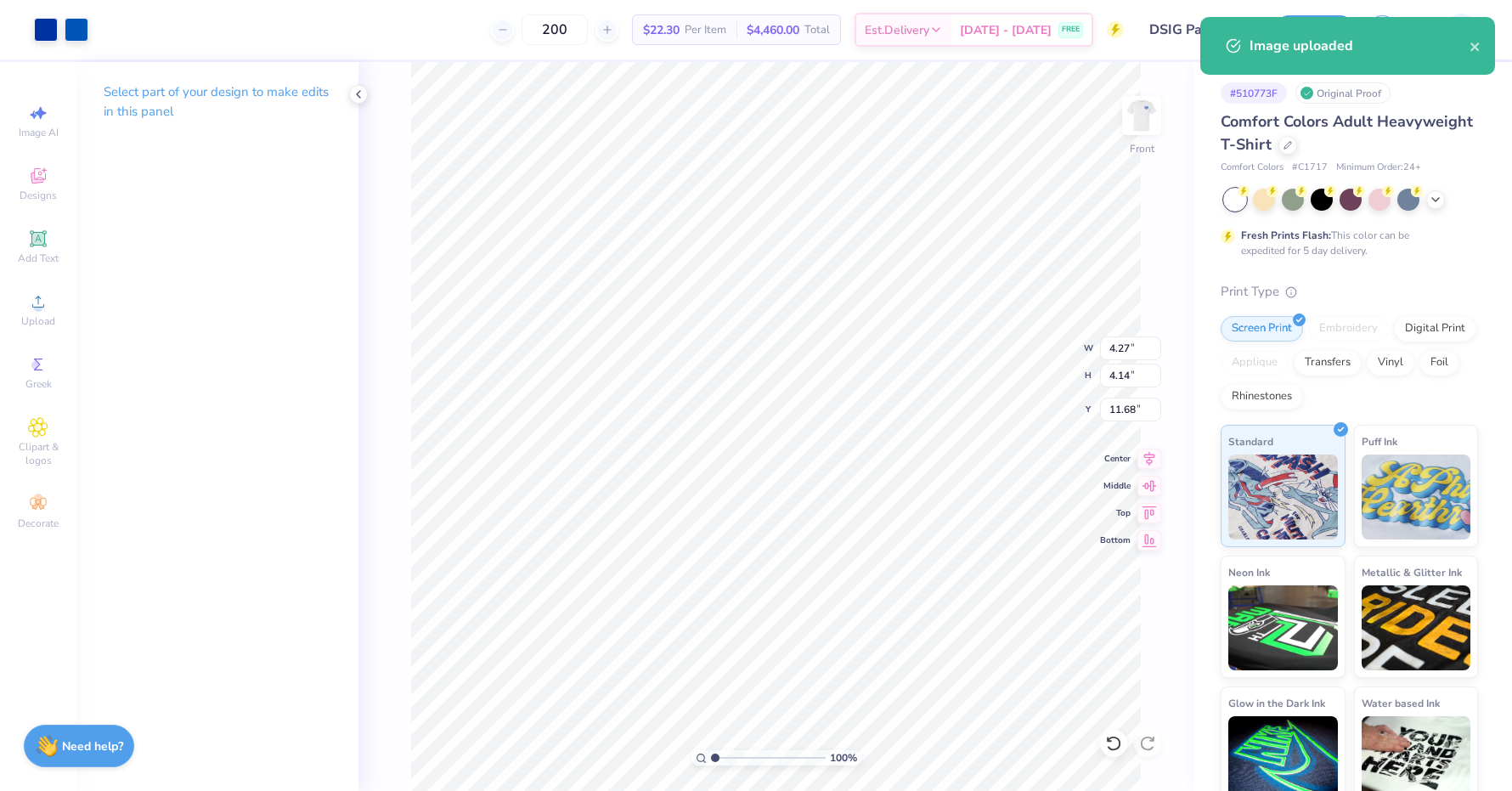
type input "20.89"
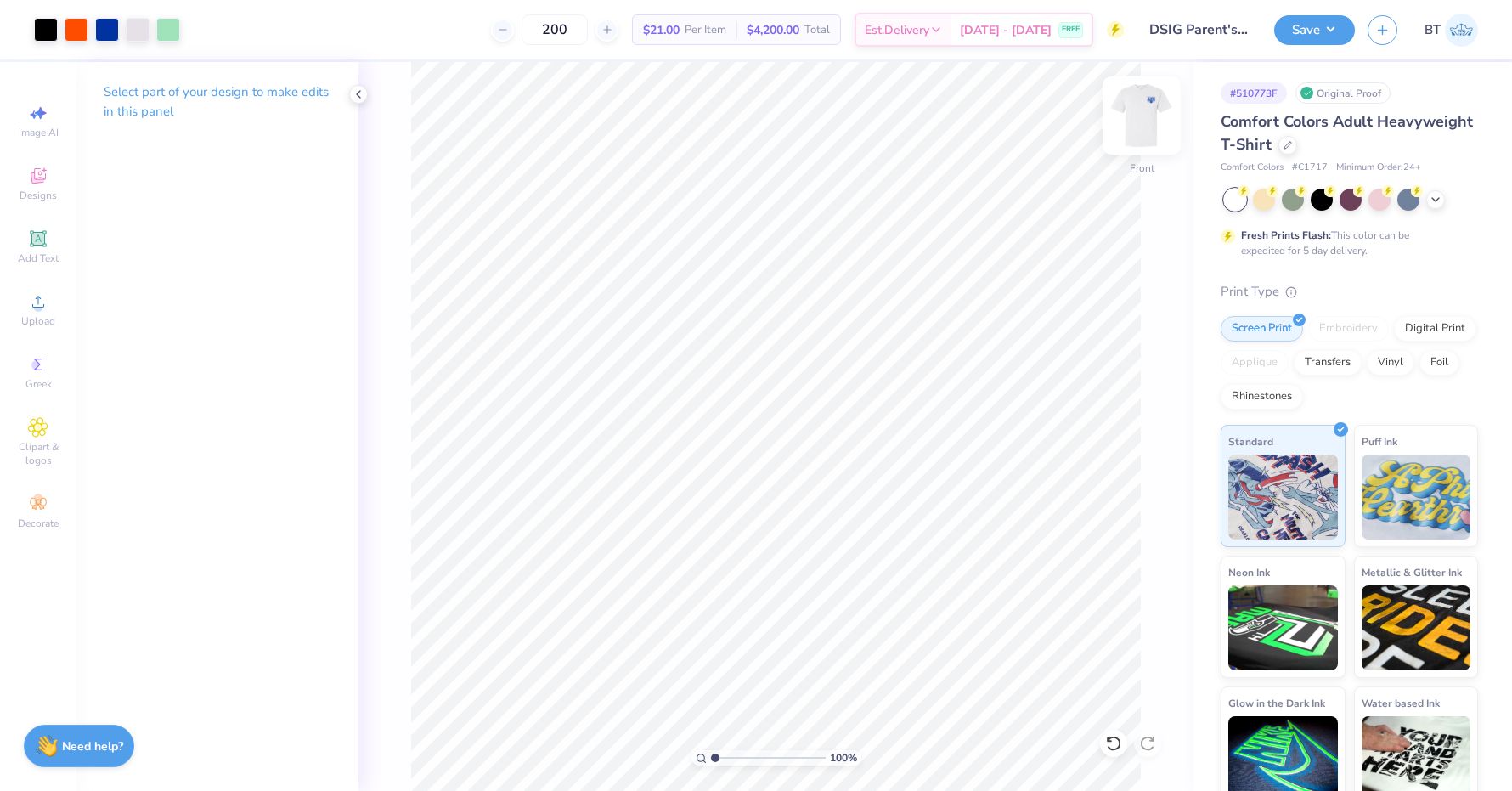
click at [1143, 127] on img at bounding box center [1142, 116] width 68 height 68
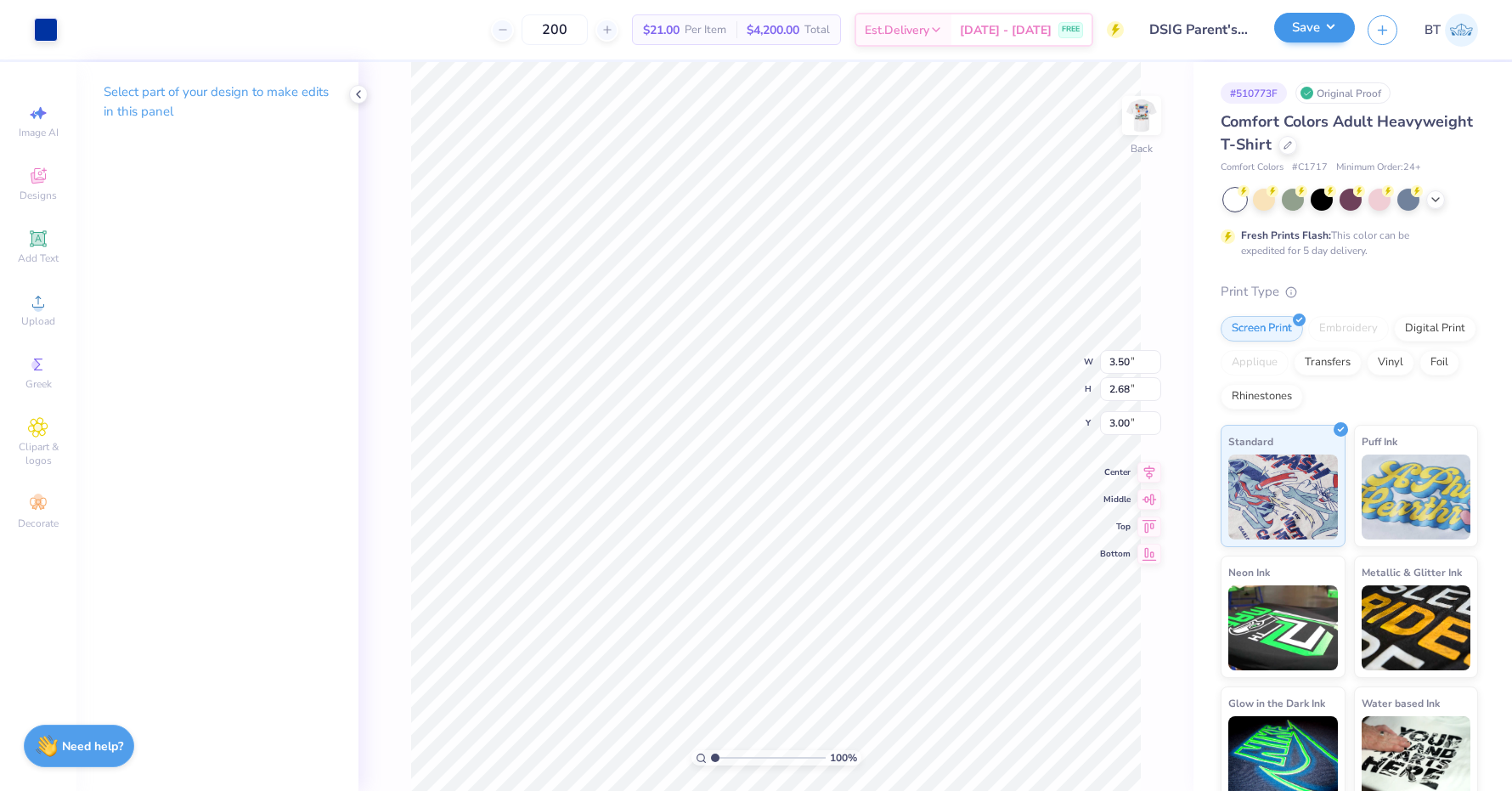
click at [1329, 35] on button "Save" at bounding box center [1315, 27] width 81 height 30
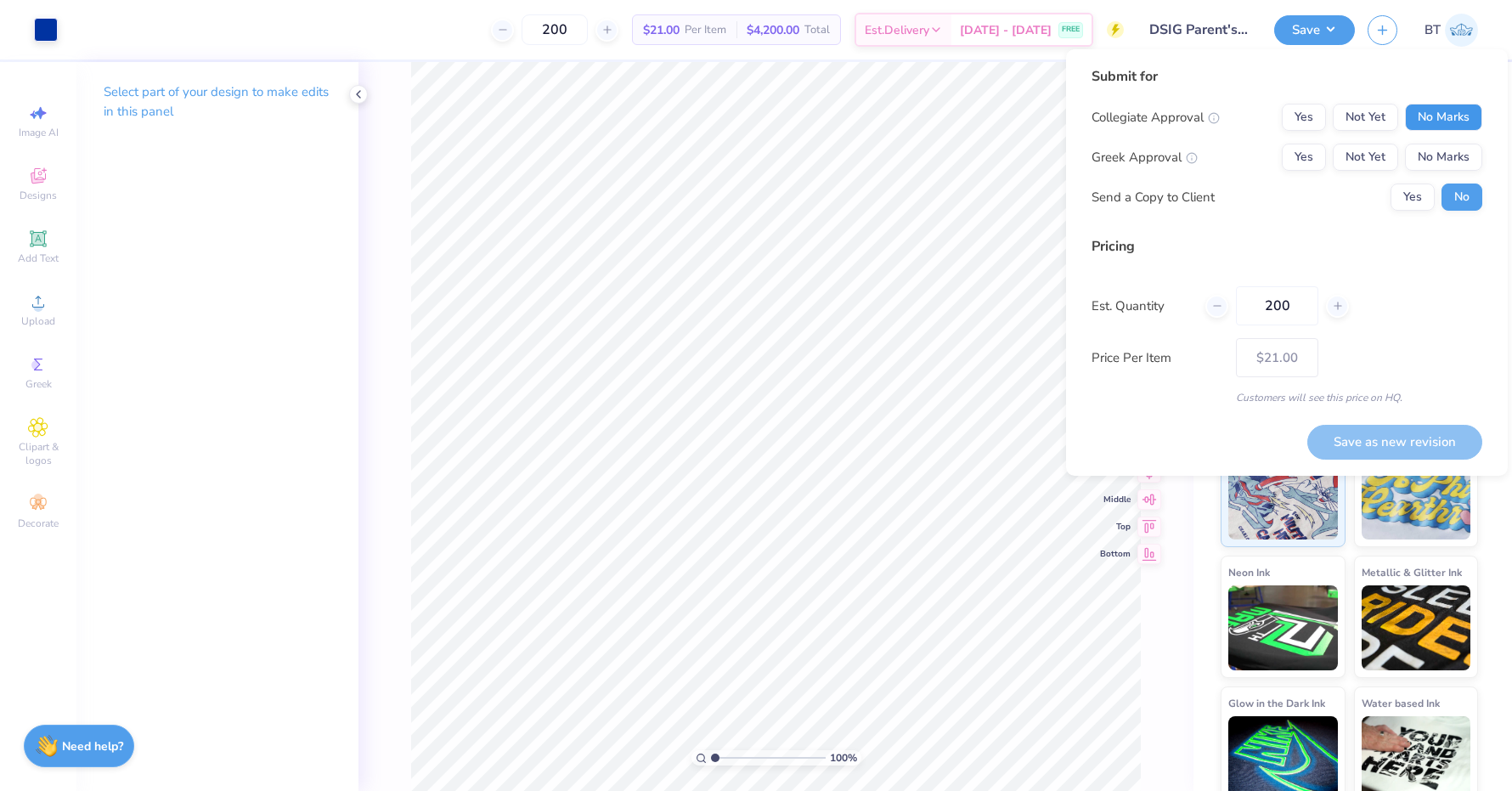
click at [1469, 123] on button "No Marks" at bounding box center [1444, 117] width 77 height 27
click at [1313, 169] on button "Yes" at bounding box center [1304, 157] width 44 height 27
click at [1418, 428] on button "Save as new revision" at bounding box center [1395, 441] width 175 height 35
type input "$21.00"
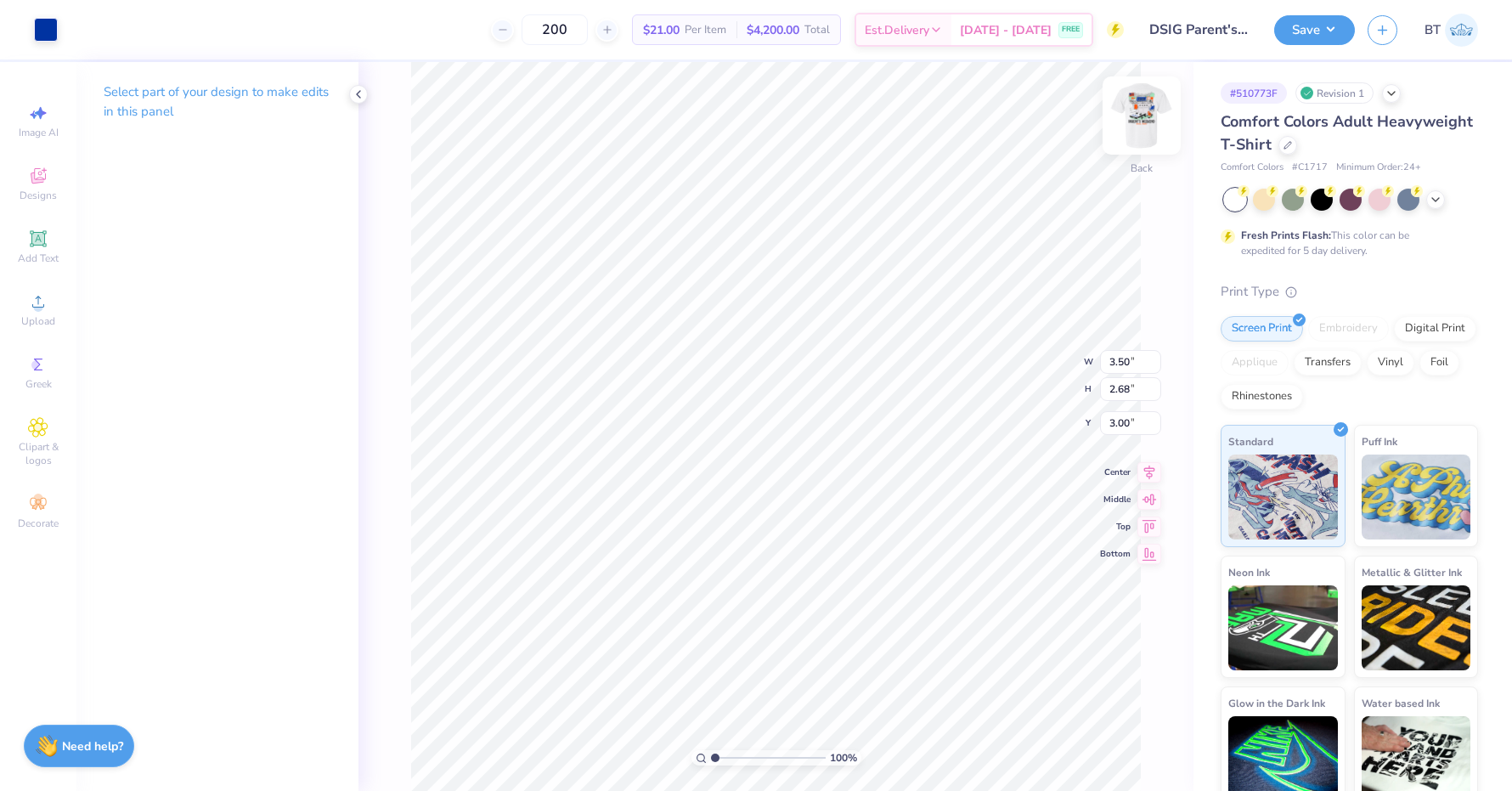
click at [1138, 111] on img at bounding box center [1142, 116] width 68 height 68
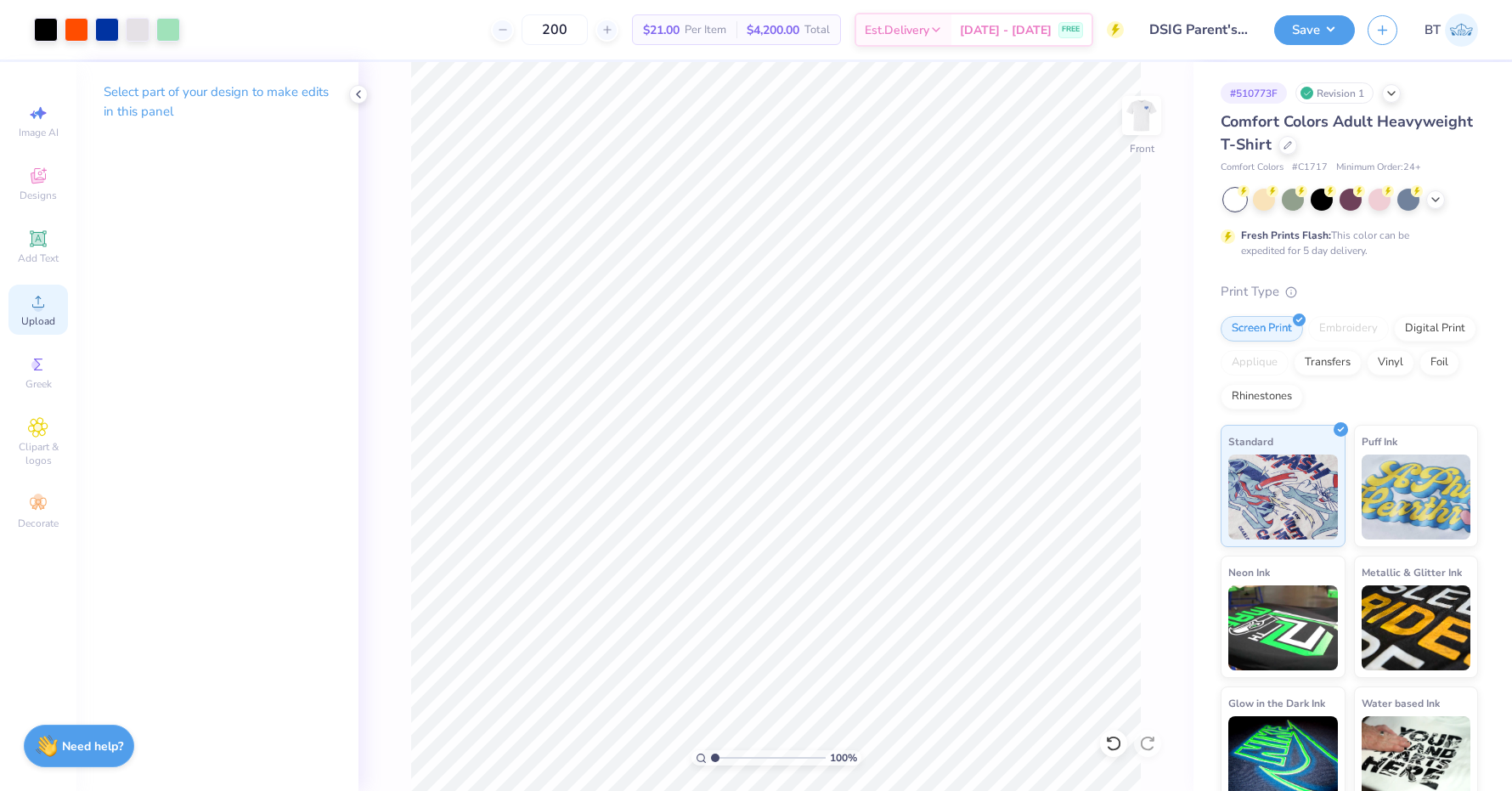
click at [33, 304] on icon at bounding box center [38, 301] width 20 height 20
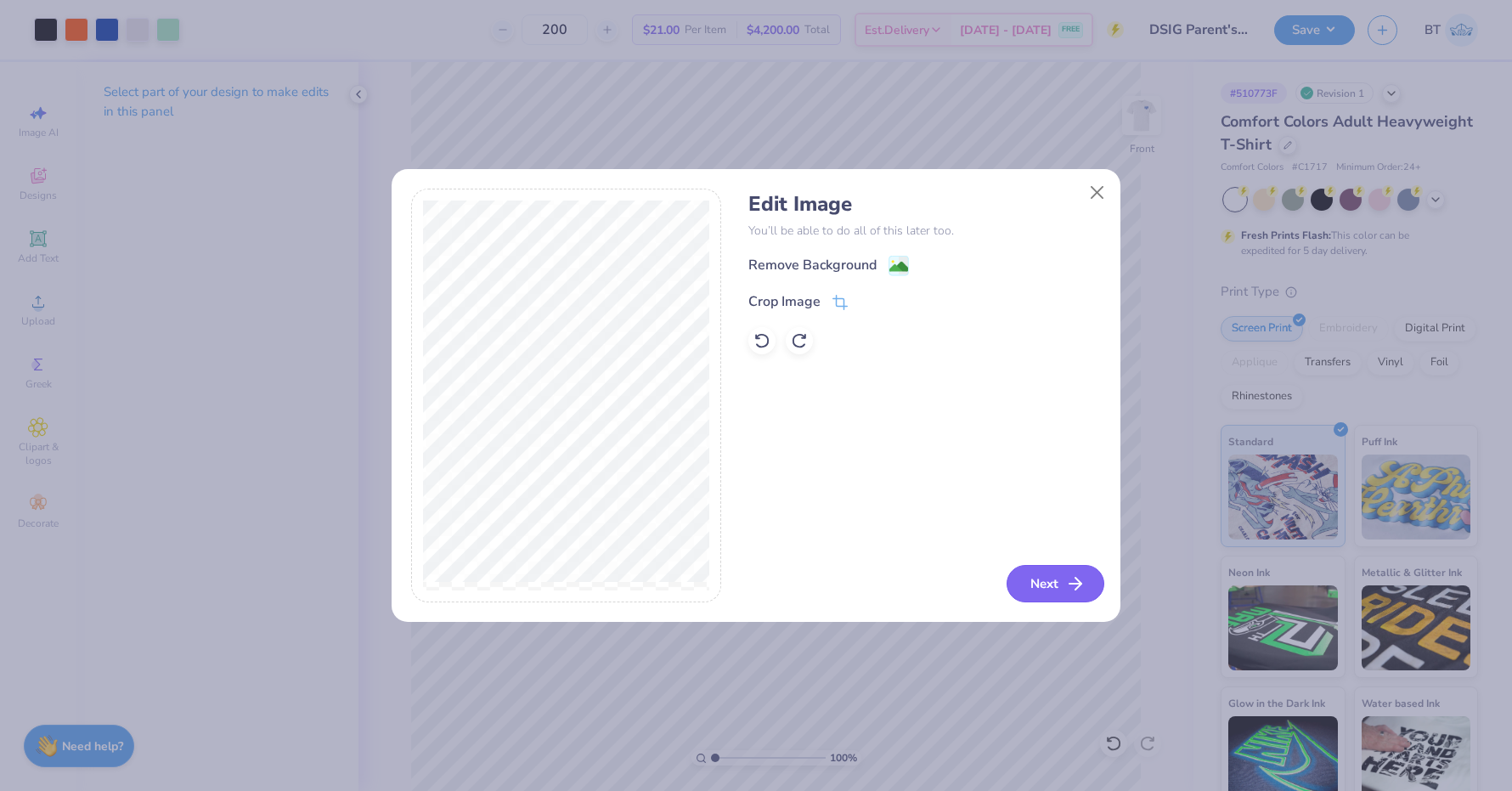
click at [1036, 602] on button "Next" at bounding box center [1055, 583] width 98 height 37
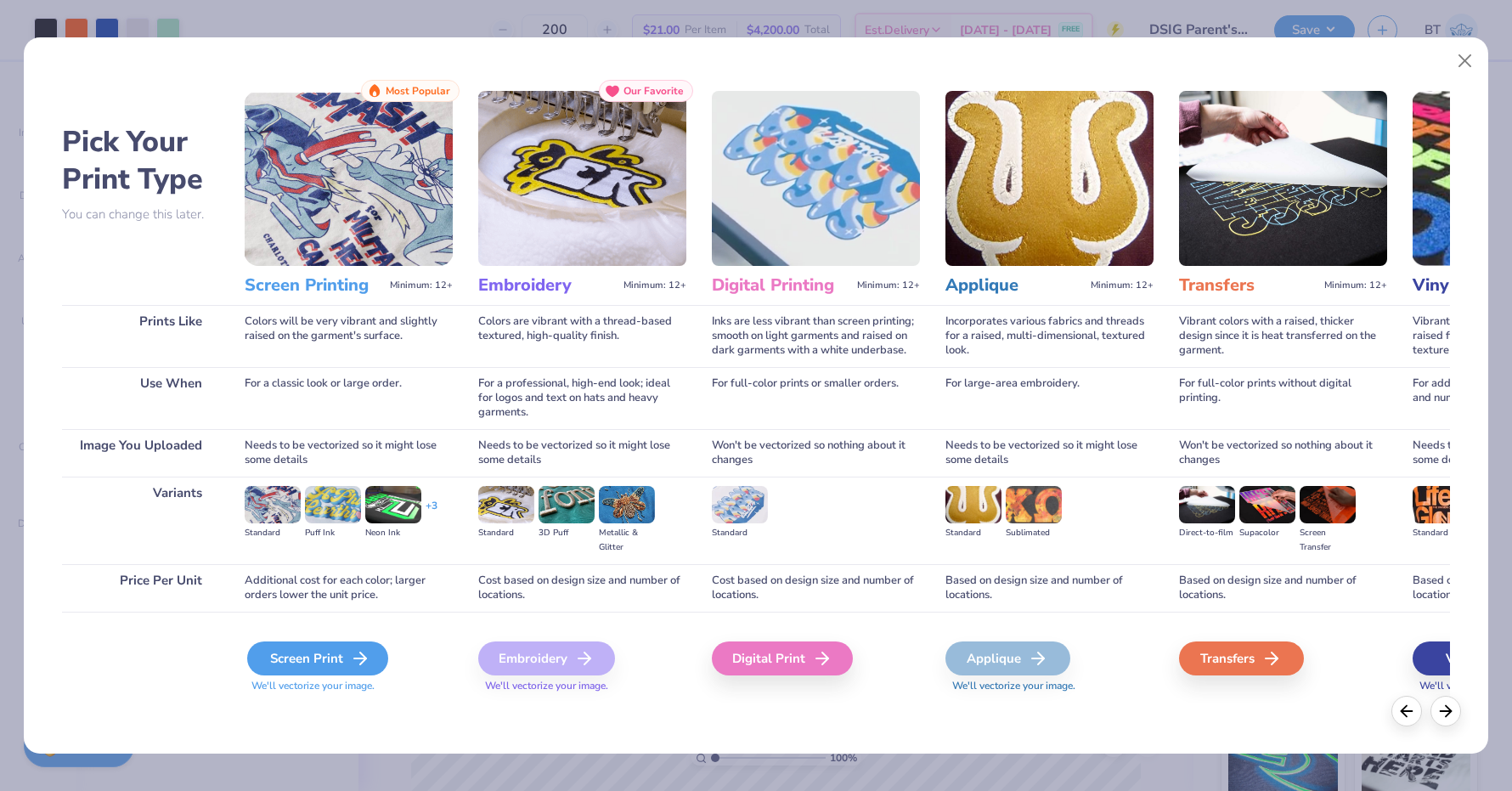
click at [333, 660] on div "Screen Print" at bounding box center [318, 658] width 141 height 34
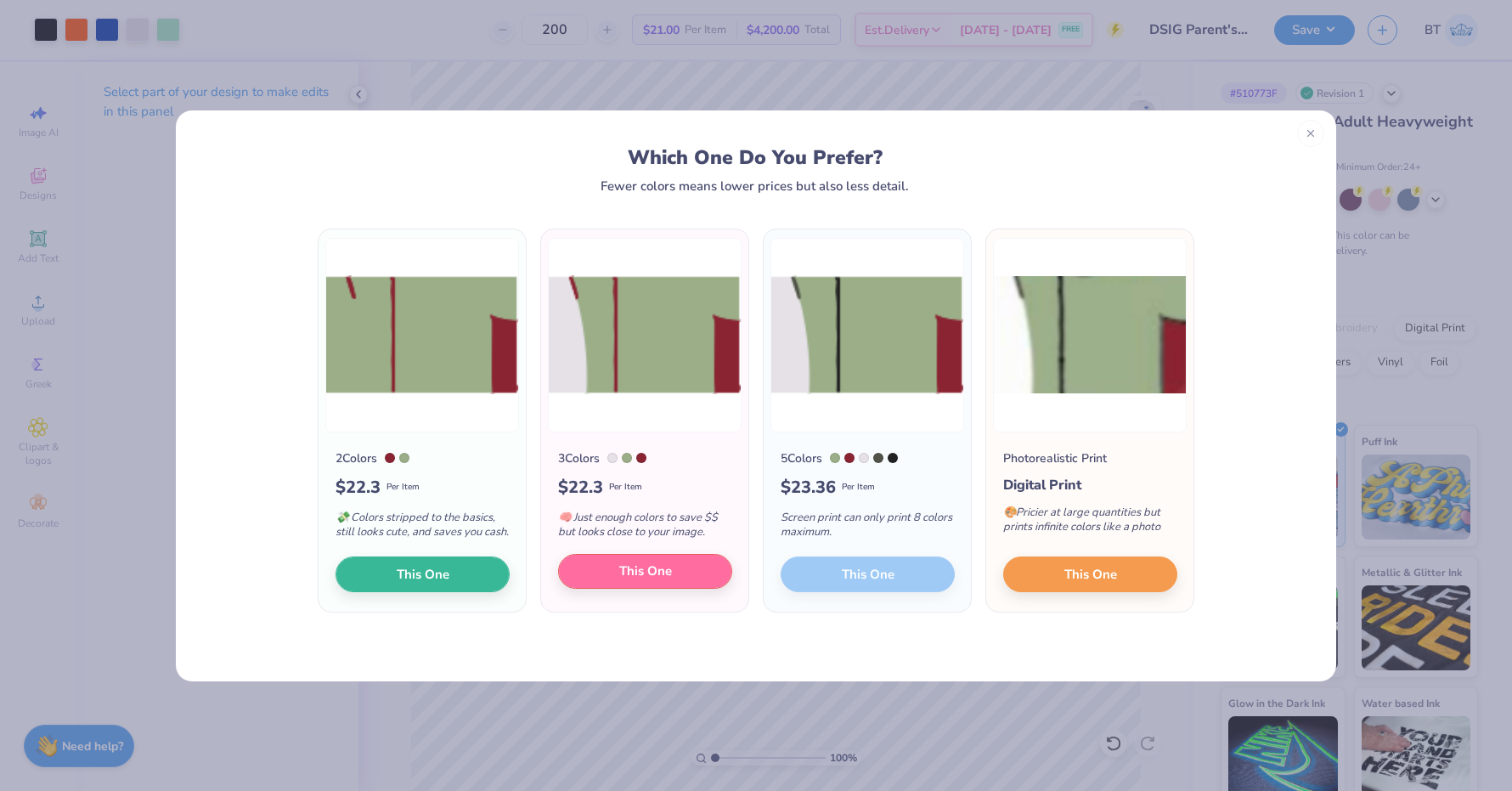
click at [608, 588] on button "This One" at bounding box center [645, 572] width 174 height 36
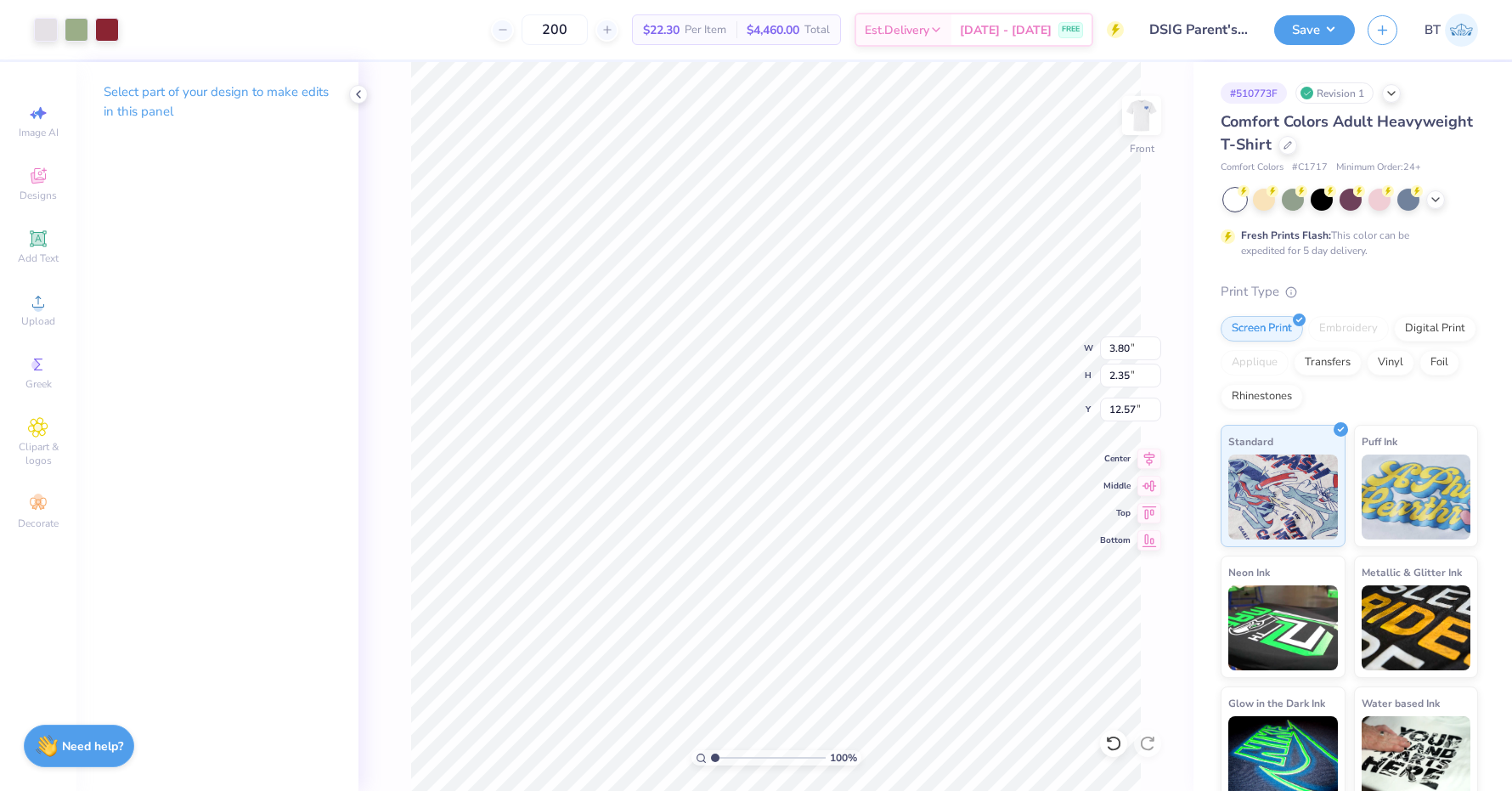
type input "21.54"
click at [172, 32] on div at bounding box center [168, 28] width 24 height 24
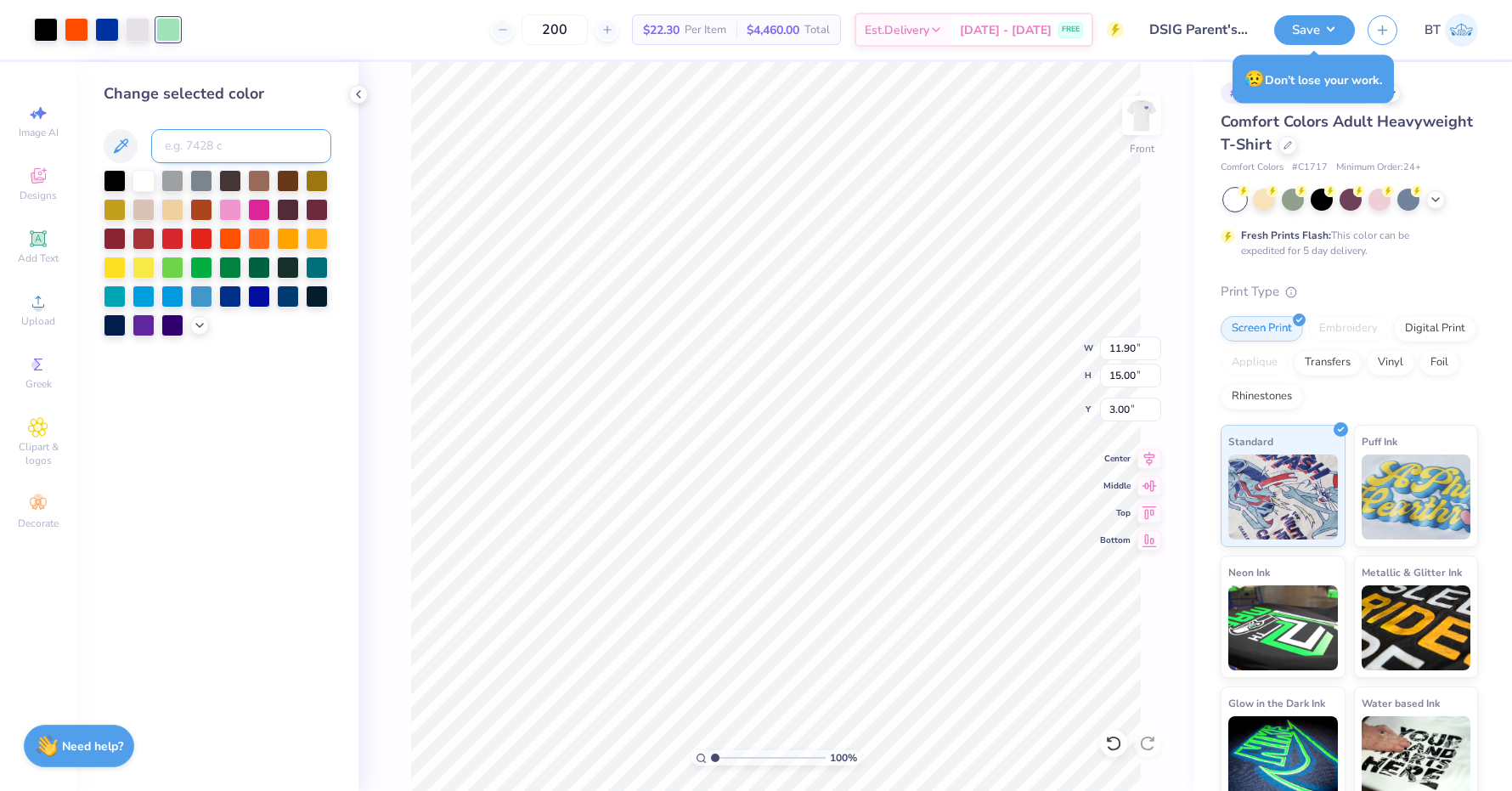
click at [220, 146] on input at bounding box center [242, 146] width 180 height 34
type input "7494"
type input "c"
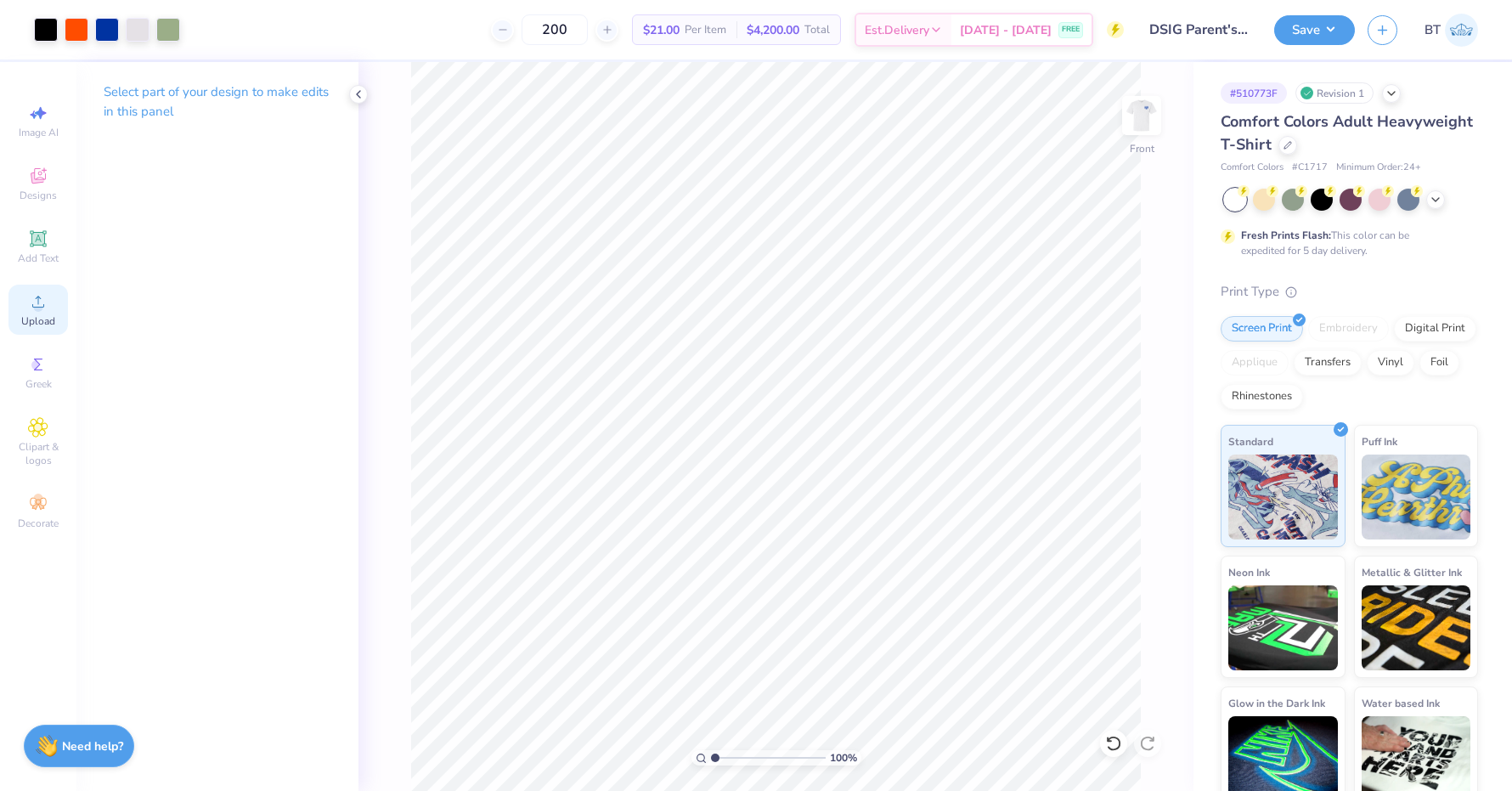
click at [40, 303] on circle at bounding box center [37, 306] width 9 height 9
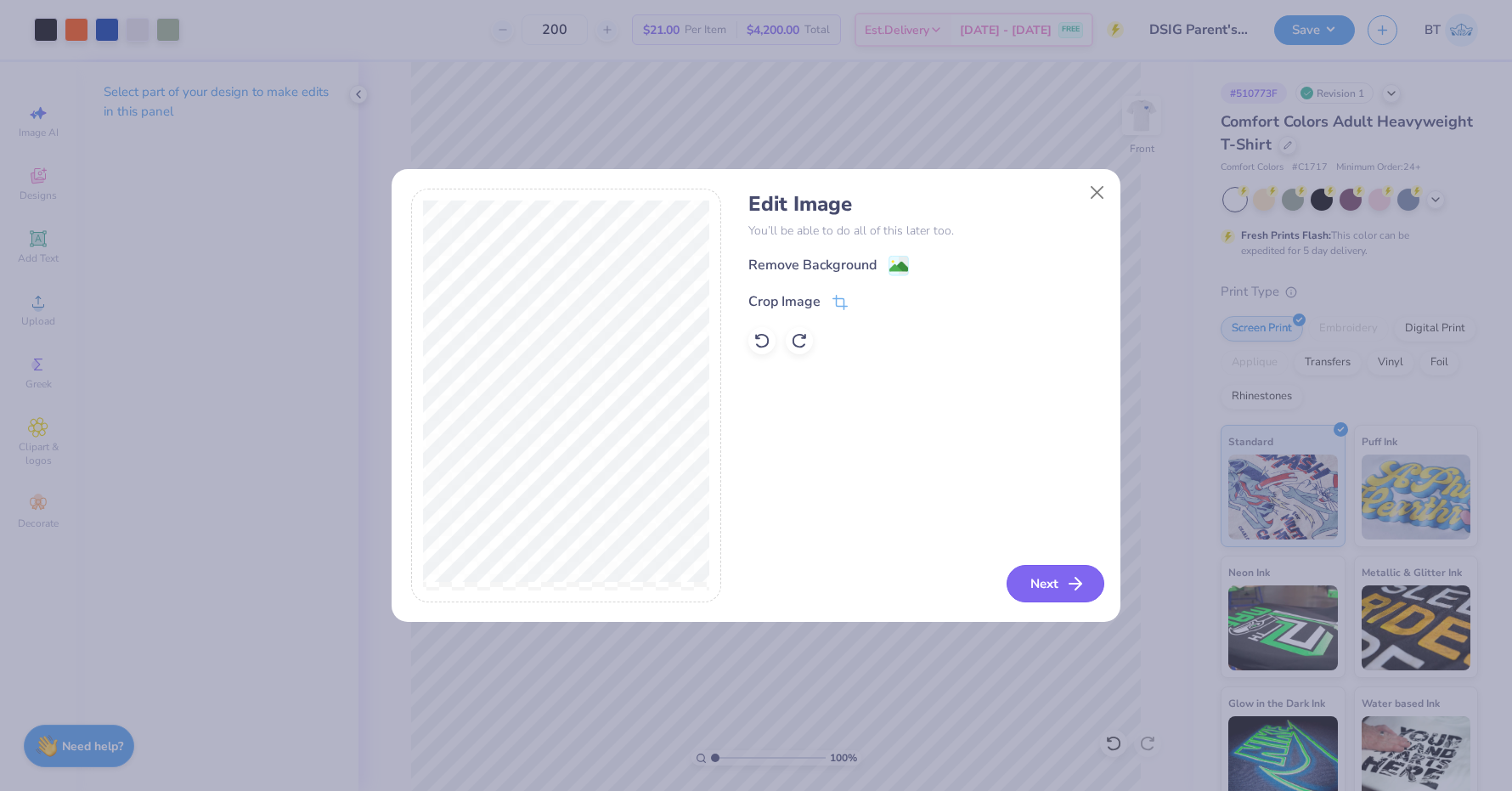
click at [1028, 576] on button "Next" at bounding box center [1055, 583] width 98 height 37
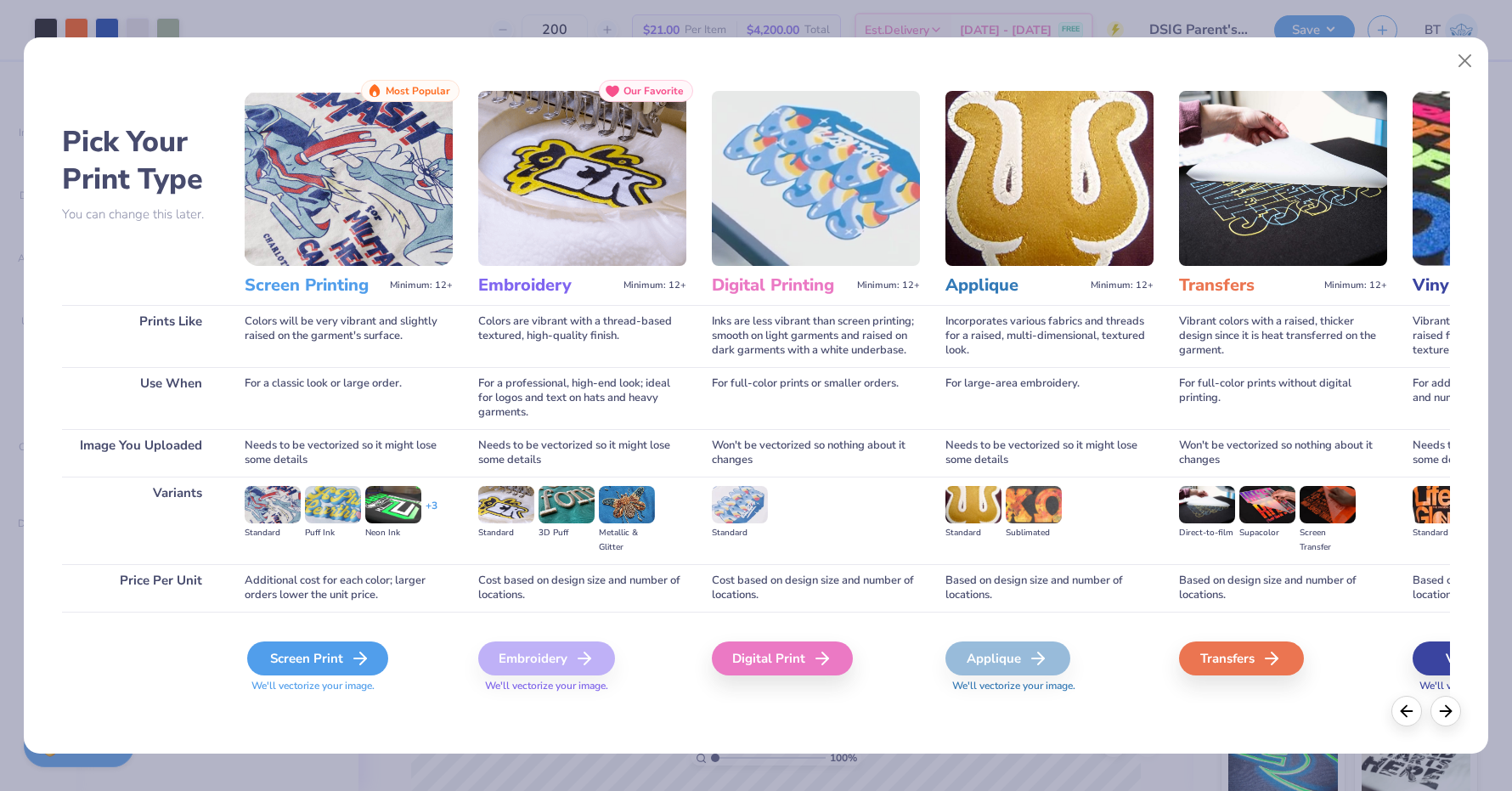
click at [298, 663] on div "Screen Print" at bounding box center [318, 658] width 141 height 34
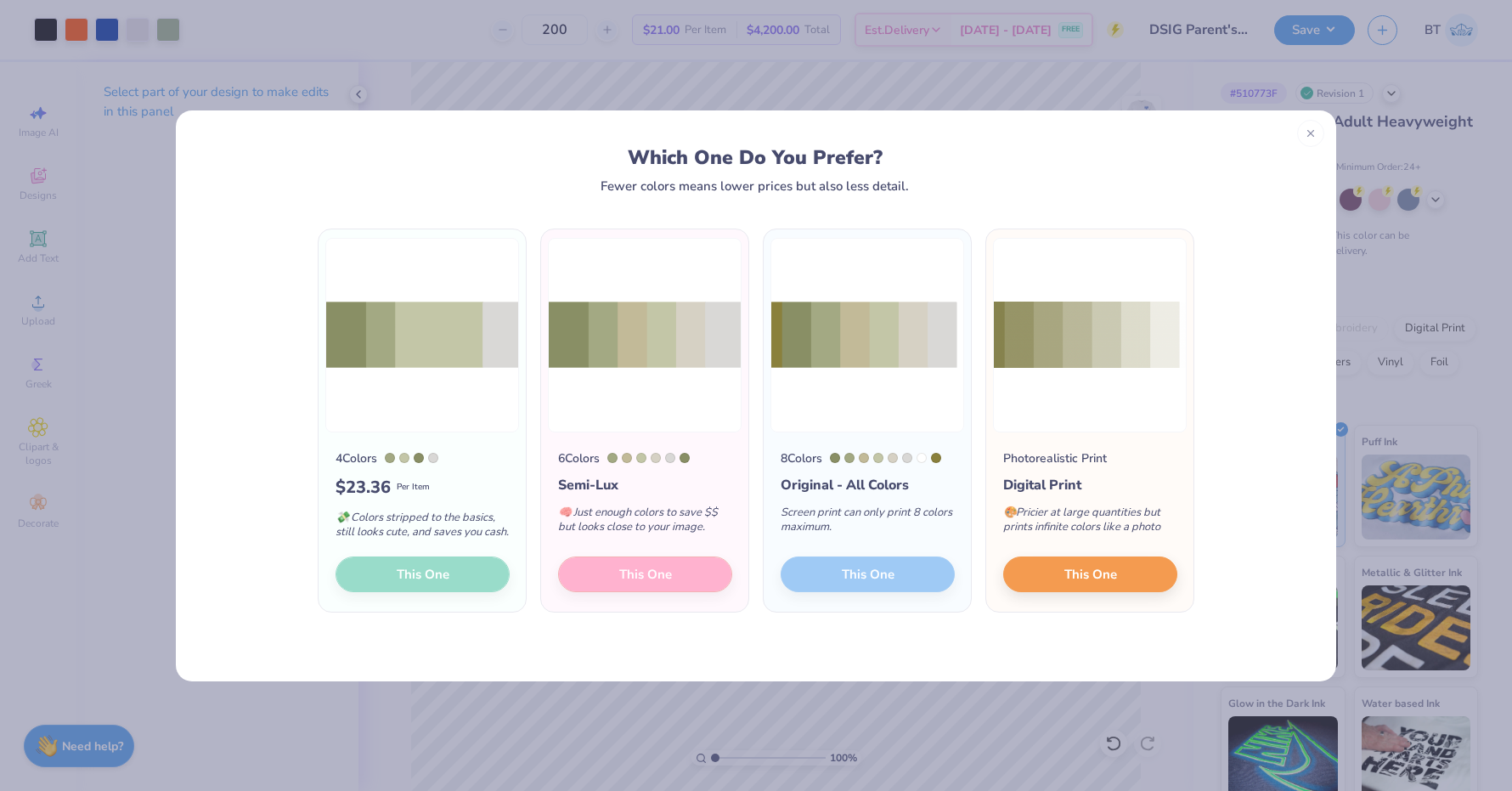
click at [448, 583] on div "4 Colors $ 23.36 Per Item 💸 Colors stripped to the basics, still looks cute, an…" at bounding box center [422, 522] width 208 height 180
click at [474, 493] on div "$ 23.36 Per Item" at bounding box center [422, 487] width 174 height 26
click at [885, 527] on div "Screen print can only print 8 colors maximum." at bounding box center [868, 523] width 174 height 56
click at [798, 437] on div "8 Colors Original - All Colors Screen print can only print 8 colors maximum. Th…" at bounding box center [868, 522] width 208 height 180
click at [642, 457] on div at bounding box center [642, 458] width 10 height 10
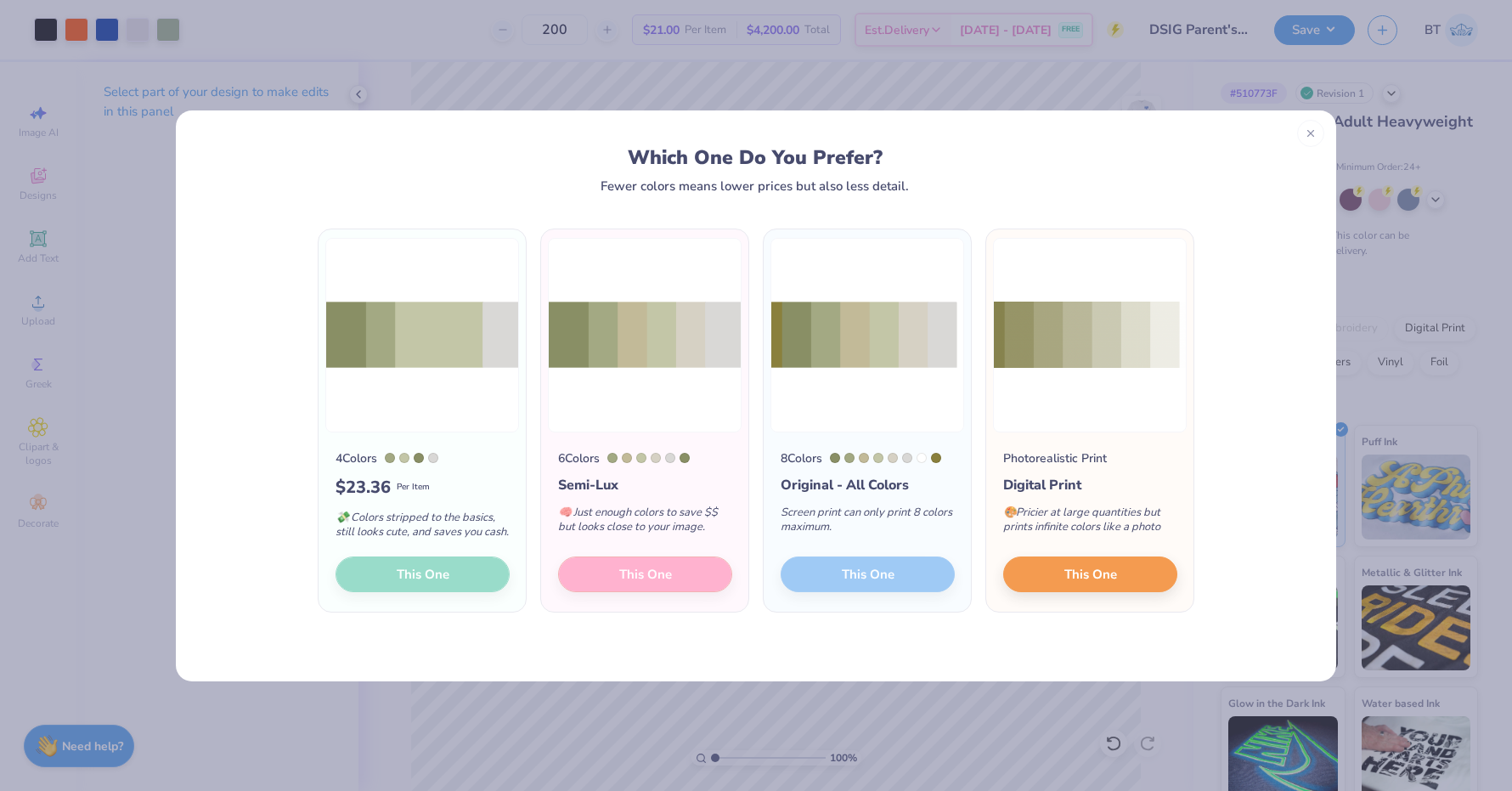
click at [373, 453] on div "4 Colors" at bounding box center [356, 458] width 42 height 18
click at [373, 491] on span "$ 23.36" at bounding box center [362, 487] width 55 height 26
click at [1300, 133] on div at bounding box center [1311, 131] width 27 height 27
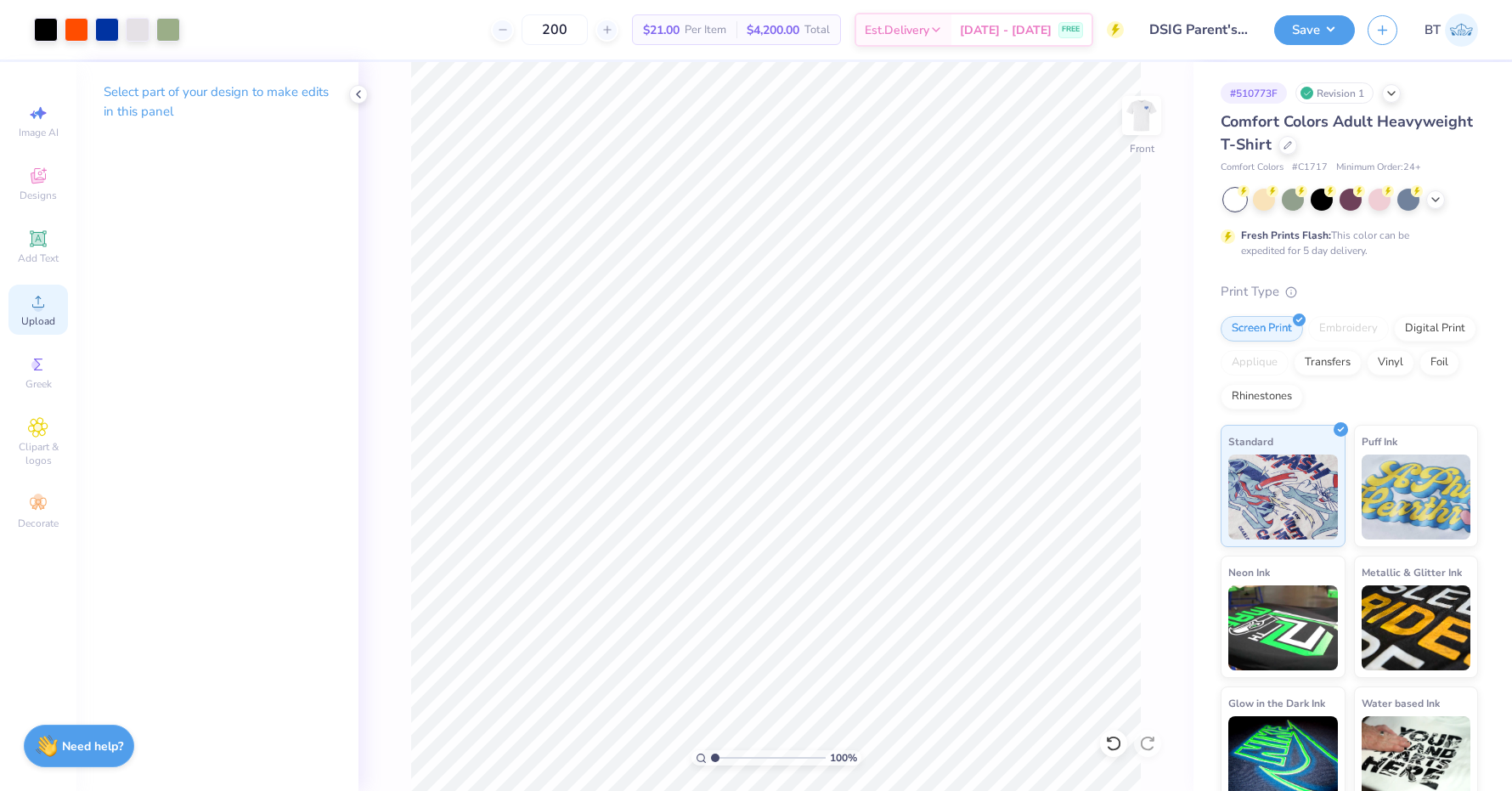
click at [31, 311] on icon at bounding box center [38, 301] width 20 height 20
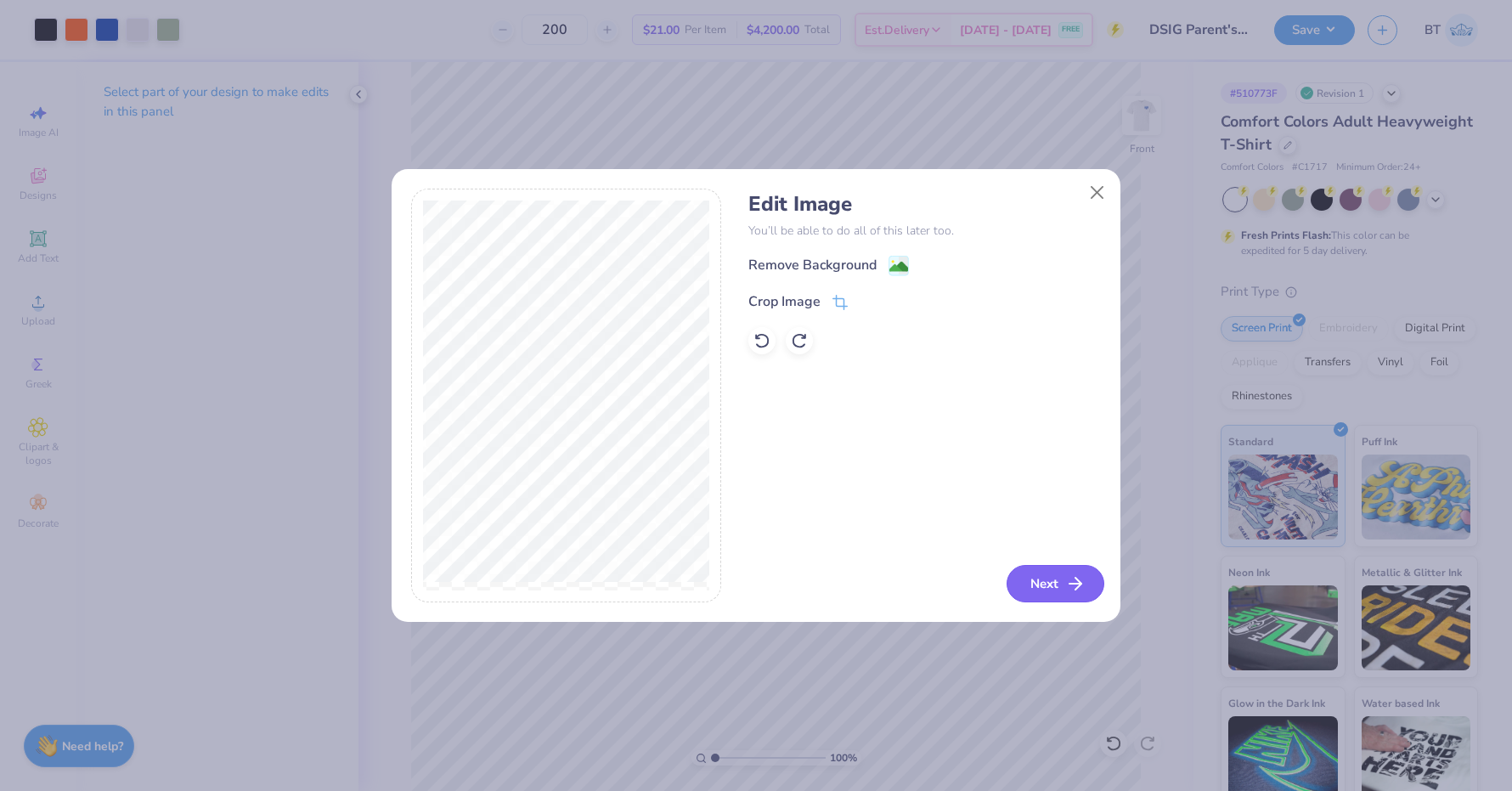
click at [1074, 581] on icon "button" at bounding box center [1076, 583] width 20 height 20
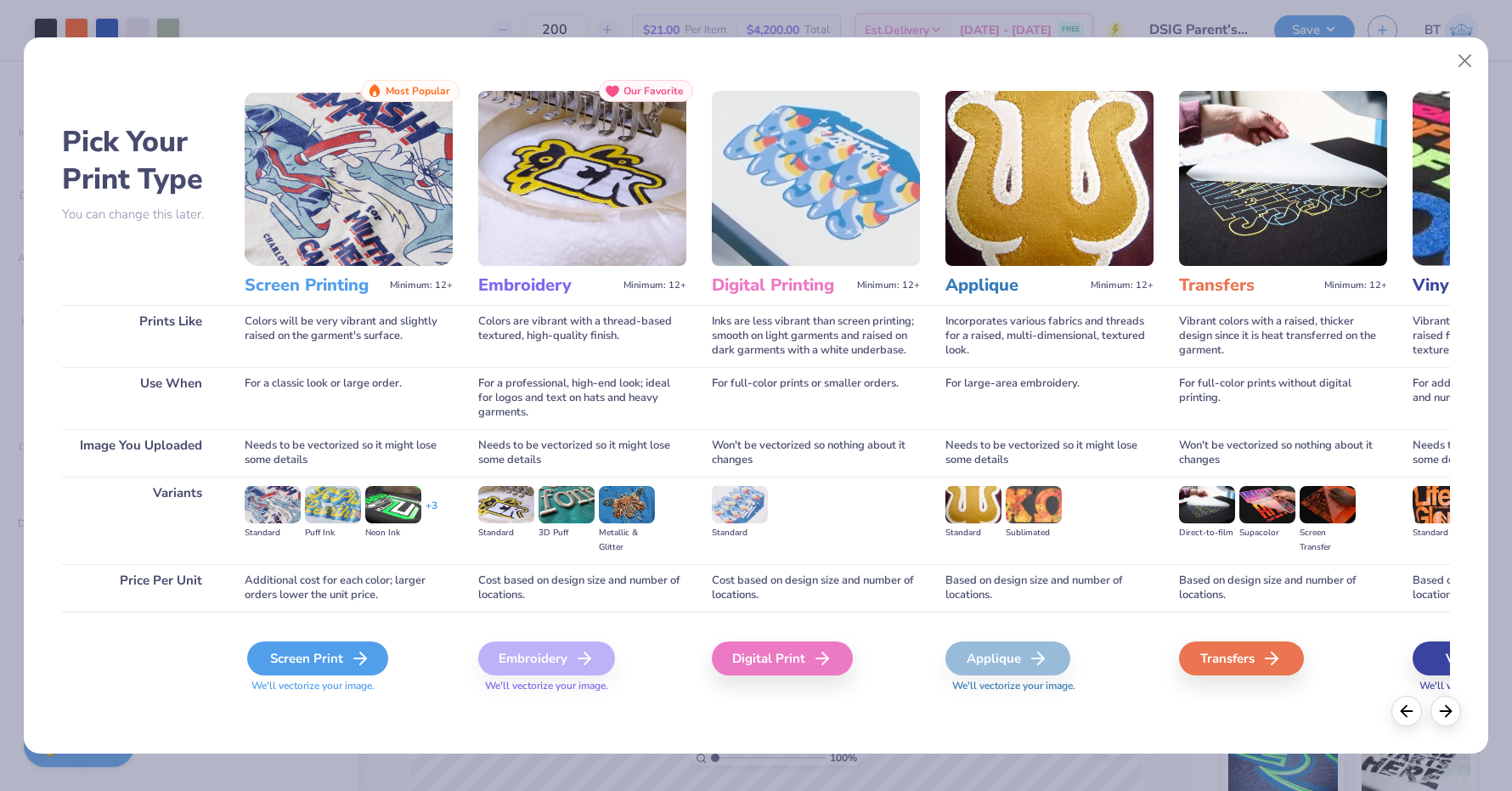
click at [345, 654] on div "Screen Print" at bounding box center [318, 658] width 141 height 34
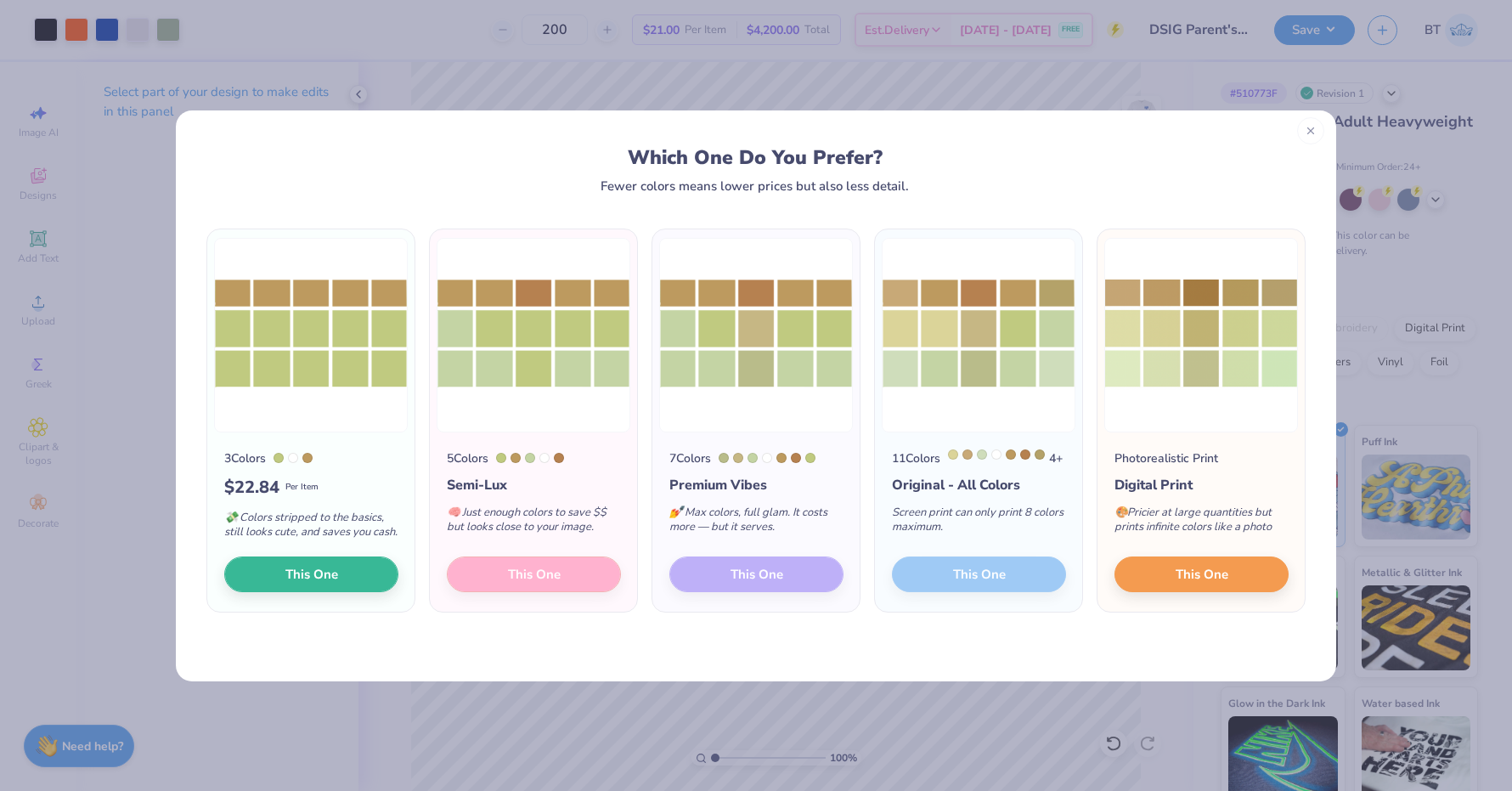
click at [1309, 134] on icon at bounding box center [1311, 131] width 12 height 12
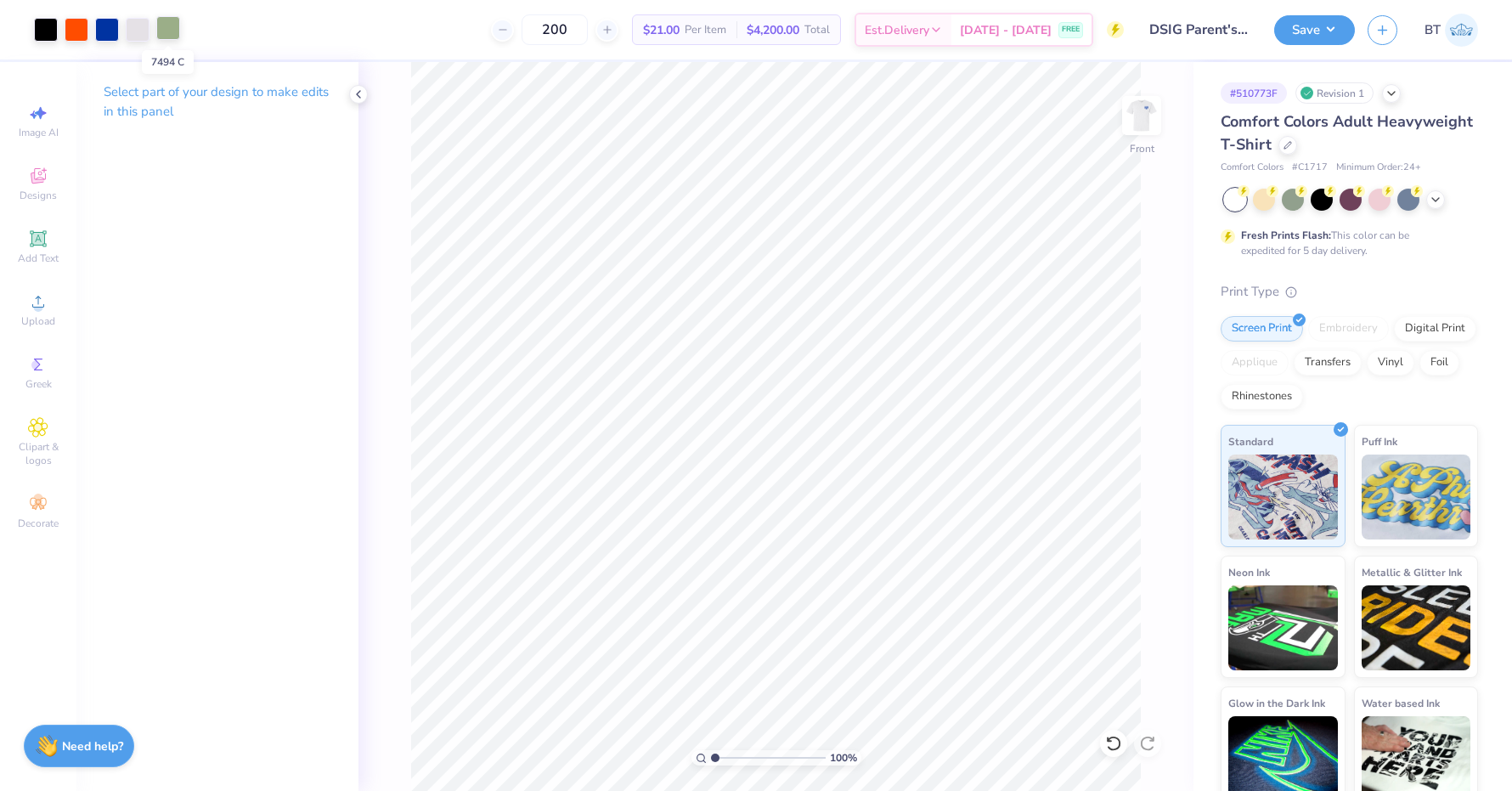
click at [163, 30] on div at bounding box center [168, 28] width 24 height 24
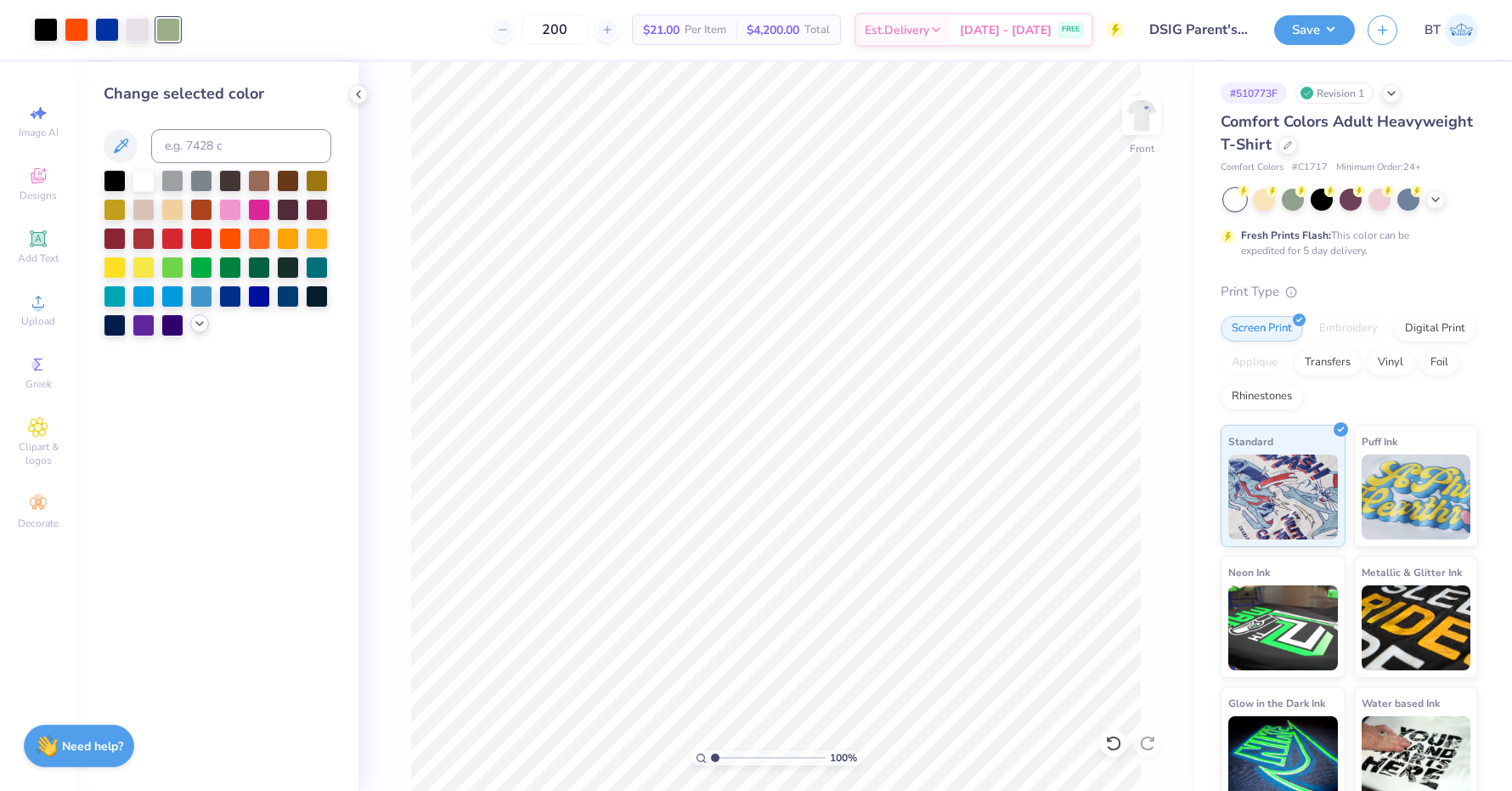
click at [195, 322] on icon at bounding box center [200, 323] width 14 height 14
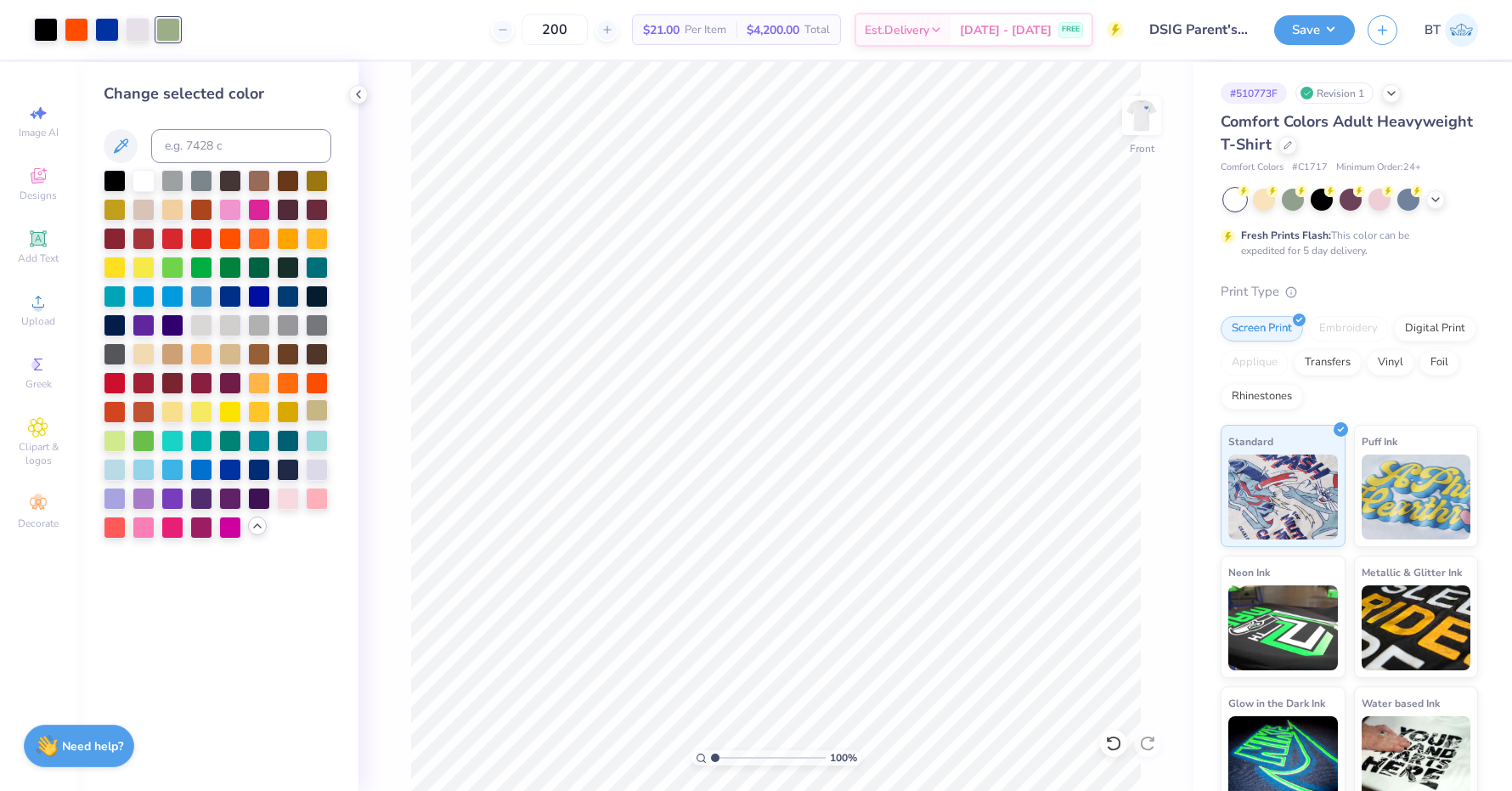
click at [318, 415] on div at bounding box center [317, 410] width 22 height 22
click at [1113, 743] on icon at bounding box center [1114, 743] width 17 height 17
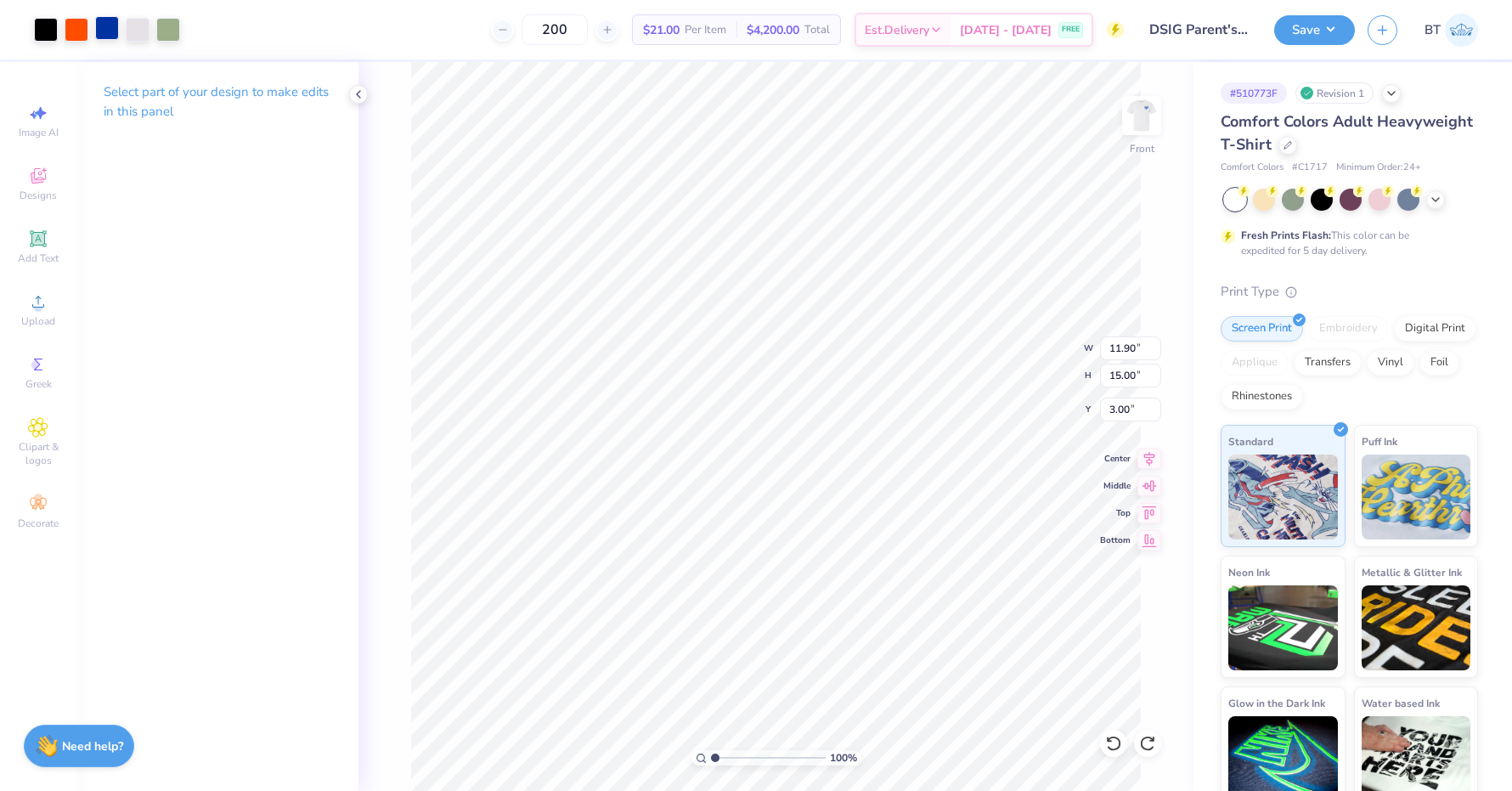
click at [106, 24] on div at bounding box center [107, 28] width 24 height 24
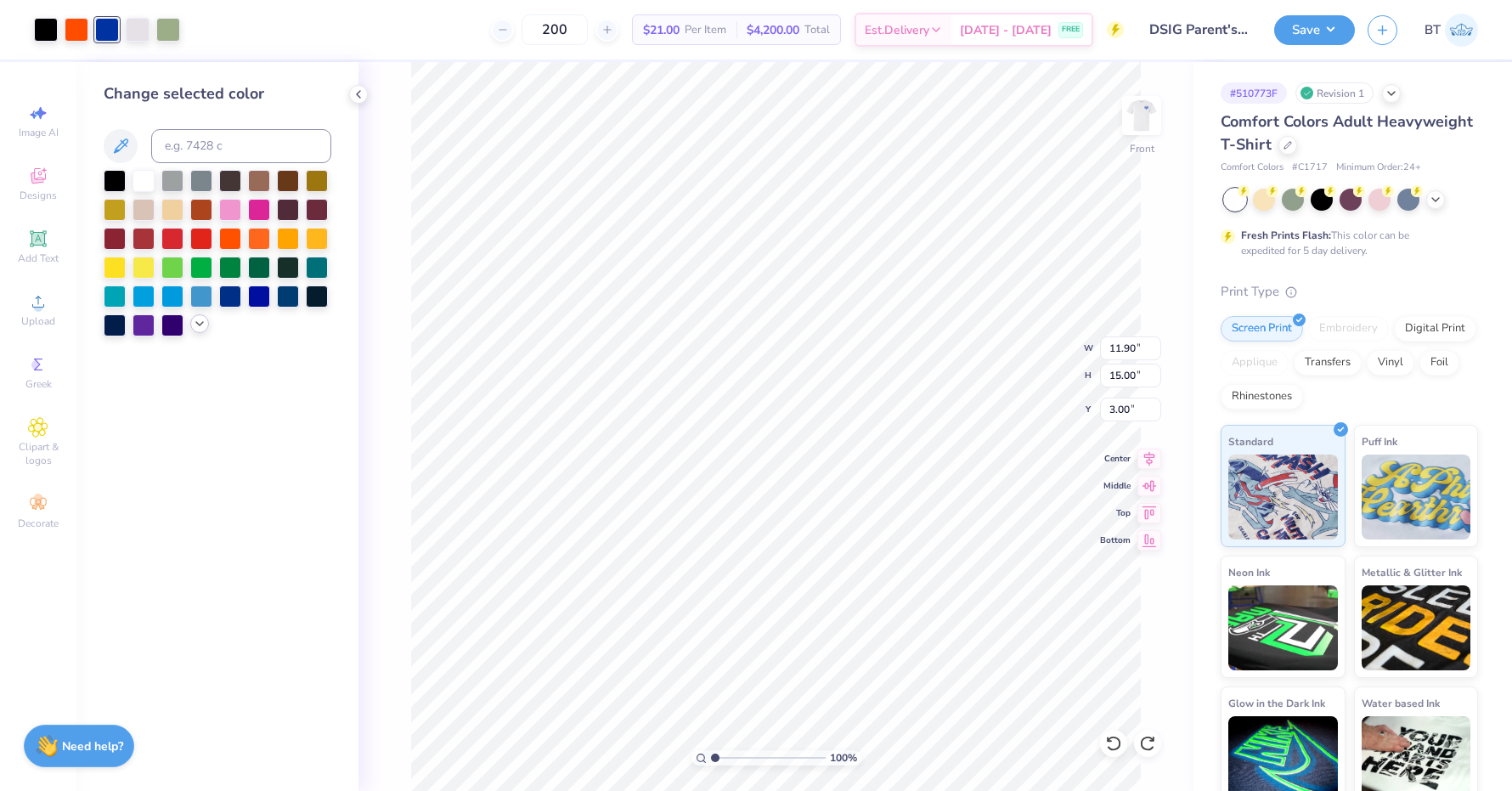
click at [199, 323] on icon at bounding box center [200, 323] width 14 height 14
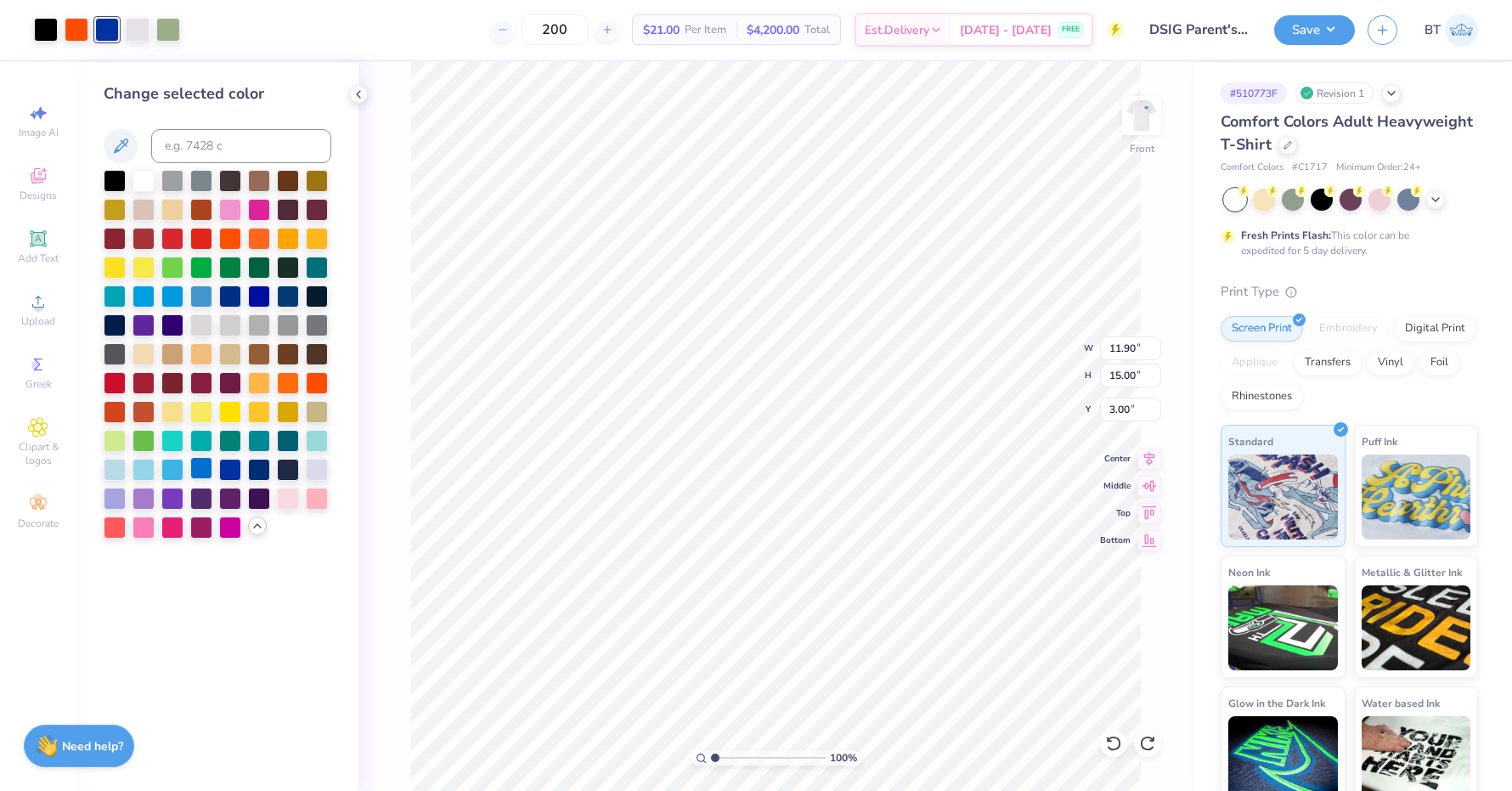
click at [203, 470] on div at bounding box center [202, 468] width 22 height 22
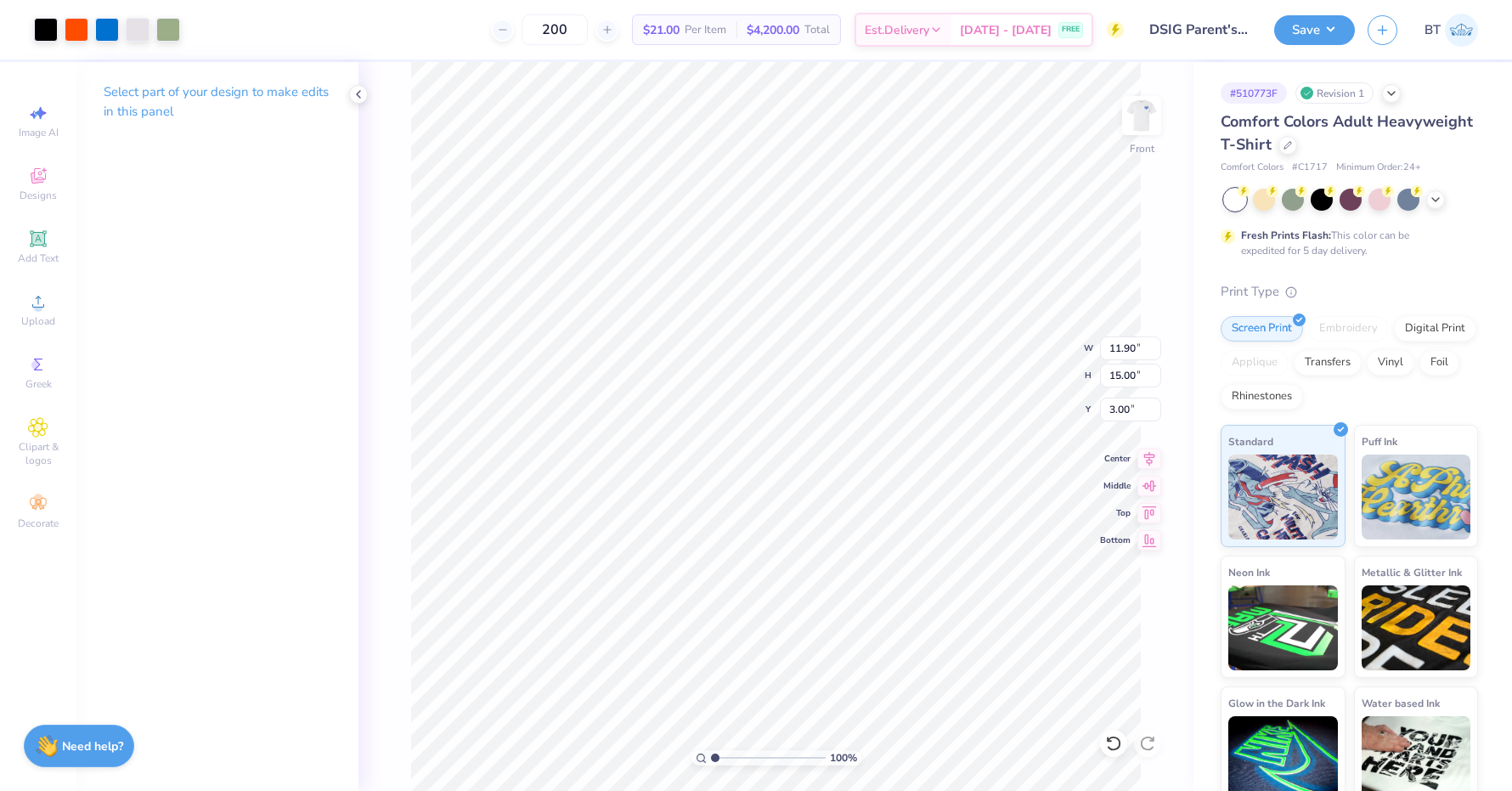
click at [91, 31] on div at bounding box center [107, 30] width 146 height 24
click at [82, 31] on div at bounding box center [77, 28] width 24 height 24
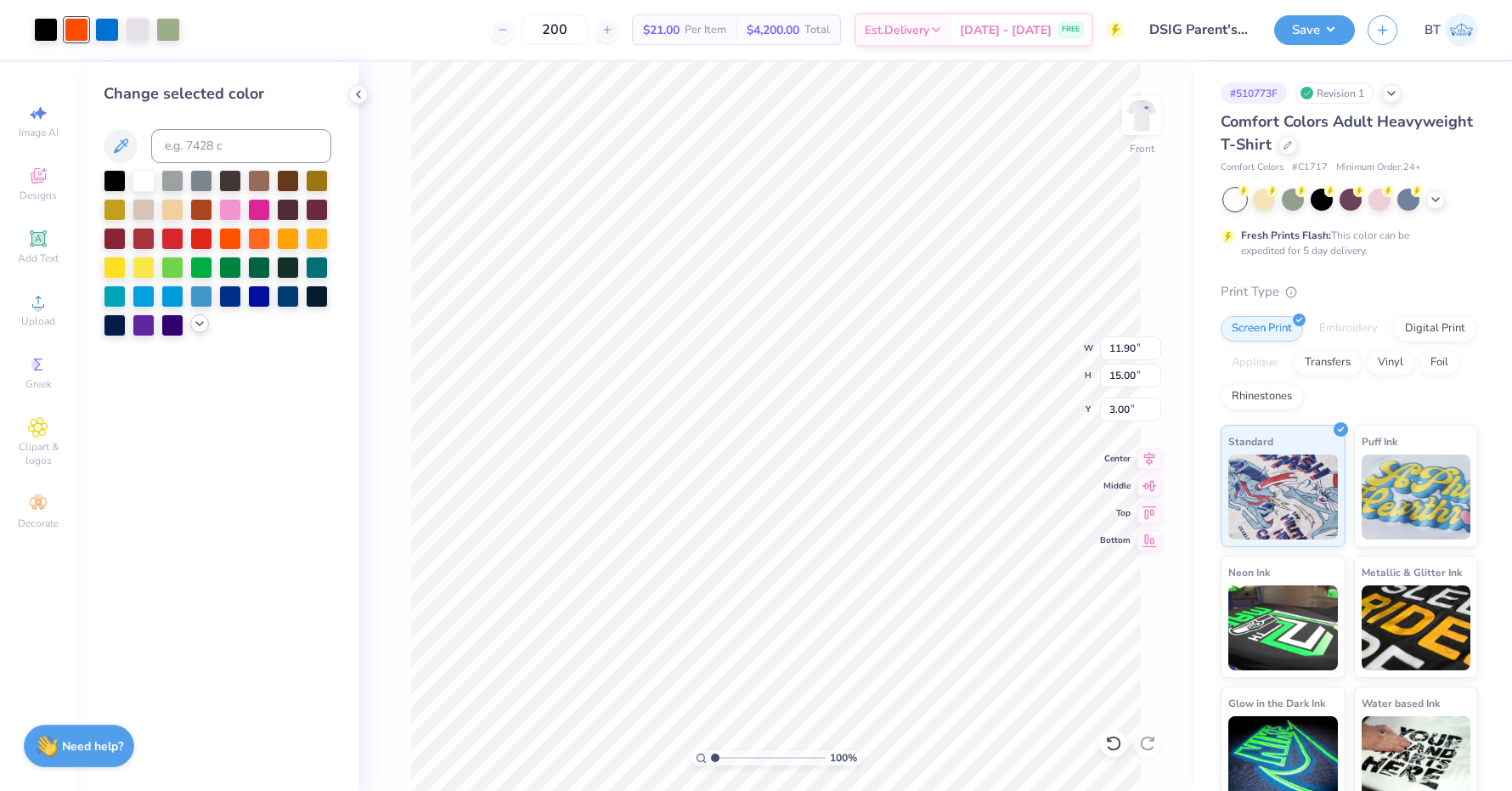
click at [200, 330] on icon at bounding box center [200, 323] width 14 height 14
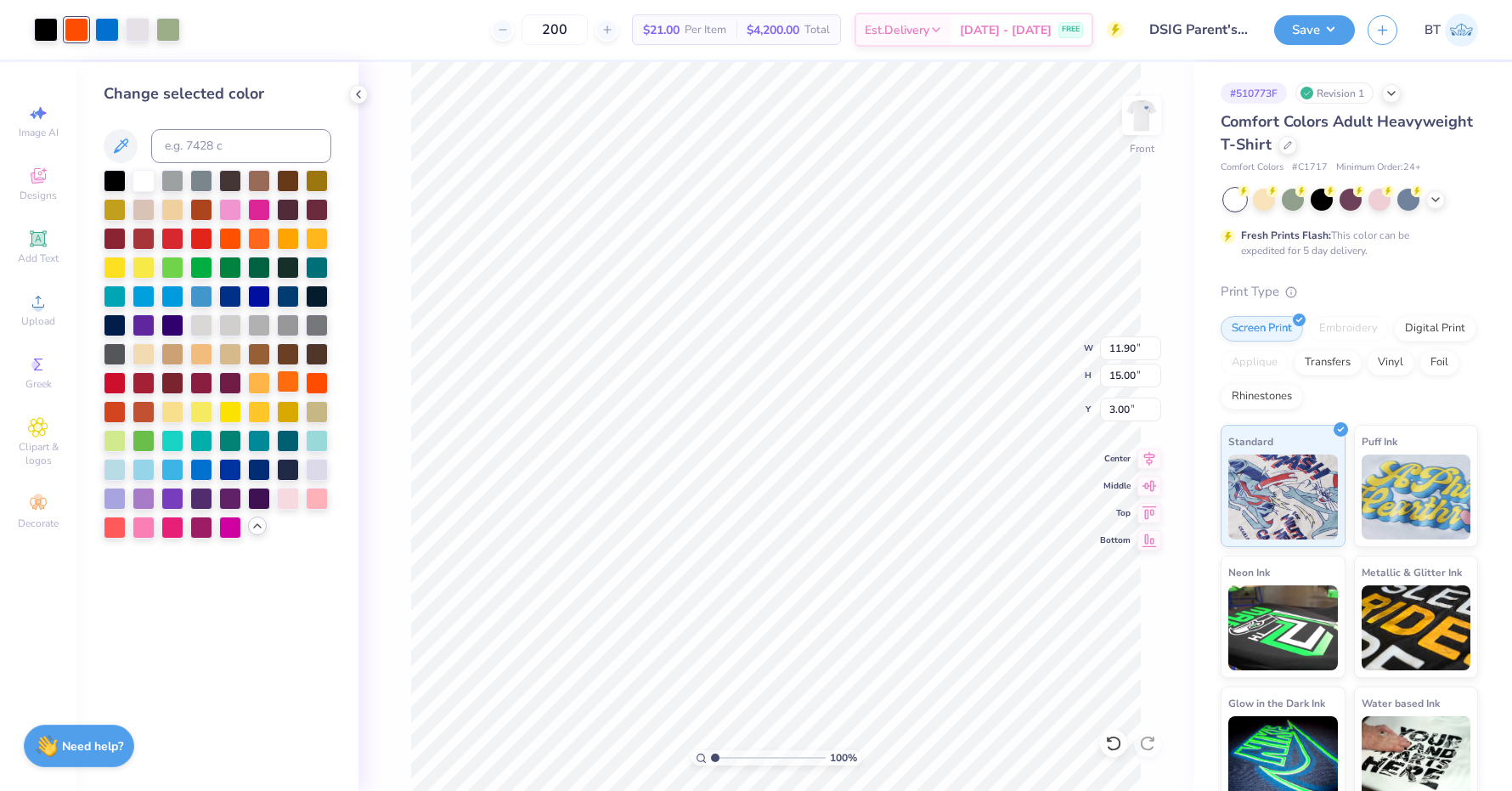
click at [282, 384] on div at bounding box center [288, 381] width 22 height 22
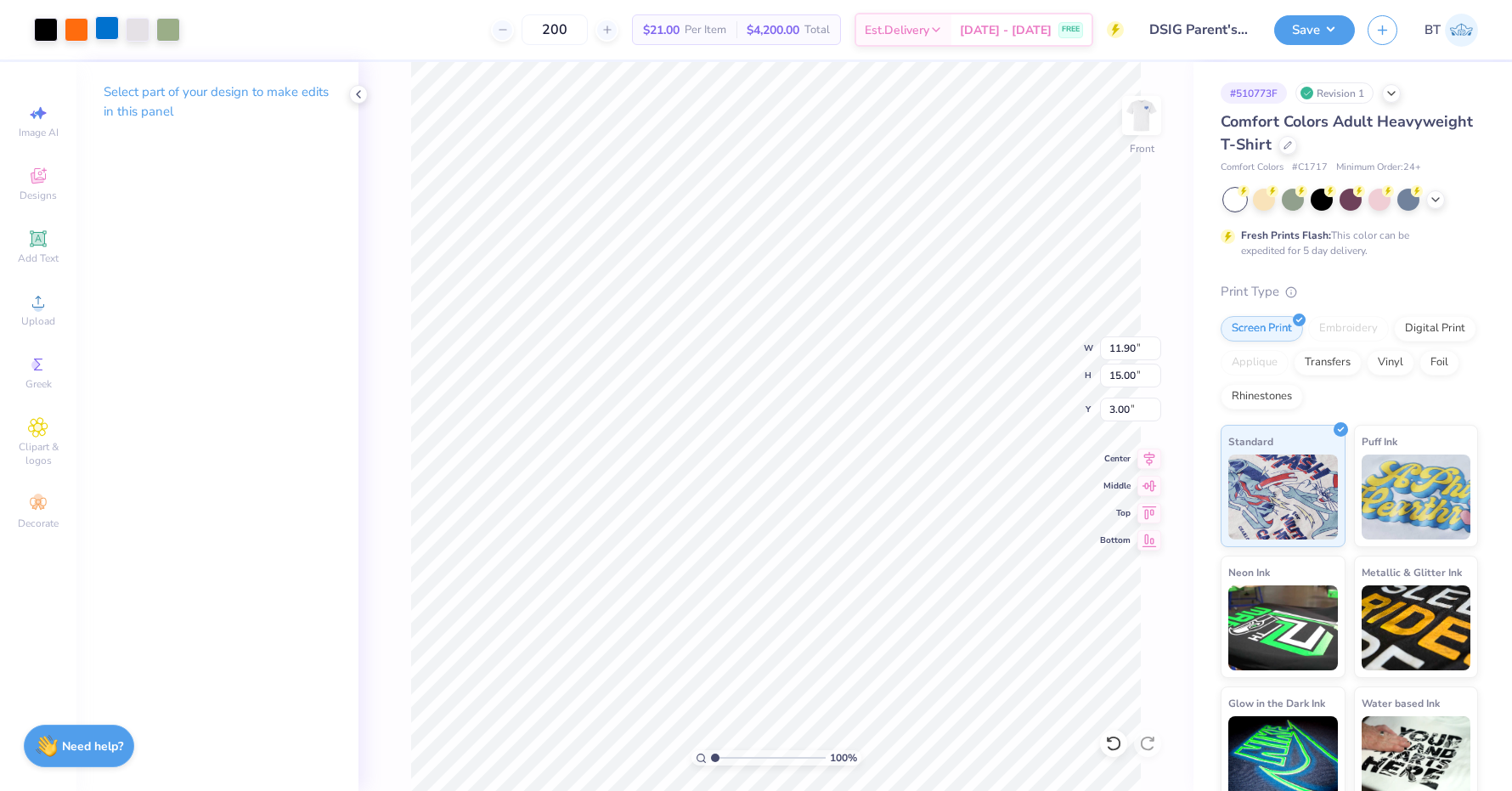
click at [110, 32] on div at bounding box center [107, 28] width 24 height 24
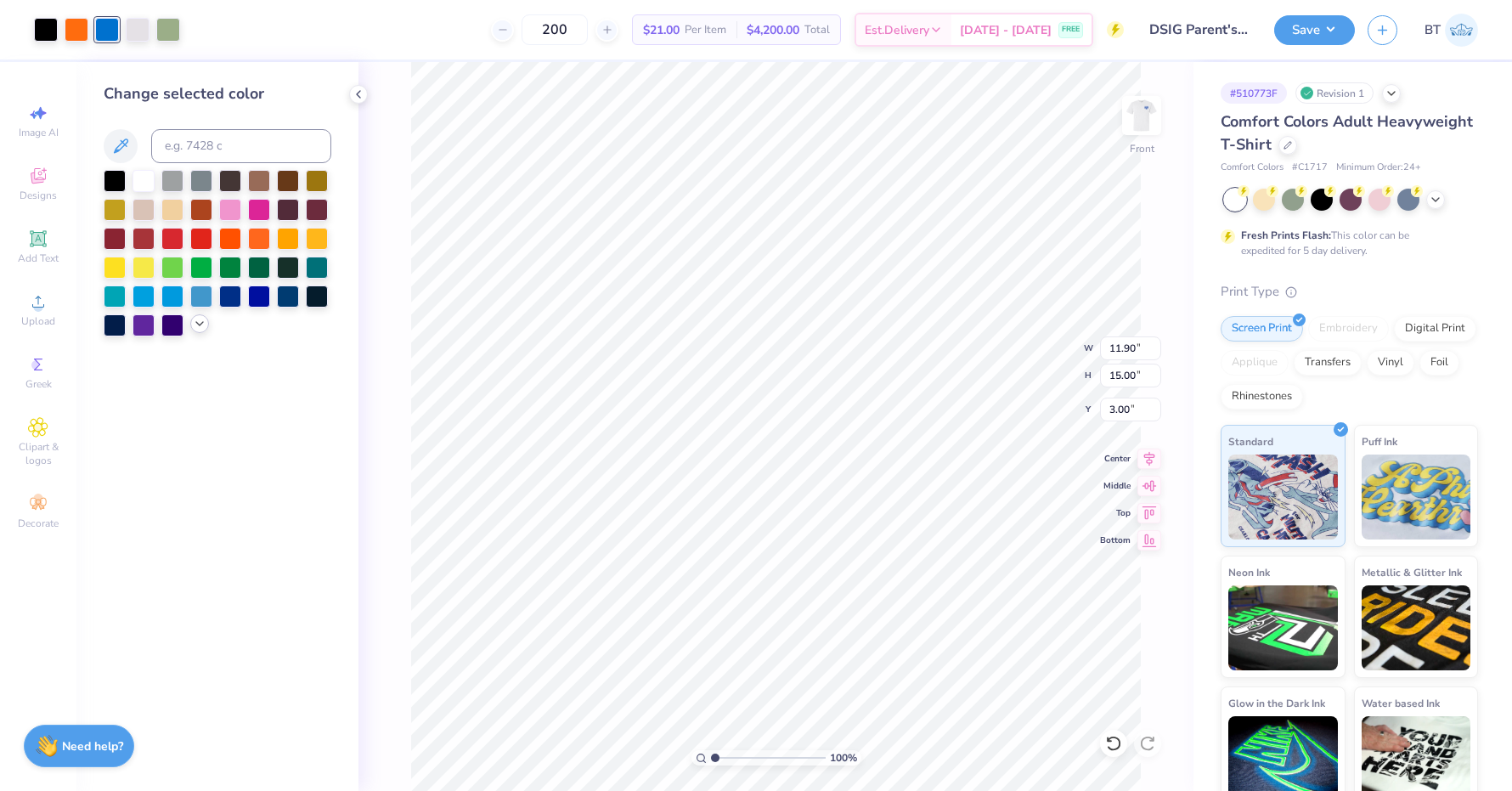
click at [199, 320] on icon at bounding box center [200, 323] width 14 height 14
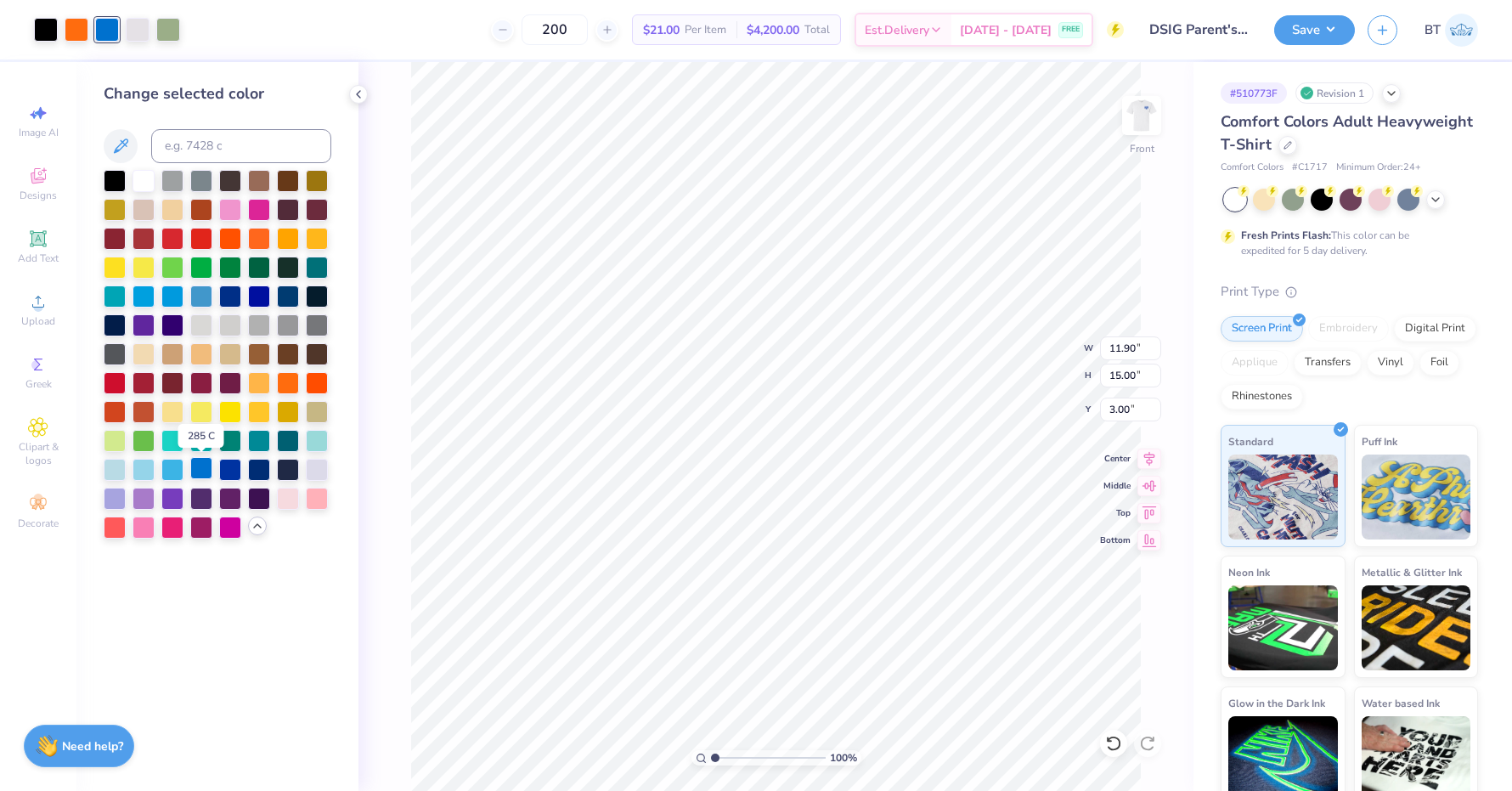
click at [203, 475] on div at bounding box center [202, 468] width 22 height 22
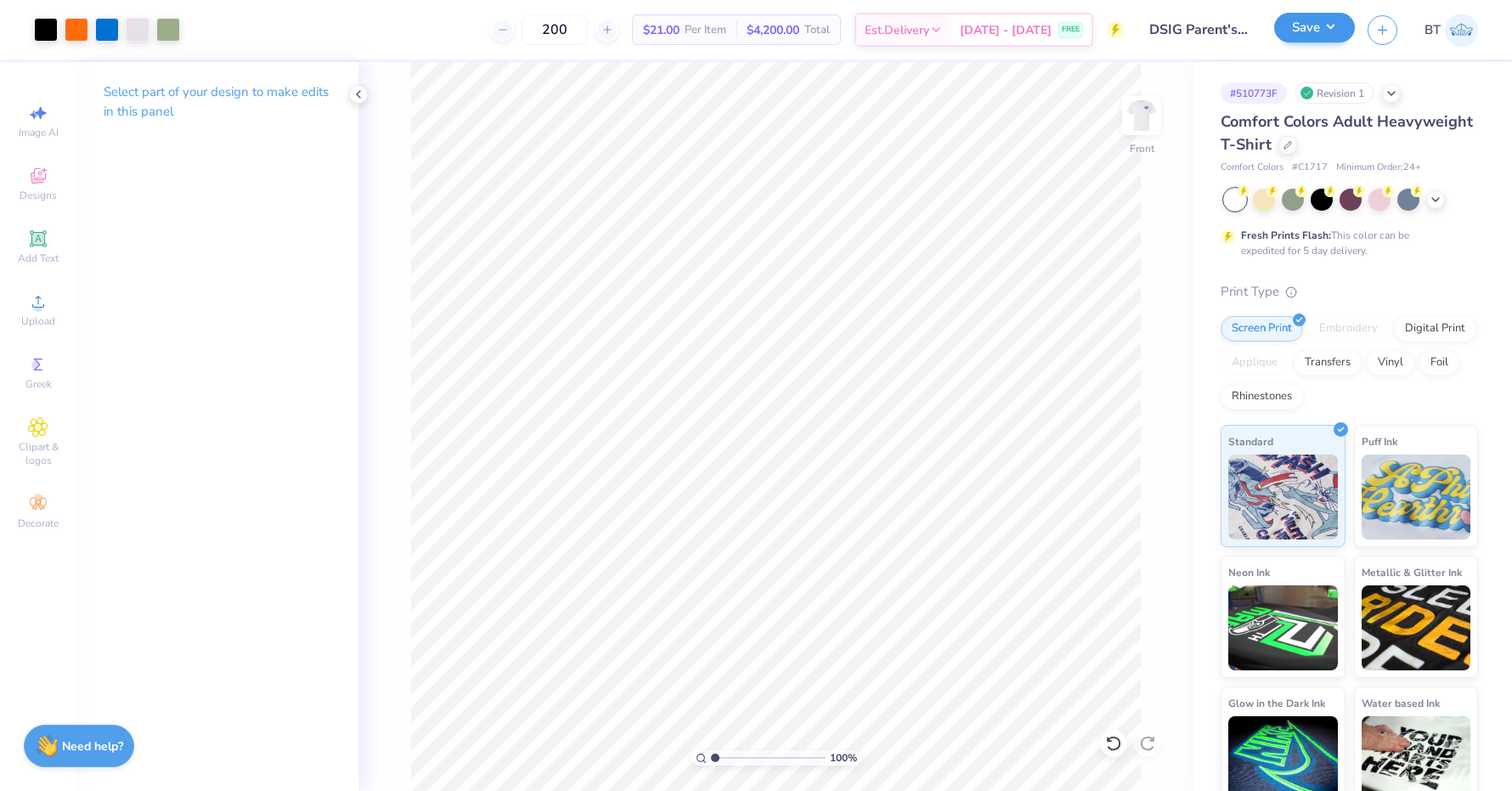
click at [1323, 38] on button "Save" at bounding box center [1315, 27] width 81 height 30
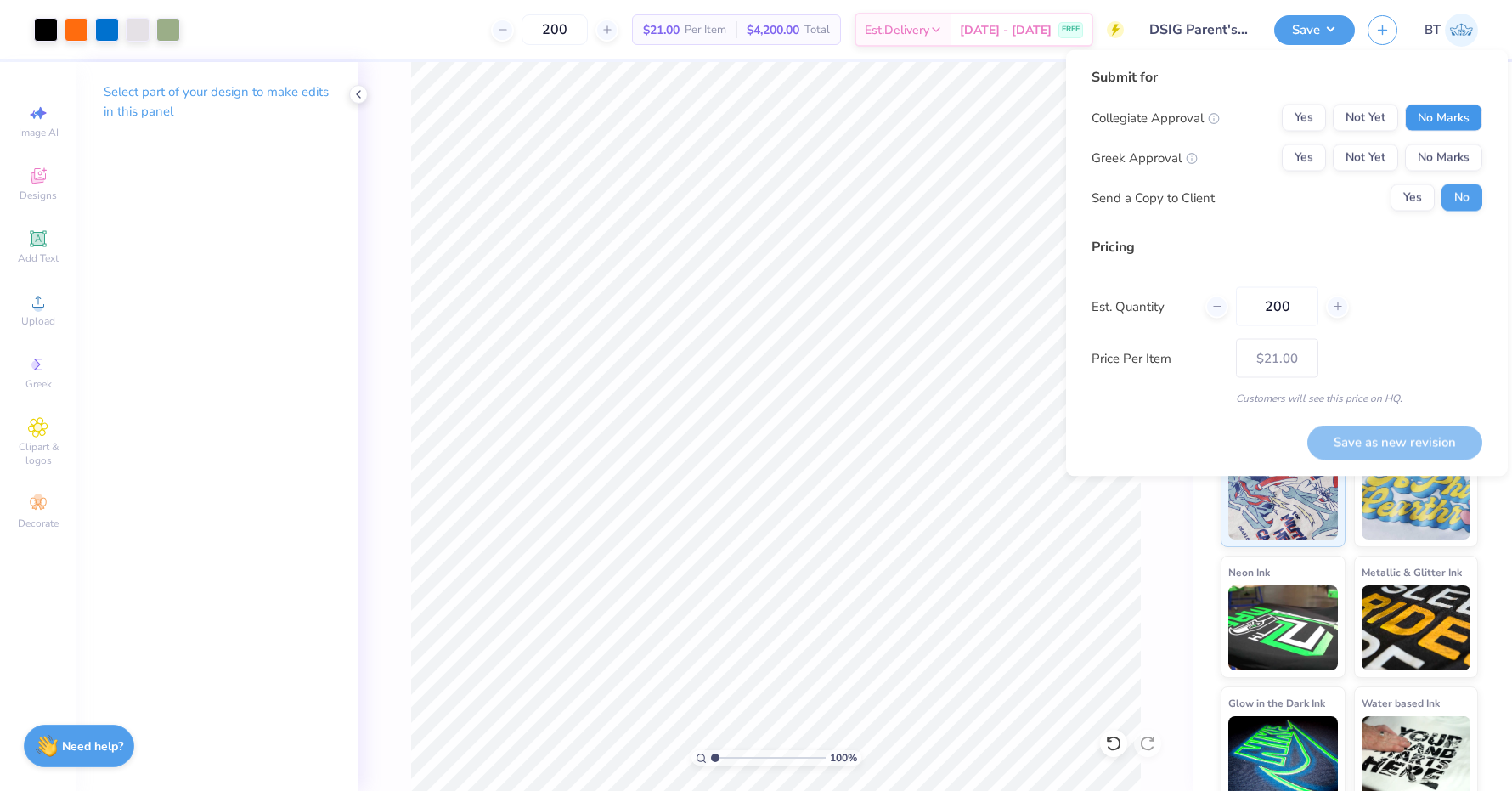
click at [1458, 122] on button "No Marks" at bounding box center [1444, 118] width 77 height 27
click at [1308, 155] on button "Yes" at bounding box center [1304, 158] width 44 height 27
click at [1375, 440] on button "Save as new revision" at bounding box center [1395, 441] width 175 height 35
type input "$21.00"
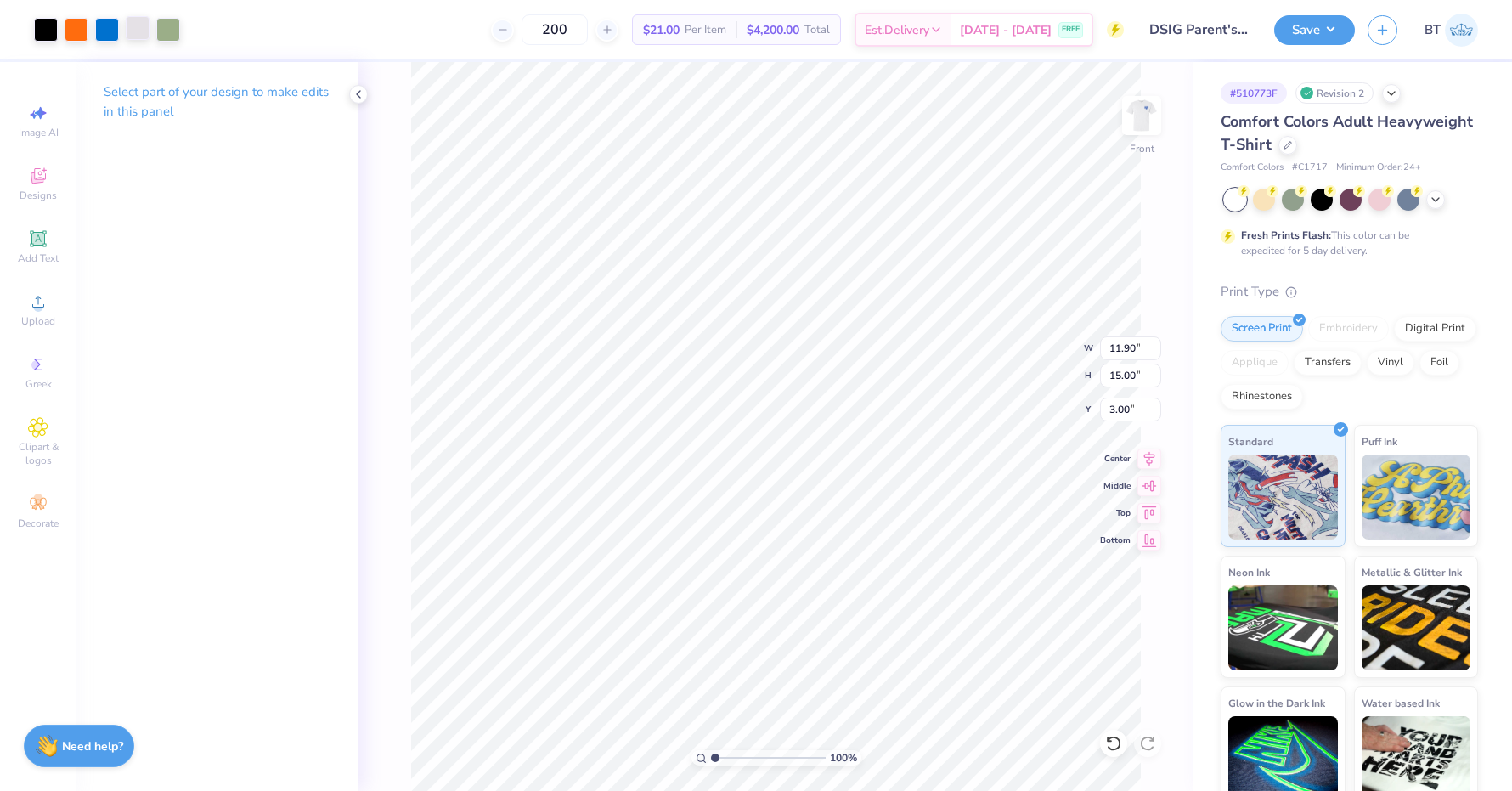
click at [143, 31] on div at bounding box center [138, 28] width 24 height 24
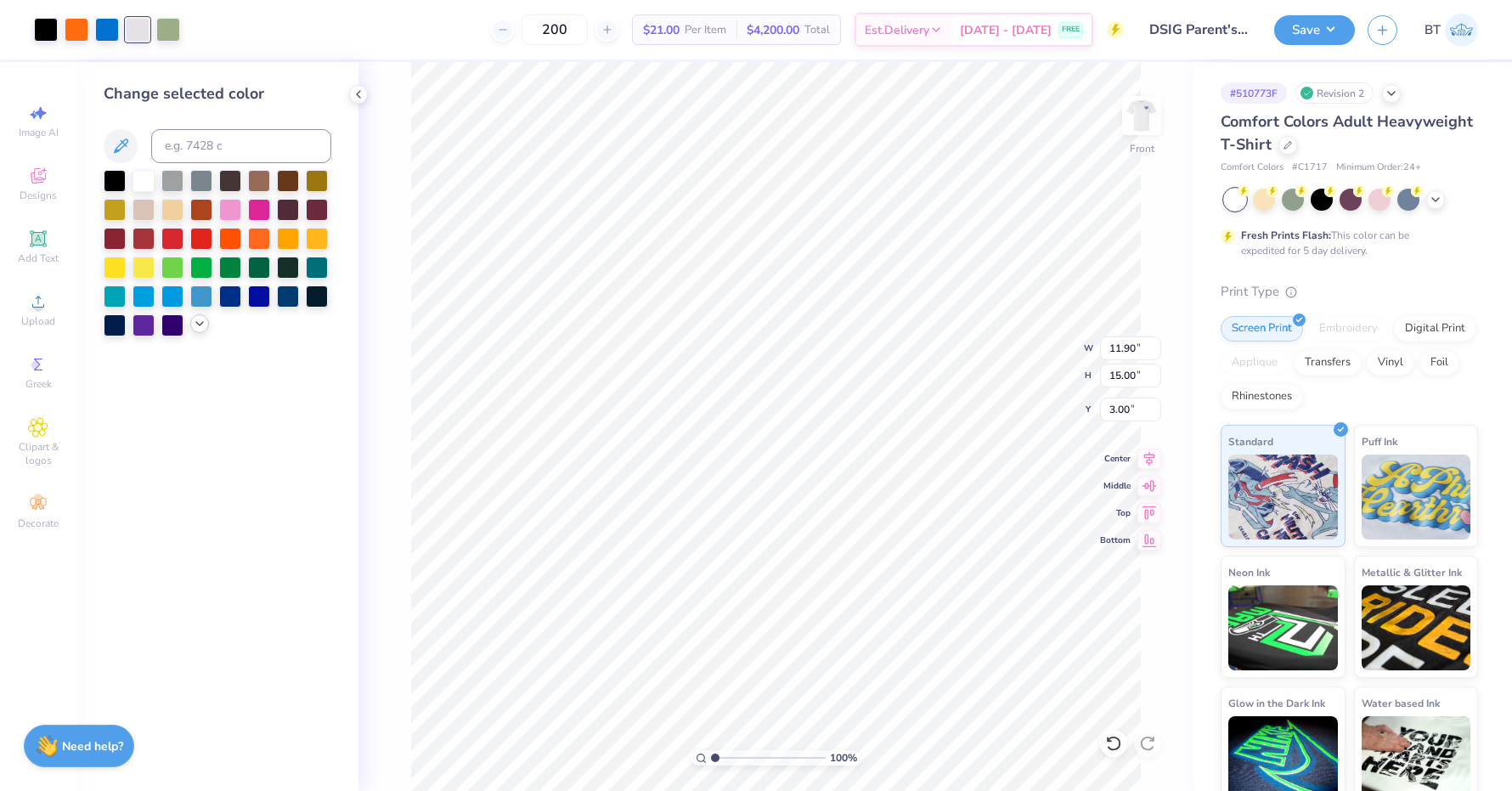
click at [200, 330] on icon at bounding box center [200, 323] width 14 height 14
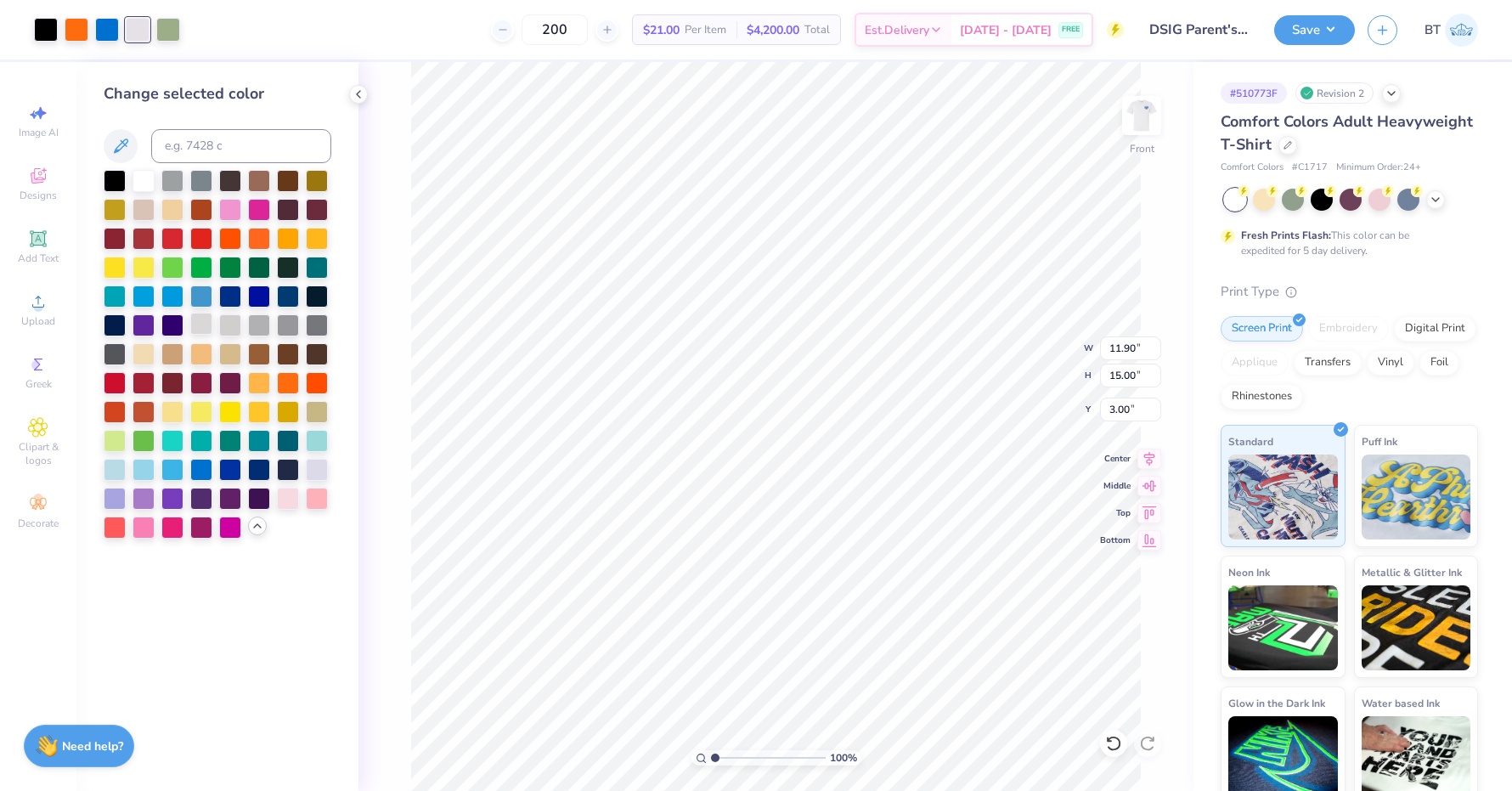
click at [203, 323] on div at bounding box center [202, 323] width 22 height 22
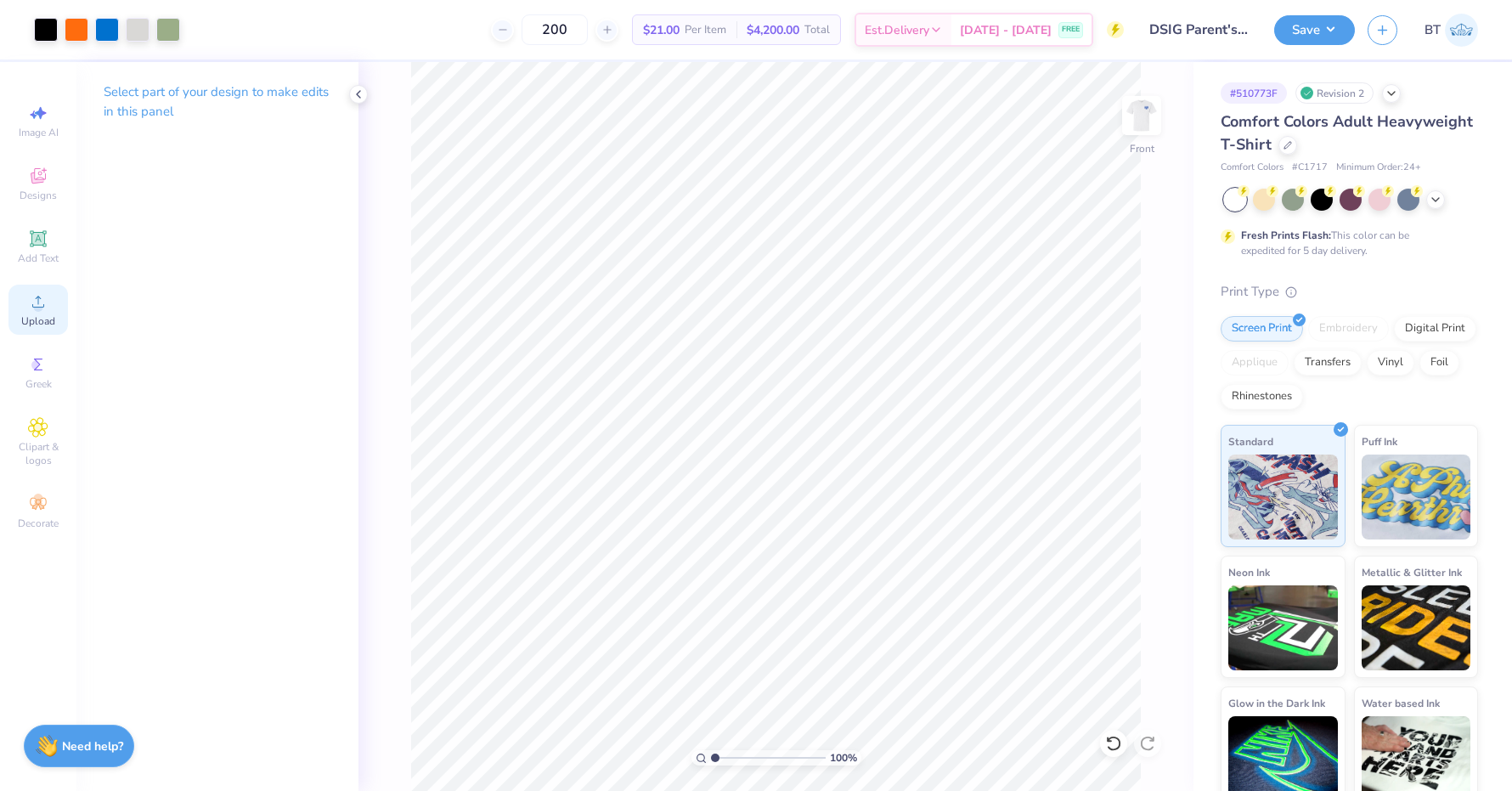
click at [41, 307] on circle at bounding box center [37, 306] width 9 height 9
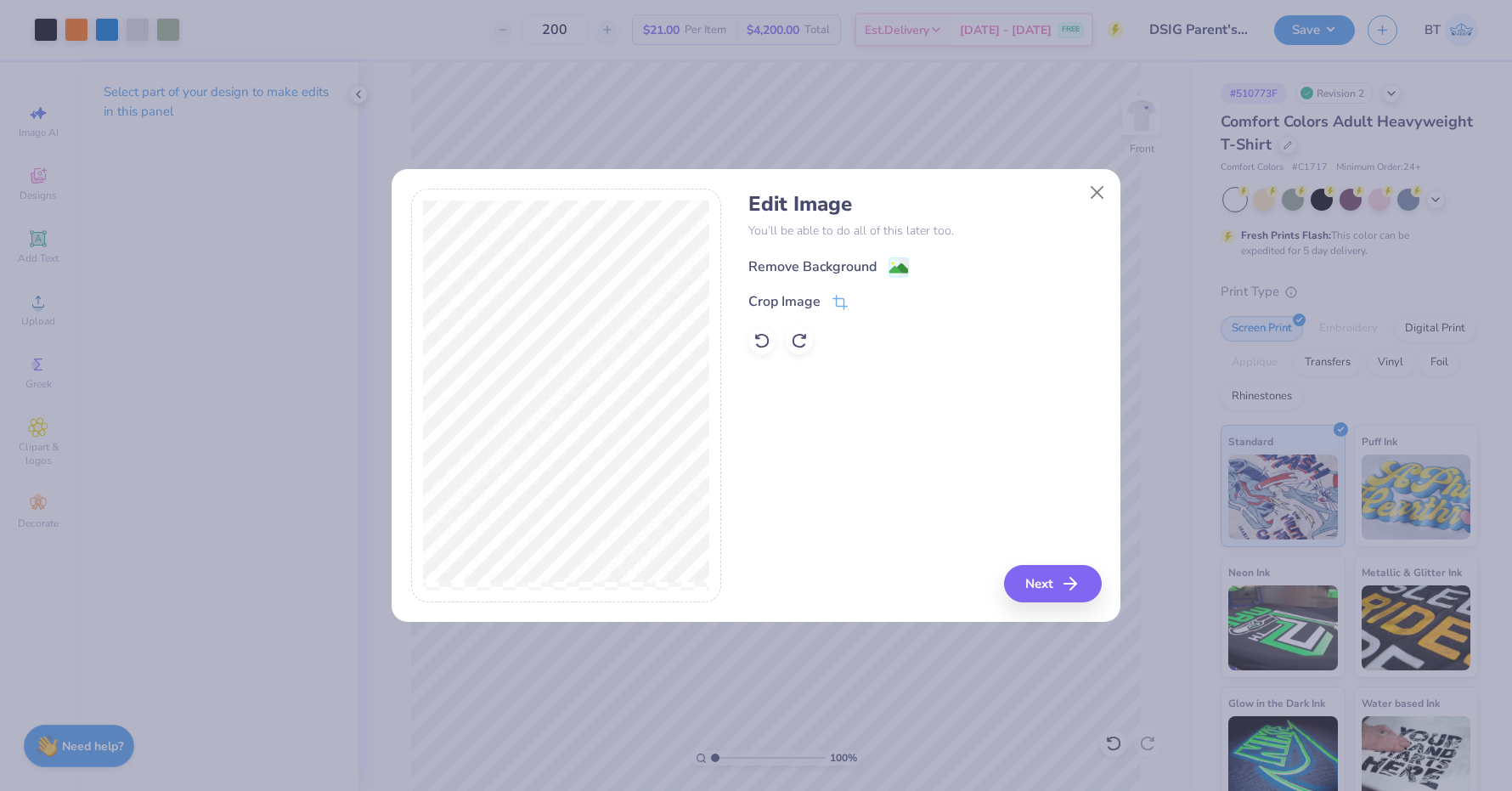
click at [896, 274] on image at bounding box center [899, 269] width 19 height 19
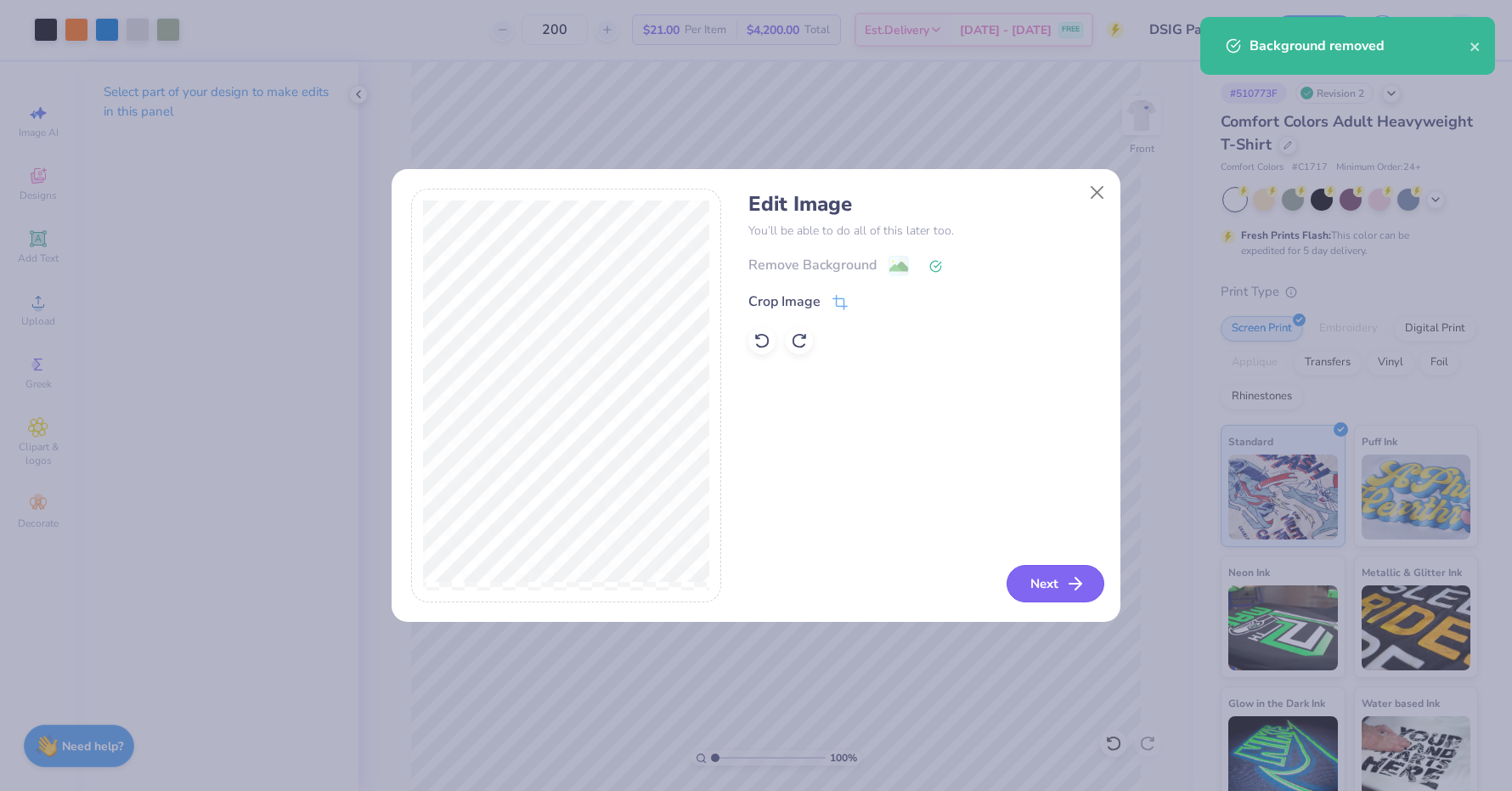
click at [1030, 579] on button "Next" at bounding box center [1055, 583] width 98 height 37
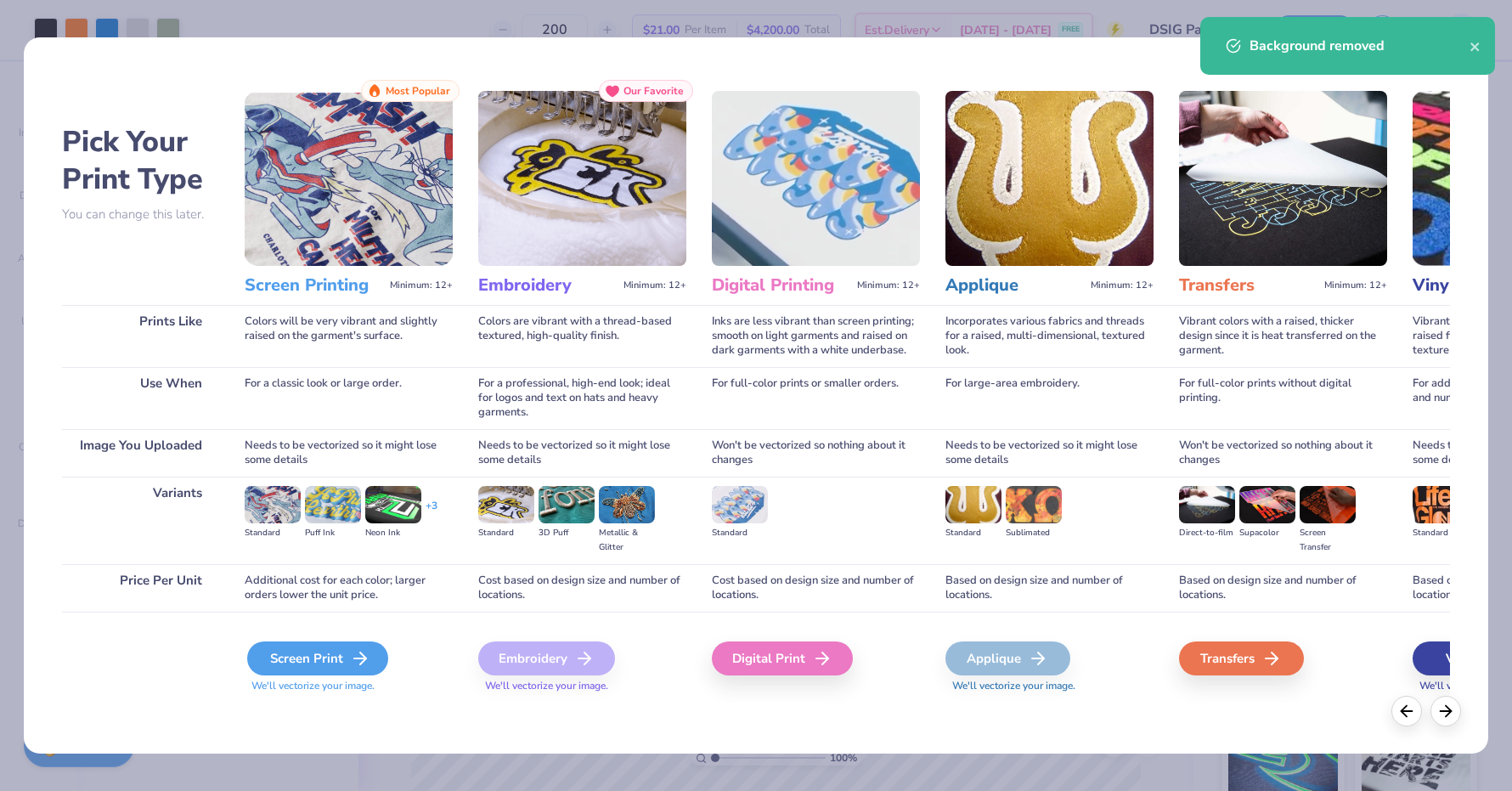
click at [320, 657] on div "Screen Print" at bounding box center [318, 658] width 141 height 34
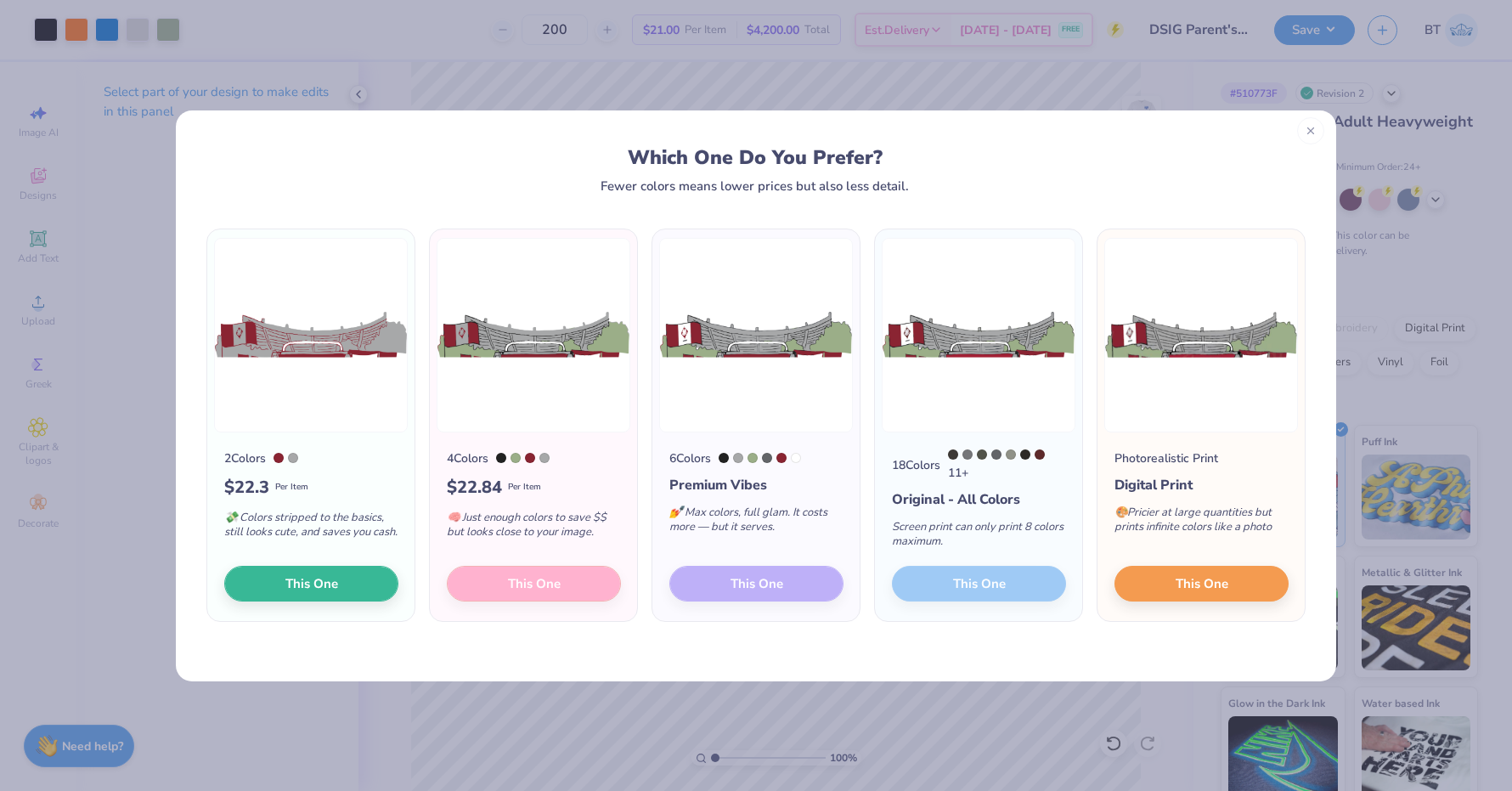
click at [1315, 138] on div at bounding box center [1311, 131] width 27 height 27
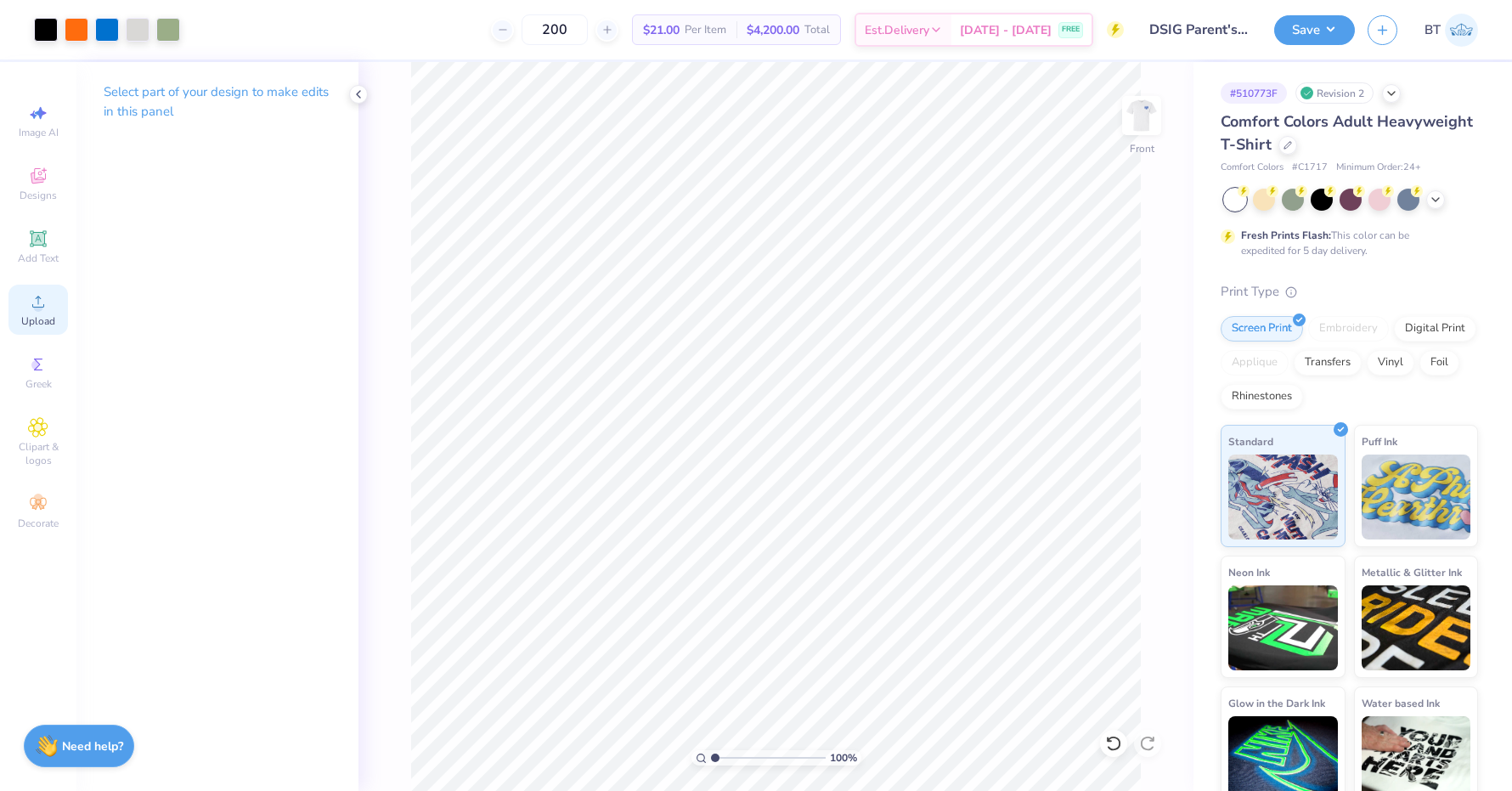
click at [46, 300] on icon at bounding box center [38, 301] width 20 height 20
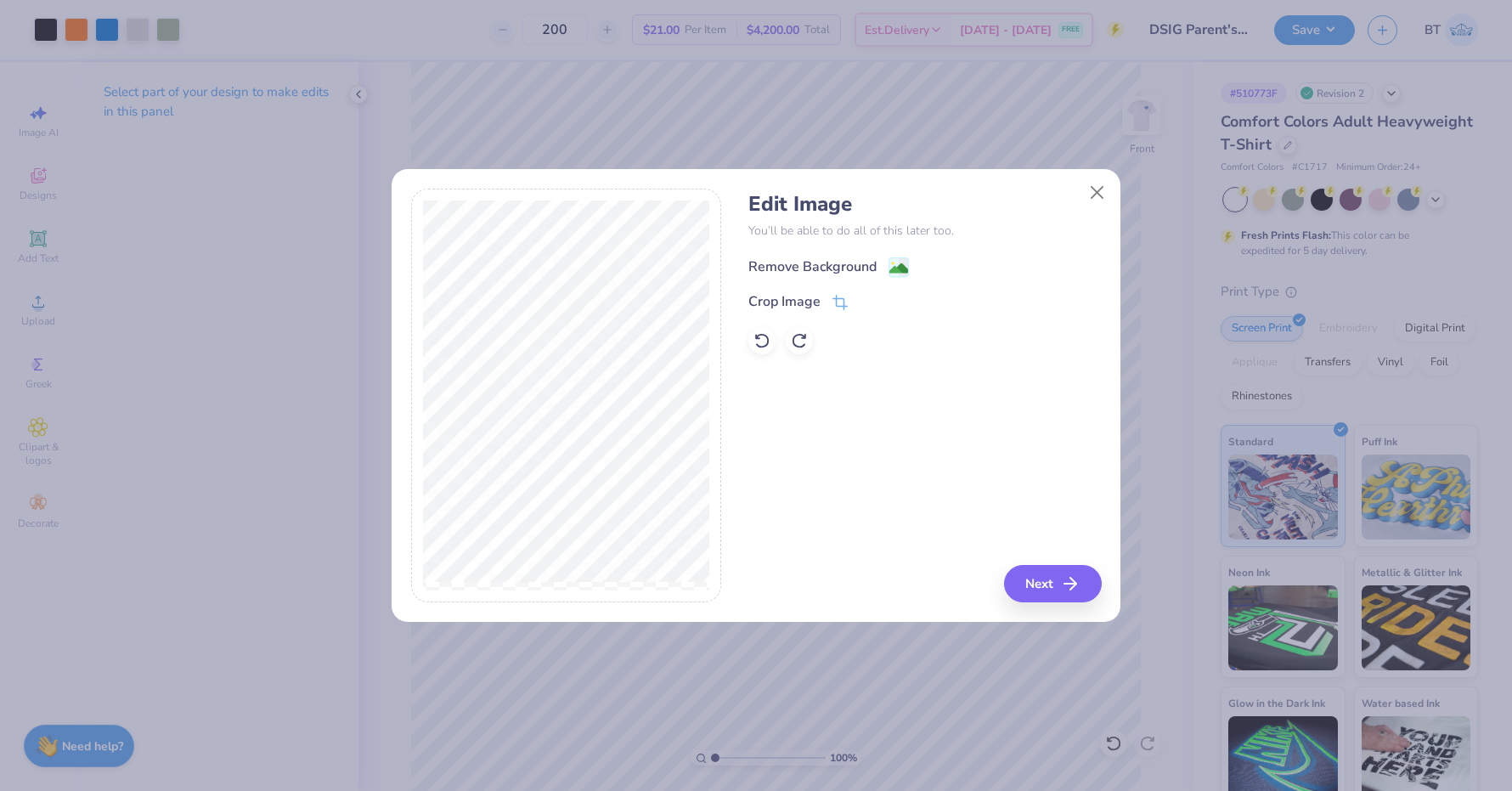
click at [887, 261] on div "Remove Background" at bounding box center [829, 267] width 161 height 21
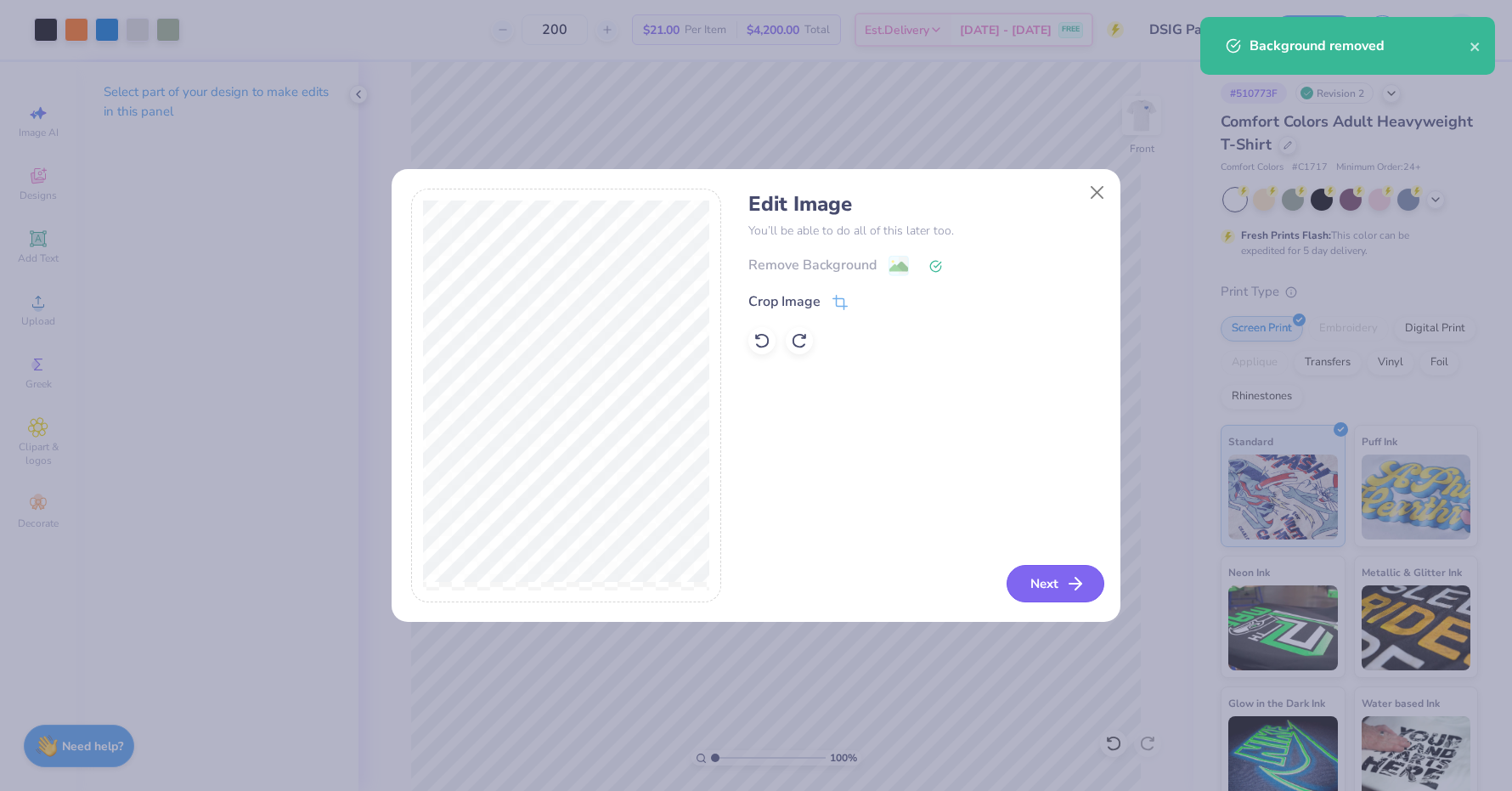
click at [1031, 591] on button "Next" at bounding box center [1055, 583] width 98 height 37
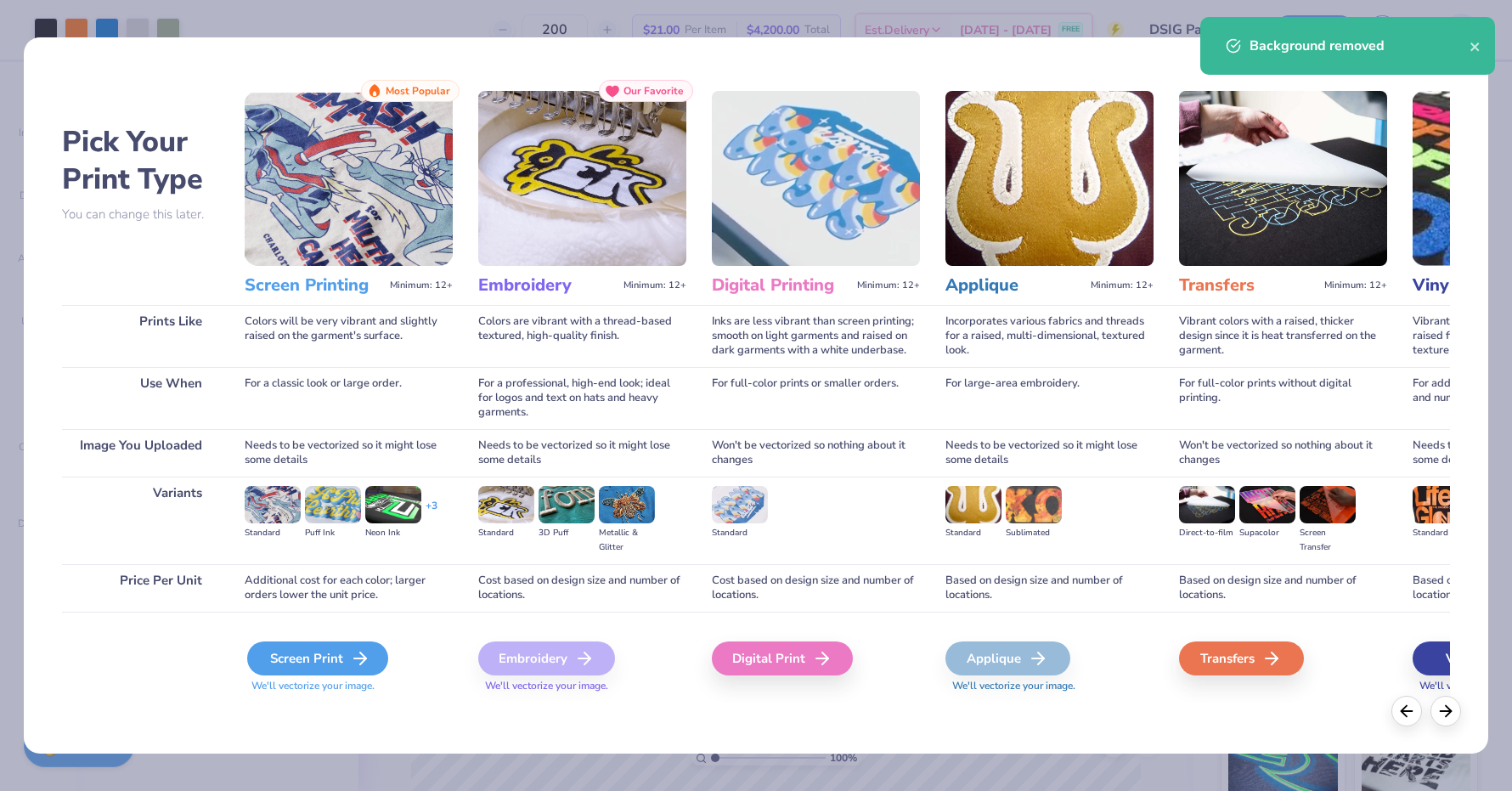
click at [360, 653] on icon at bounding box center [360, 658] width 20 height 20
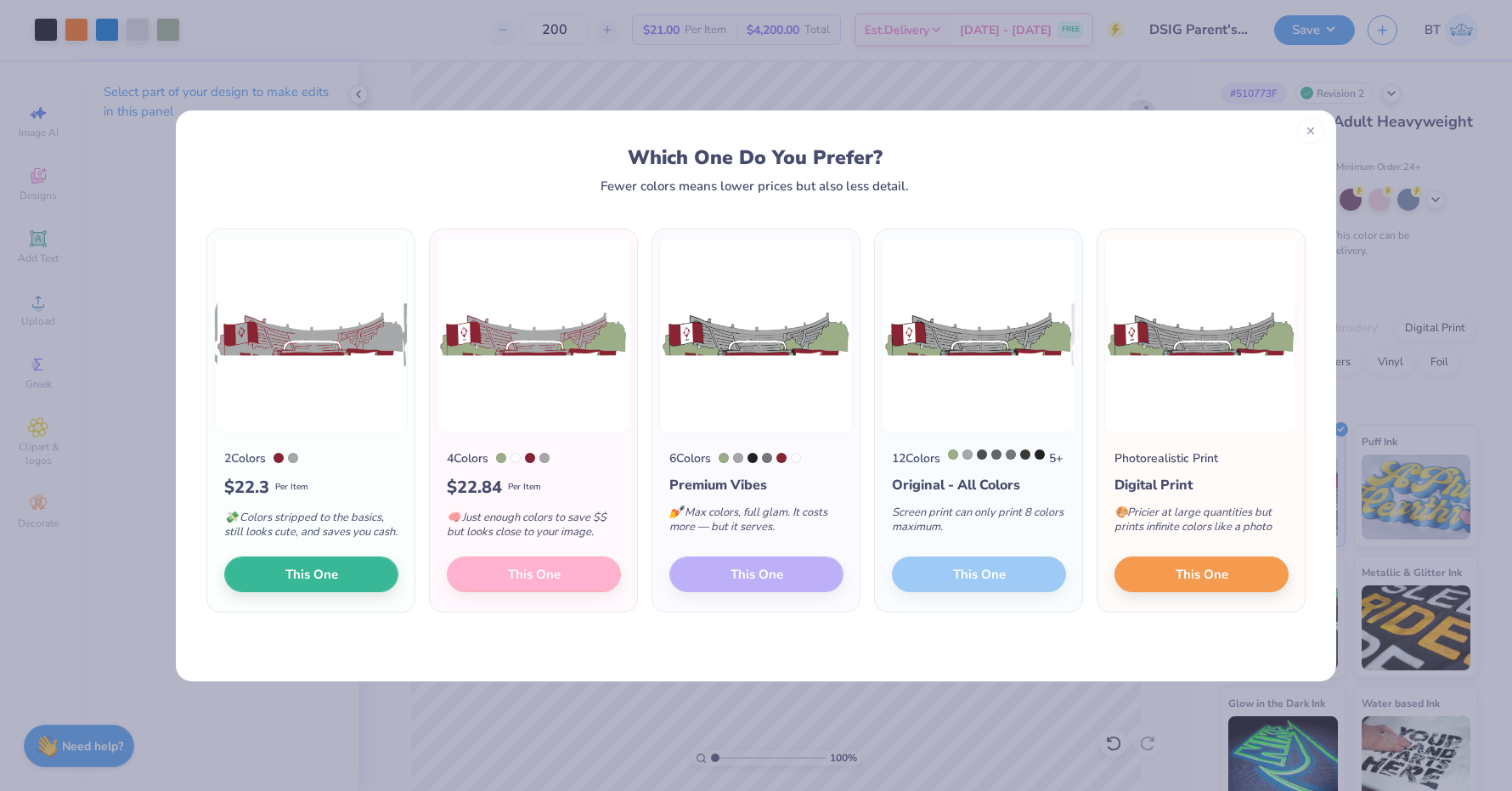
click at [1312, 132] on icon at bounding box center [1311, 131] width 12 height 12
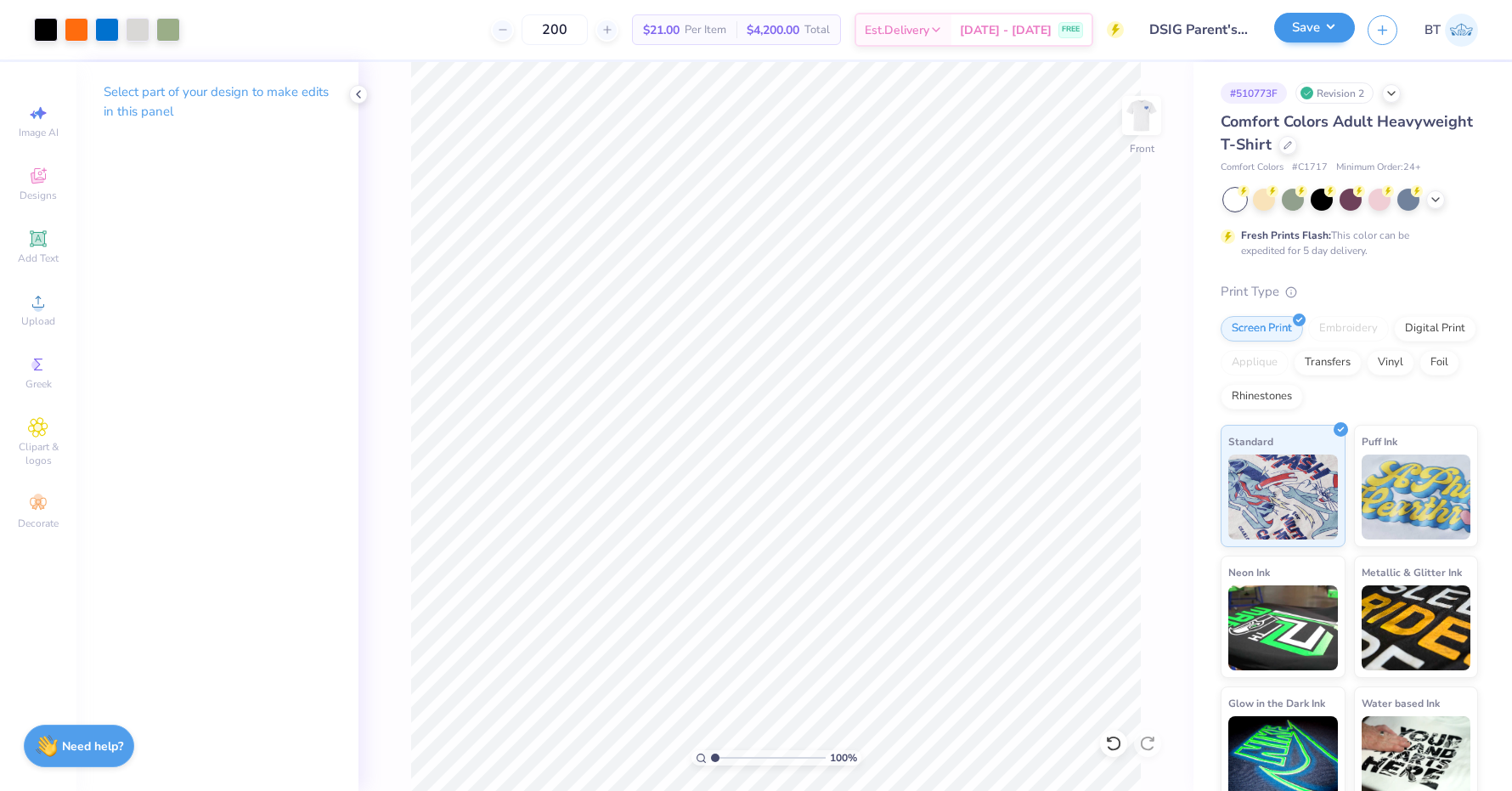
click at [1333, 27] on button "Save" at bounding box center [1315, 27] width 81 height 30
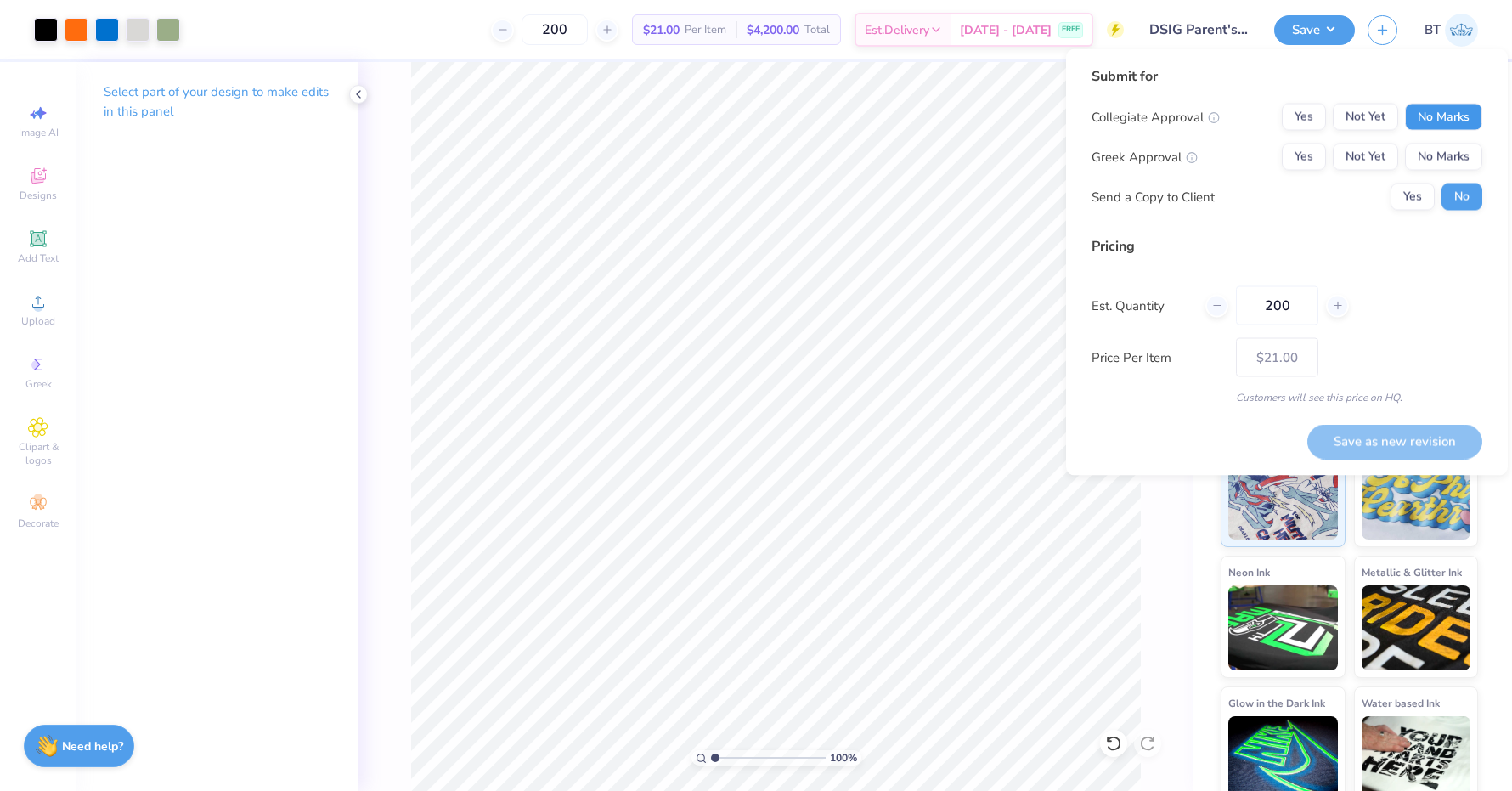
click at [1441, 115] on button "No Marks" at bounding box center [1444, 117] width 77 height 27
click at [1310, 152] on button "Yes" at bounding box center [1304, 157] width 44 height 27
click at [1406, 430] on button "Save as new revision" at bounding box center [1395, 441] width 175 height 35
type input "$21.00"
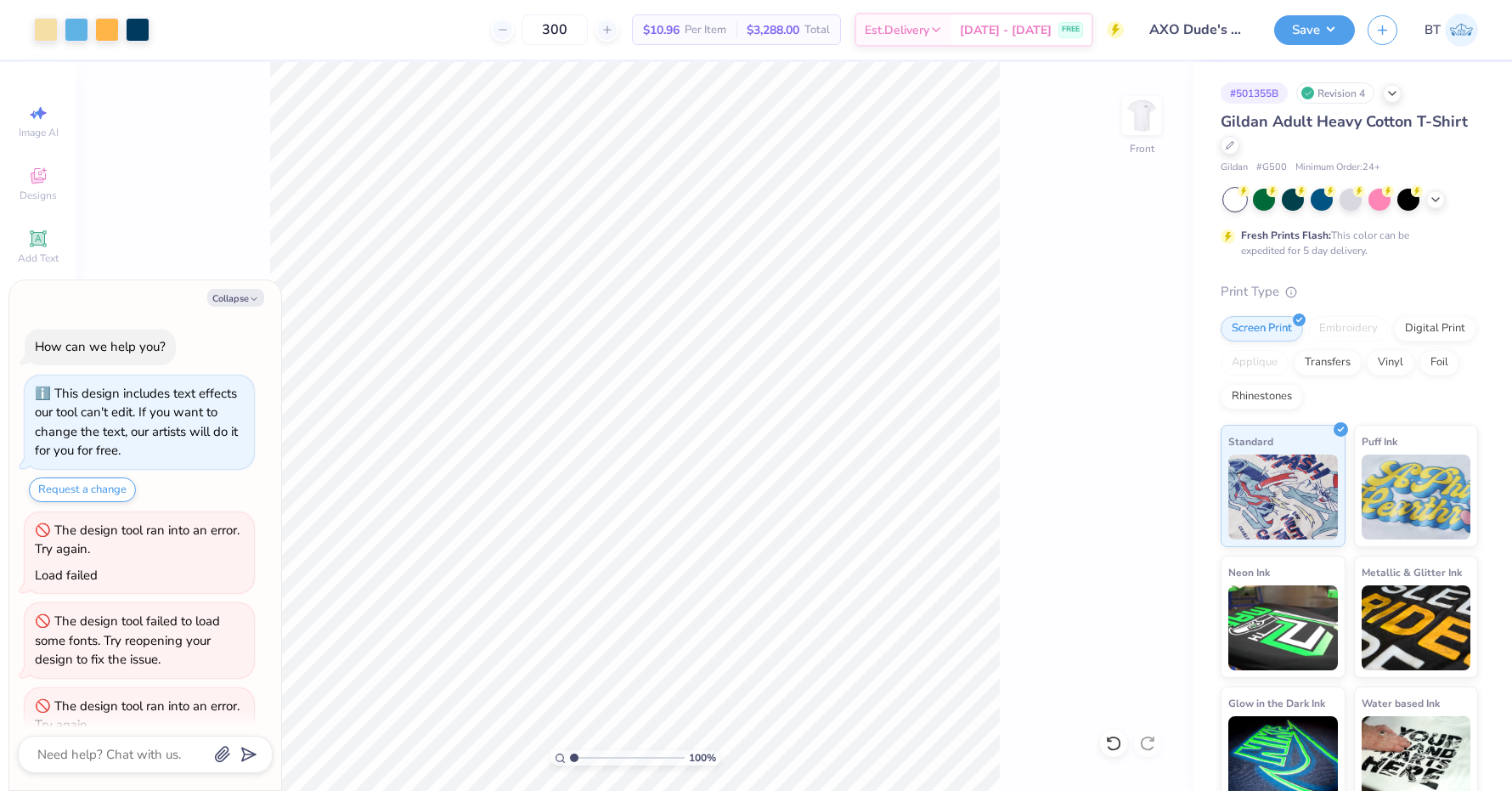
scroll to position [144, 0]
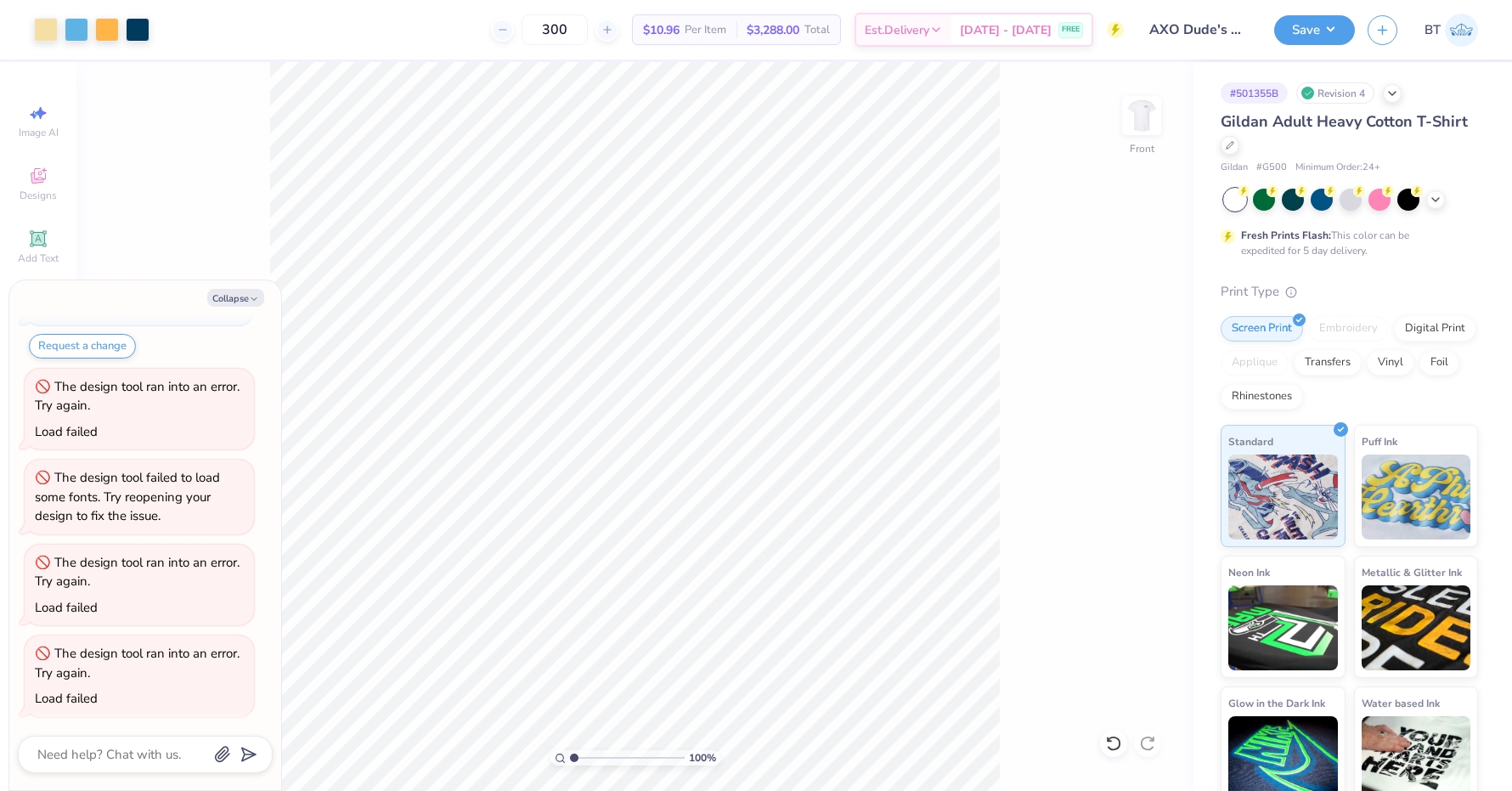
type textarea "x"
